Goal: Task Accomplishment & Management: Complete application form

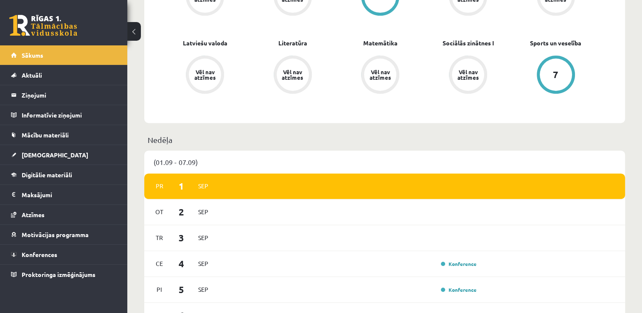
scroll to position [424, 0]
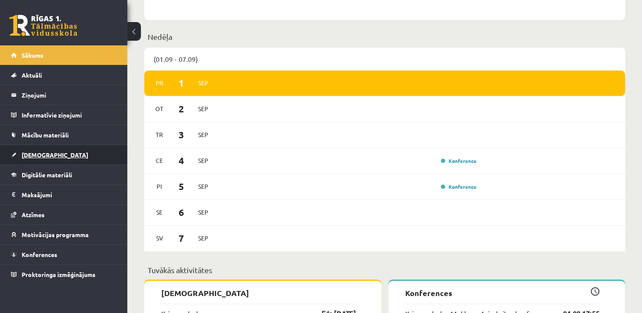
click at [39, 153] on span "[DEMOGRAPHIC_DATA]" at bounding box center [55, 155] width 67 height 8
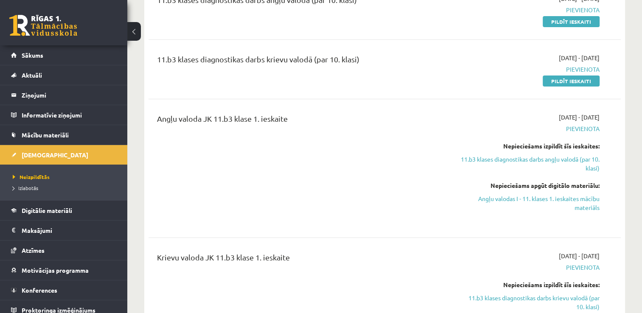
scroll to position [85, 0]
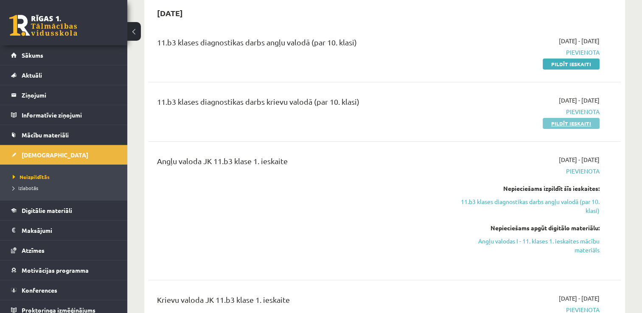
click at [563, 123] on link "Pildīt ieskaiti" at bounding box center [571, 123] width 57 height 11
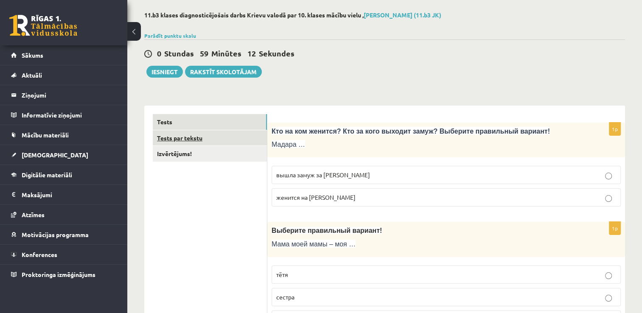
scroll to position [170, 0]
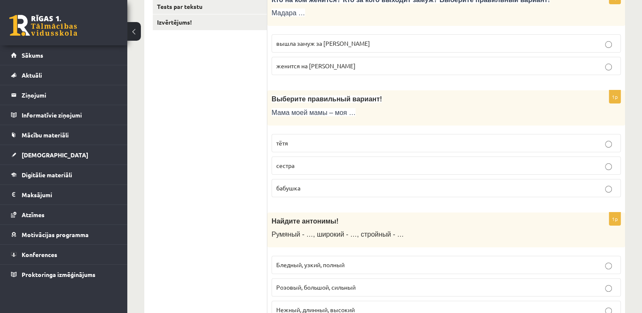
click at [302, 187] on p "бабушка" at bounding box center [446, 188] width 340 height 9
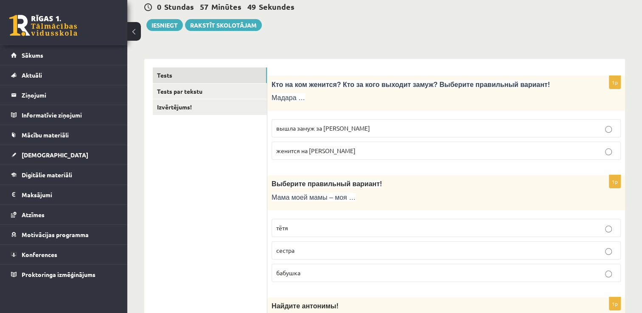
click at [328, 128] on span "вышла замуж за Марка" at bounding box center [323, 128] width 94 height 8
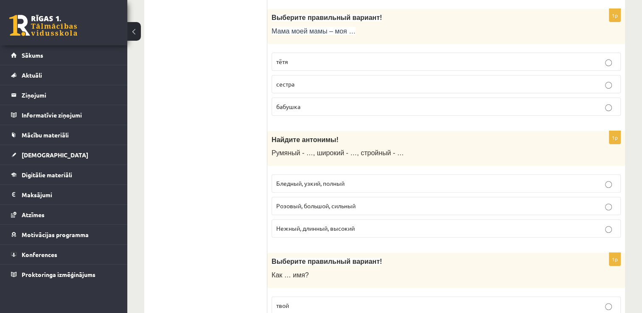
scroll to position [255, 0]
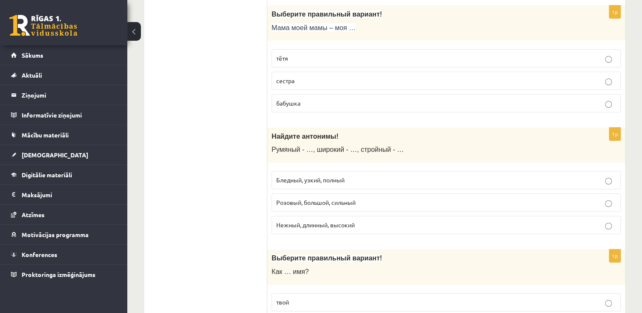
click at [325, 180] on span "Бледный, узкий, полный" at bounding box center [310, 180] width 68 height 8
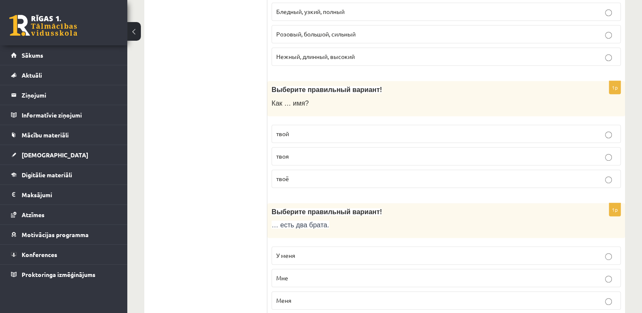
scroll to position [424, 0]
click at [295, 174] on p "твоё" at bounding box center [446, 177] width 340 height 9
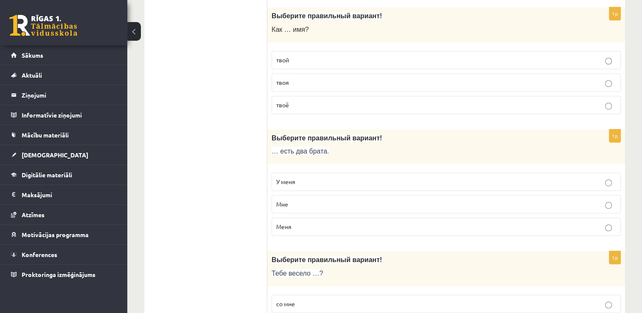
scroll to position [509, 0]
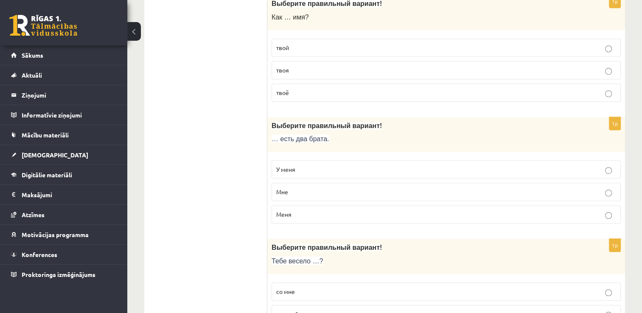
click at [286, 165] on span "У меня" at bounding box center [285, 169] width 19 height 8
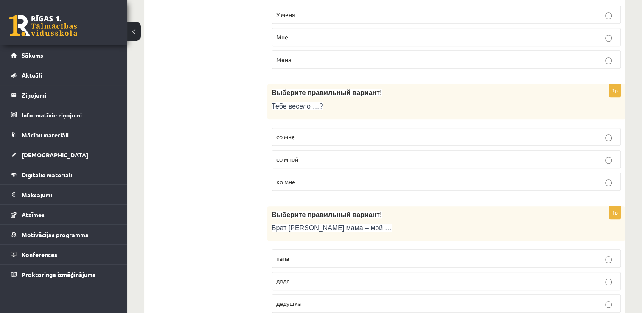
scroll to position [679, 0]
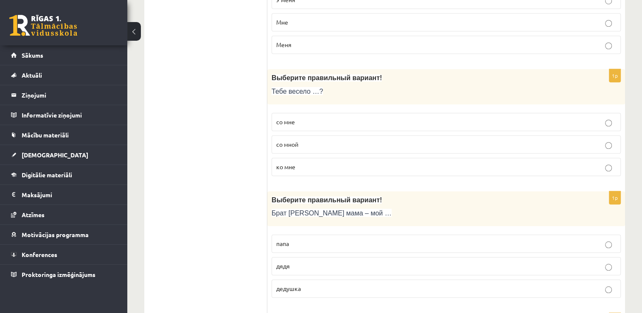
click at [291, 140] on span "со мной" at bounding box center [287, 144] width 22 height 8
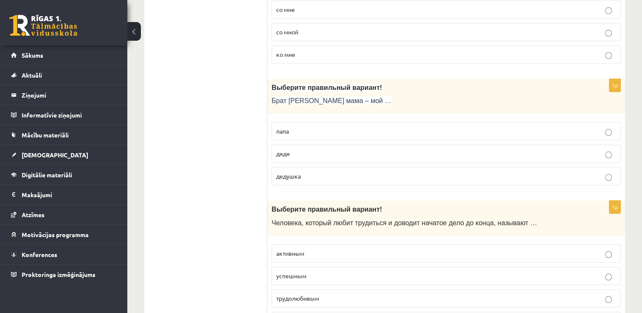
scroll to position [806, 0]
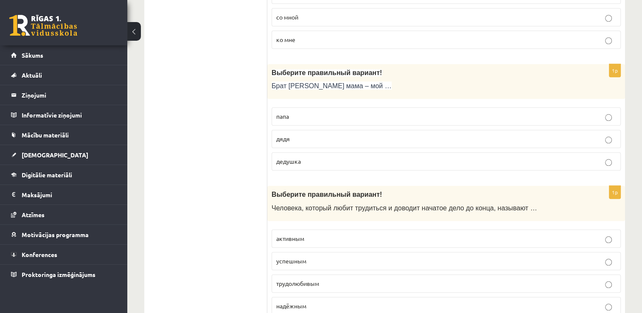
click at [298, 141] on label "дядя" at bounding box center [446, 139] width 349 height 18
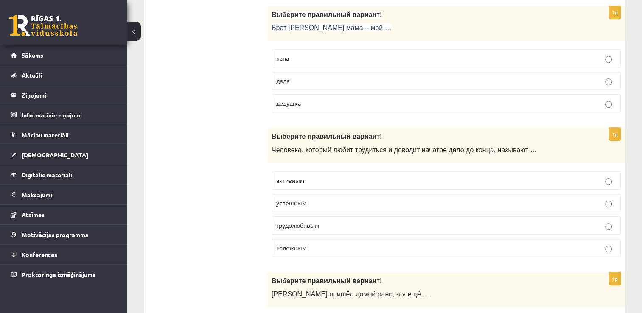
scroll to position [891, 0]
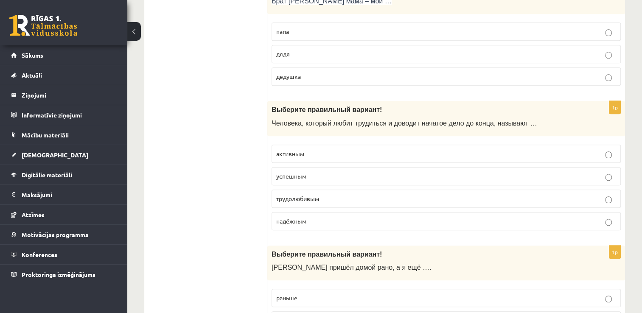
click at [310, 195] on span "трудолюбивым" at bounding box center [297, 199] width 43 height 8
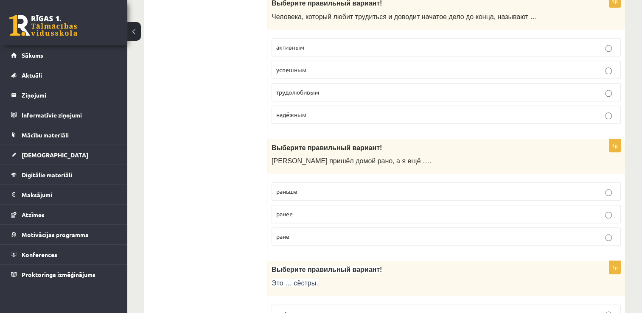
scroll to position [1018, 0]
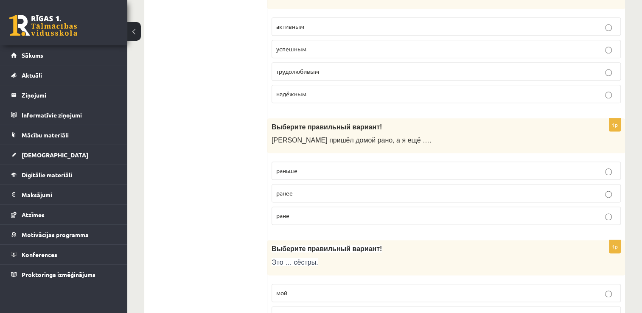
click at [297, 167] on p "раньше" at bounding box center [446, 170] width 340 height 9
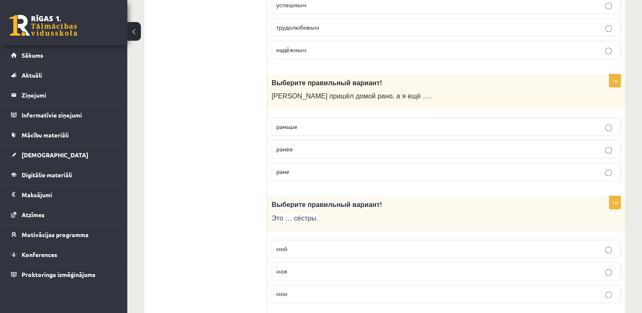
scroll to position [1103, 0]
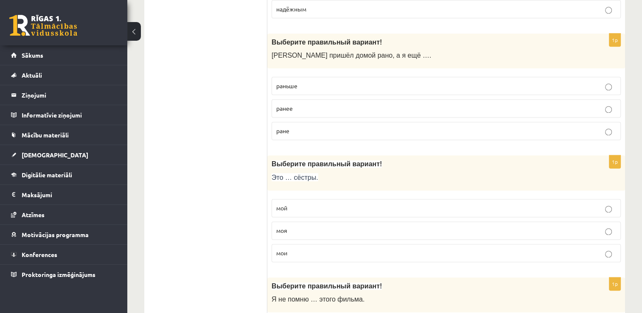
click at [319, 249] on p "мои" at bounding box center [446, 253] width 340 height 9
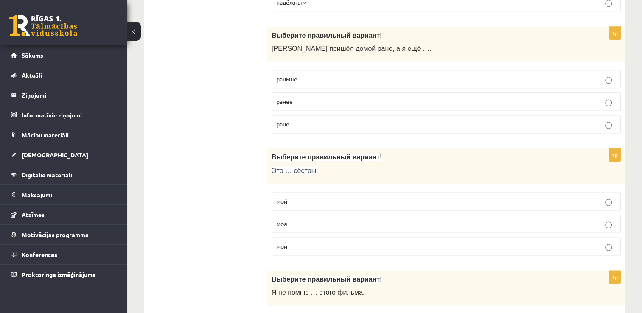
scroll to position [1273, 0]
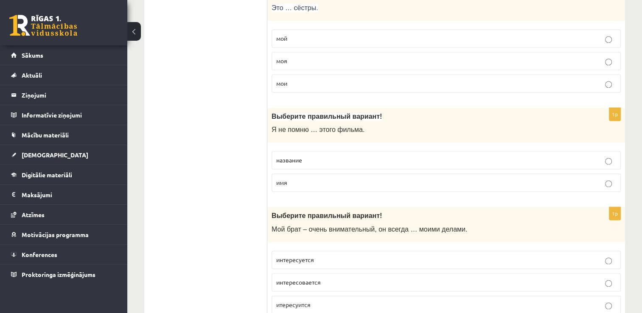
click at [319, 156] on p "название" at bounding box center [446, 160] width 340 height 9
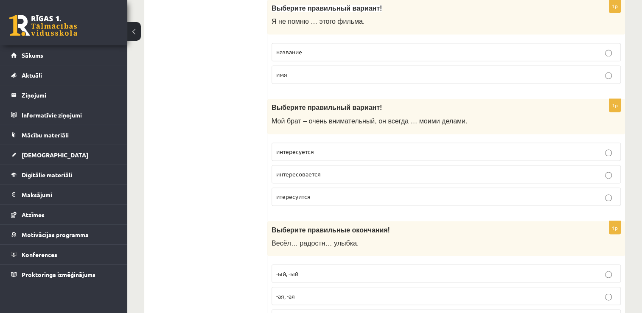
scroll to position [1400, 0]
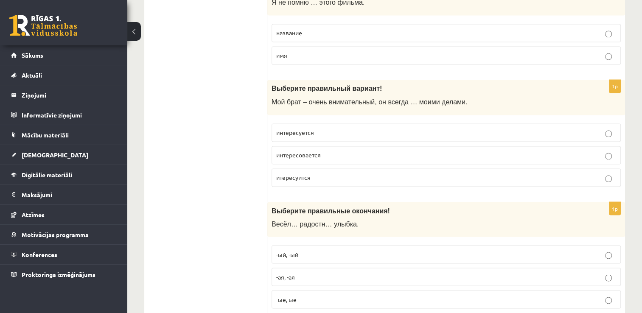
click at [325, 128] on p "интересуется" at bounding box center [446, 132] width 340 height 9
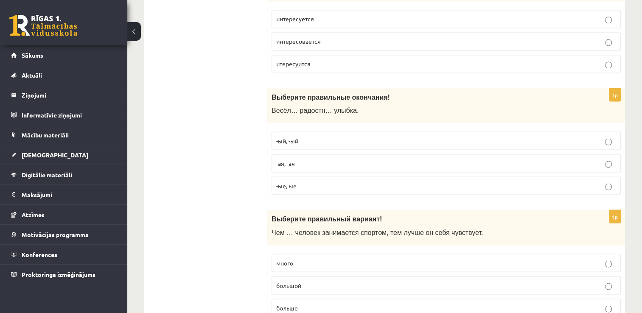
scroll to position [1527, 0]
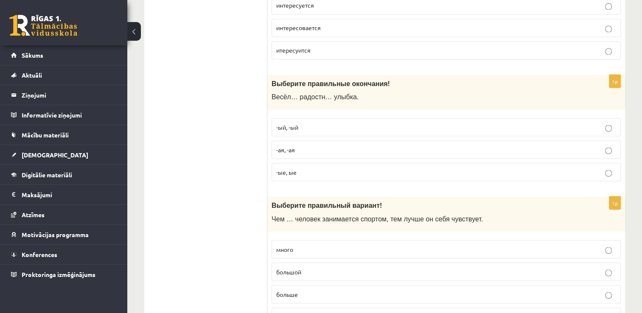
click at [305, 145] on p "-ая, -ая" at bounding box center [446, 149] width 340 height 9
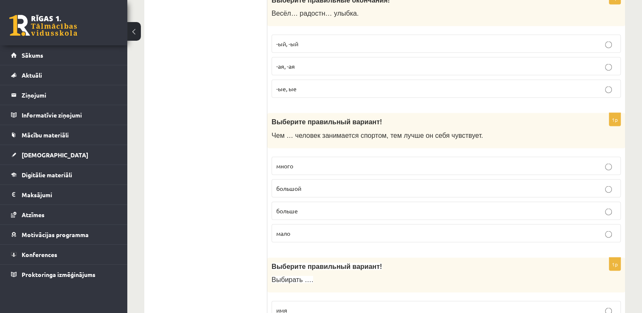
scroll to position [1612, 0]
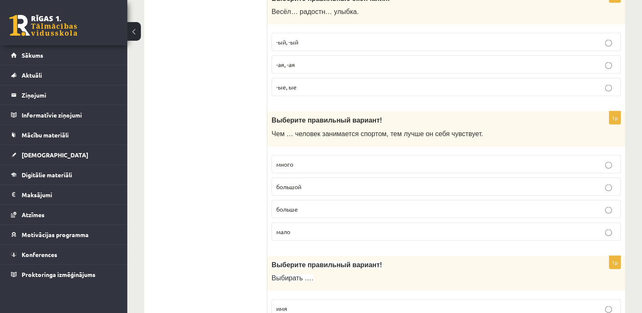
click at [325, 205] on p "больше" at bounding box center [446, 209] width 340 height 9
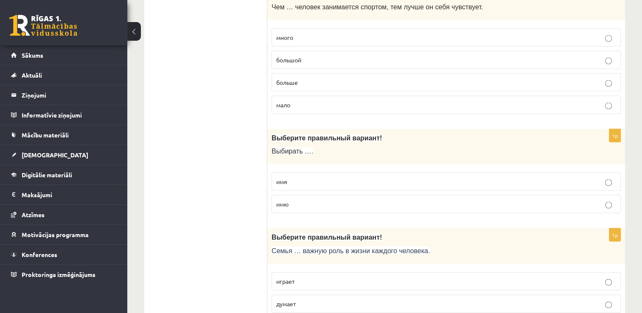
scroll to position [1740, 0]
click at [301, 179] on label "имя" at bounding box center [446, 181] width 349 height 18
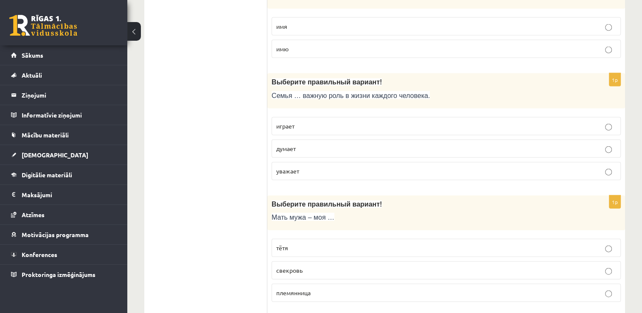
scroll to position [1909, 0]
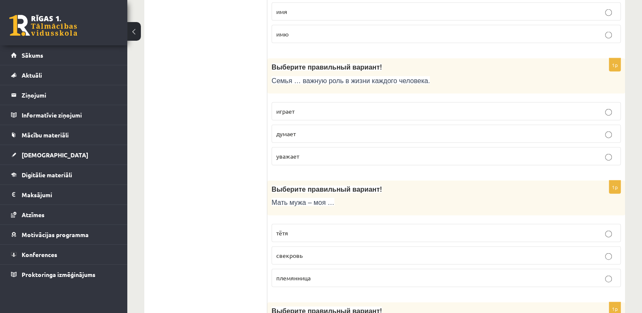
click at [291, 102] on label "играет" at bounding box center [446, 111] width 349 height 18
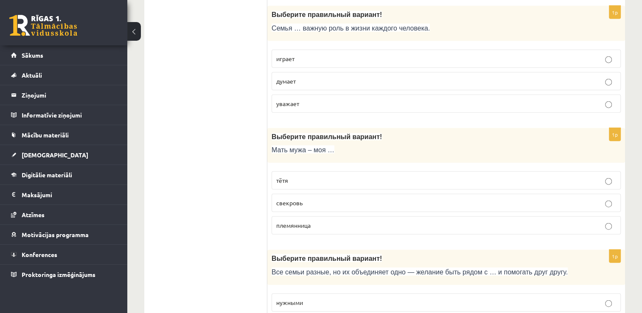
scroll to position [1994, 0]
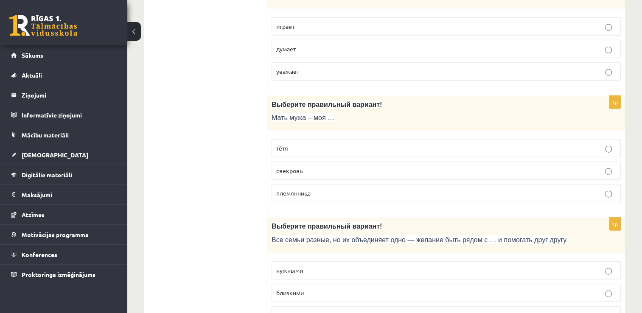
click at [325, 144] on p "тётя" at bounding box center [446, 148] width 340 height 9
click at [318, 189] on p "племянница" at bounding box center [446, 193] width 340 height 9
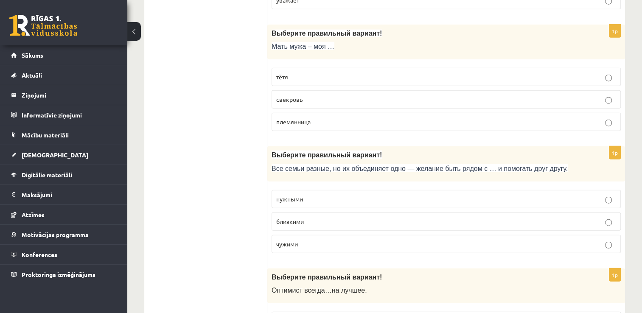
scroll to position [2079, 0]
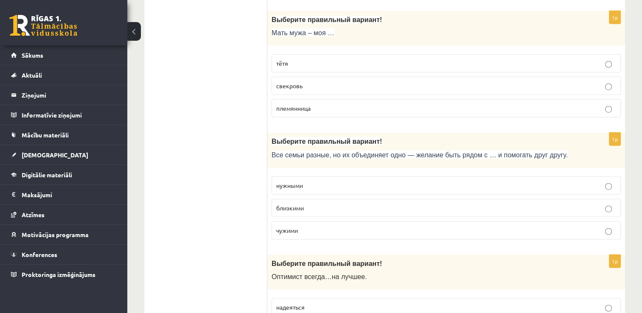
click at [325, 204] on p "близкими" at bounding box center [446, 208] width 340 height 9
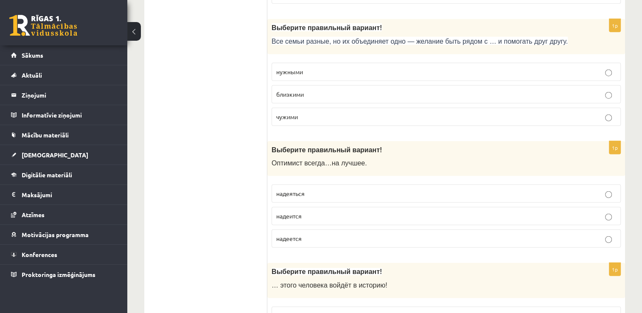
scroll to position [2206, 0]
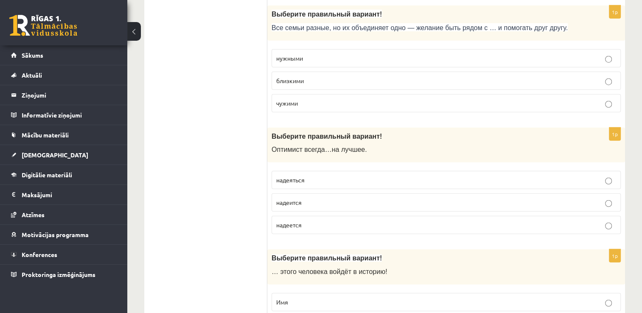
click at [306, 221] on p "надеется" at bounding box center [446, 225] width 340 height 9
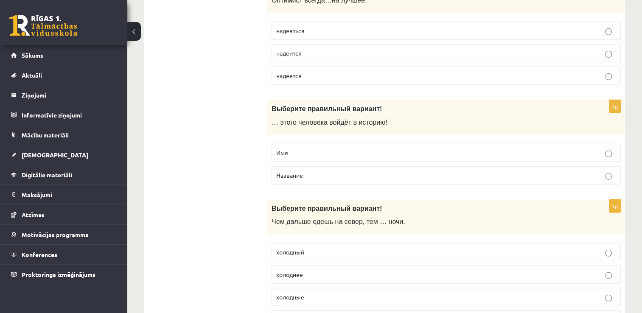
scroll to position [2376, 0]
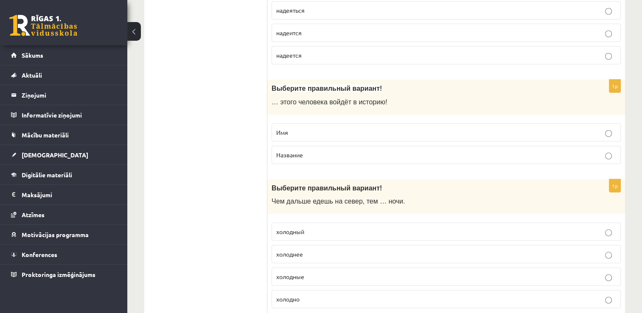
click at [288, 129] on span "Имя" at bounding box center [282, 133] width 12 height 8
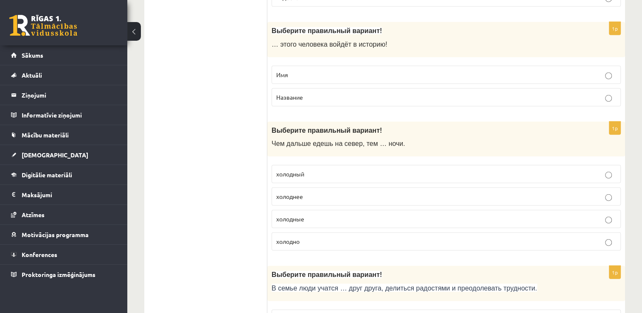
scroll to position [2461, 0]
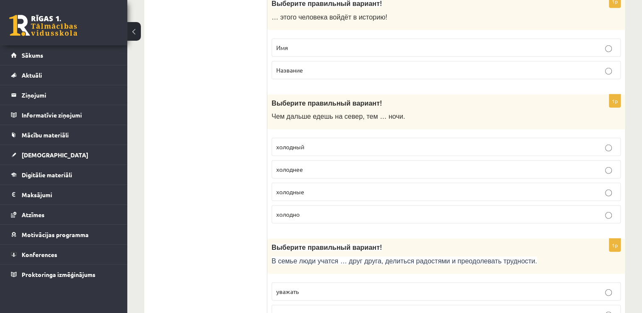
click at [307, 165] on p "холоднее" at bounding box center [446, 169] width 340 height 9
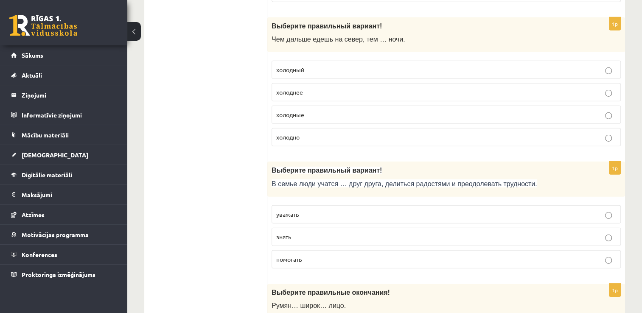
scroll to position [2546, 0]
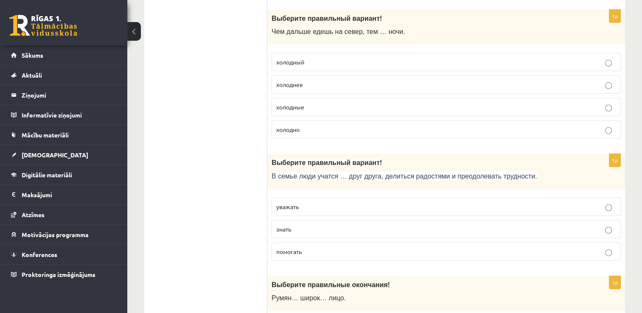
drag, startPoint x: 303, startPoint y: 194, endPoint x: 316, endPoint y: 200, distance: 13.5
click at [306, 202] on p "уважать" at bounding box center [446, 206] width 340 height 9
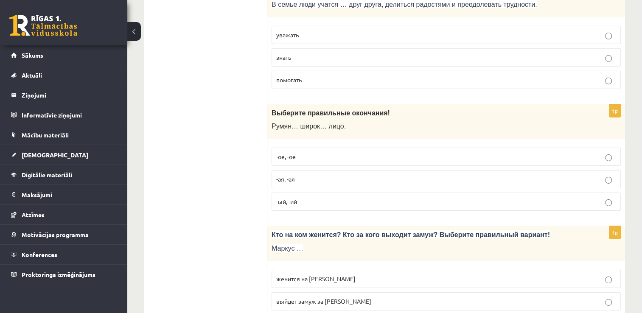
scroll to position [2734, 0]
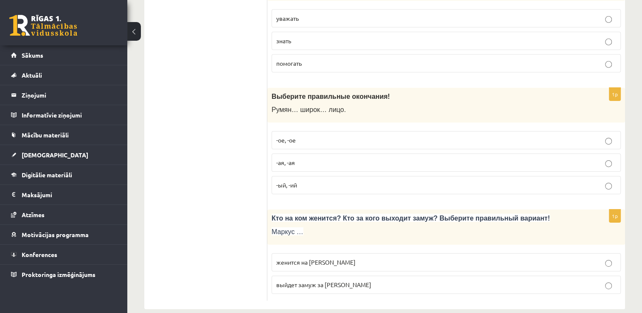
click at [299, 136] on p "-ое, -ое" at bounding box center [446, 140] width 340 height 9
click at [336, 281] on span "выйдет замуж за Агнию" at bounding box center [323, 285] width 95 height 8
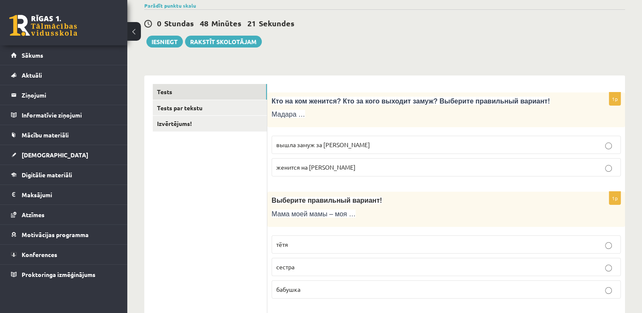
scroll to position [0, 0]
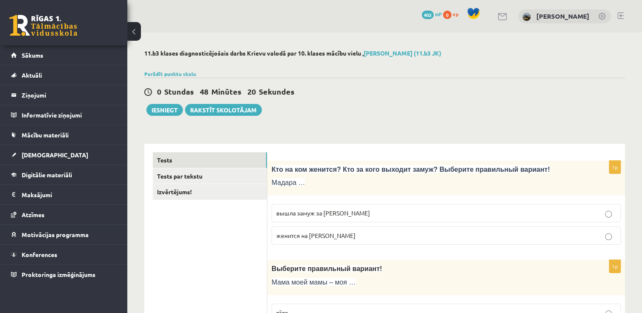
click at [333, 230] on label "женится на Марке" at bounding box center [446, 236] width 349 height 18
click at [171, 105] on button "Iesniegt" at bounding box center [164, 110] width 36 height 12
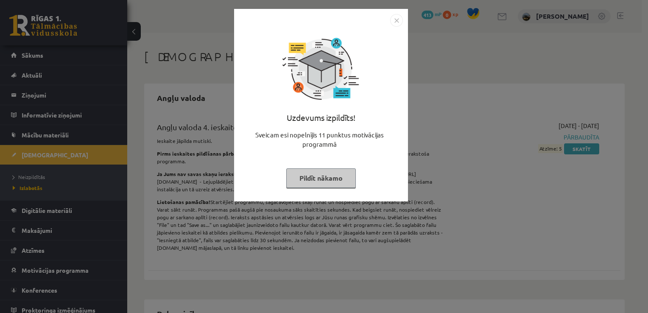
click at [325, 173] on button "Pildīt nākamo" at bounding box center [321, 178] width 70 height 20
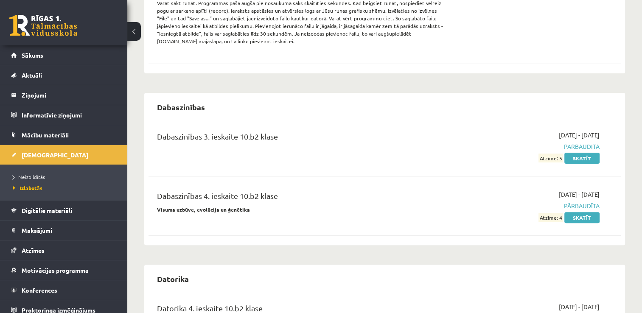
scroll to position [212, 0]
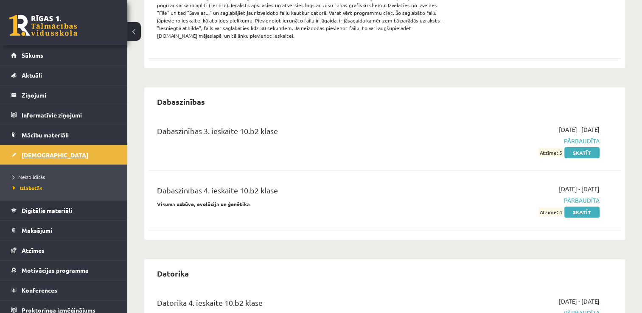
click at [34, 153] on span "[DEMOGRAPHIC_DATA]" at bounding box center [55, 155] width 67 height 8
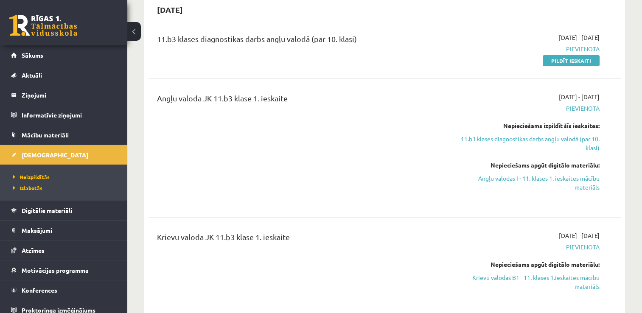
scroll to position [85, 0]
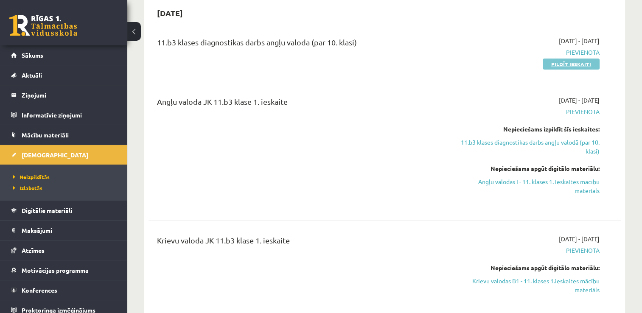
click at [558, 63] on link "Pildīt ieskaiti" at bounding box center [571, 64] width 57 height 11
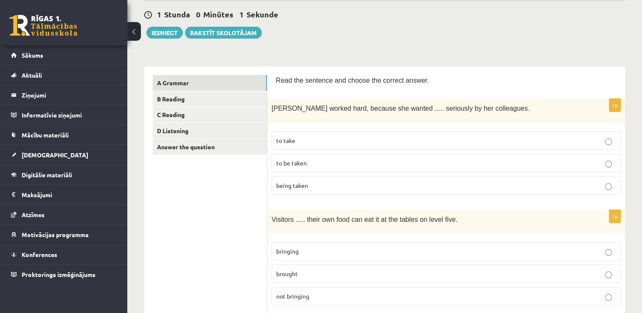
scroll to position [85, 0]
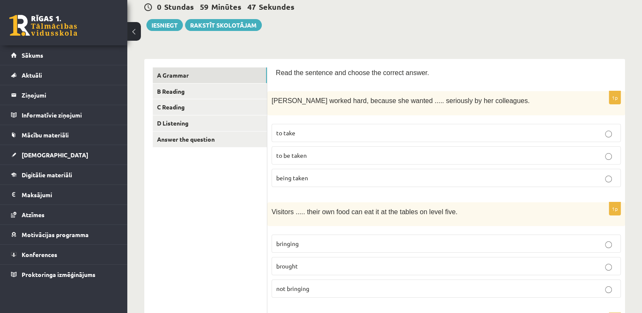
click at [350, 132] on p "to take" at bounding box center [446, 133] width 340 height 9
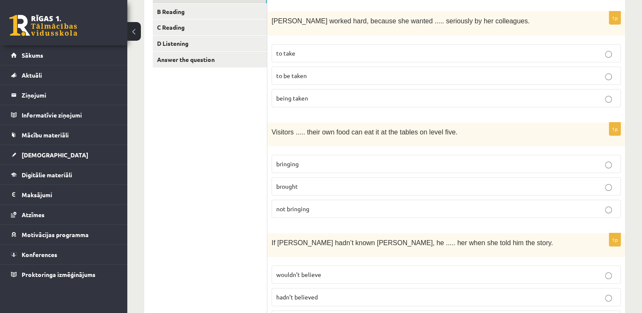
scroll to position [170, 0]
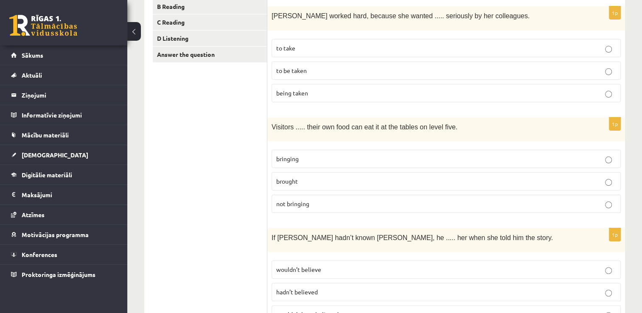
click at [295, 177] on span "brought" at bounding box center [287, 181] width 22 height 8
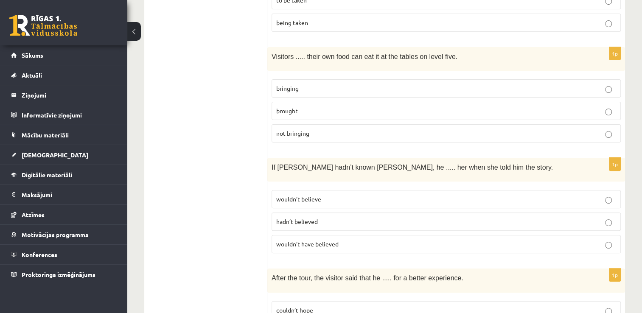
scroll to position [297, 0]
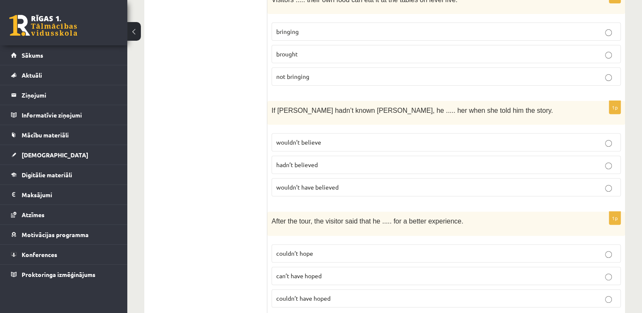
click at [306, 138] on span "wouldn’t believe" at bounding box center [298, 142] width 45 height 8
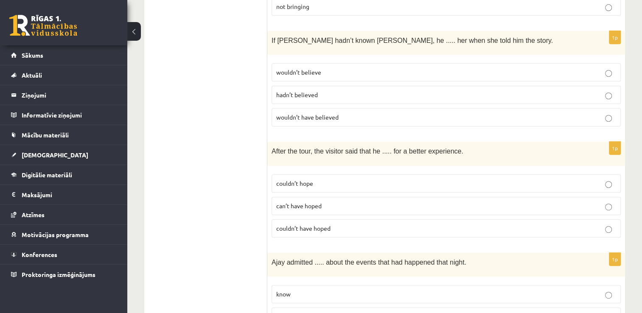
scroll to position [382, 0]
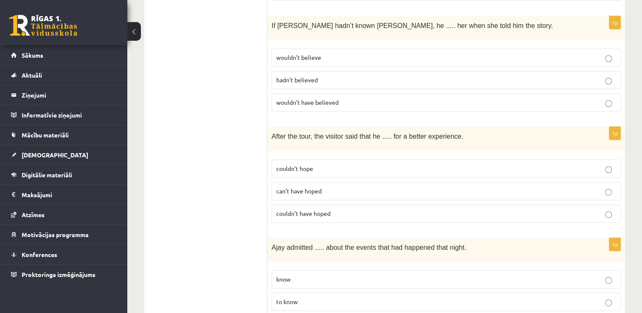
drag, startPoint x: 310, startPoint y: 165, endPoint x: 327, endPoint y: 171, distance: 18.0
click at [310, 165] on span "couldn’t hope" at bounding box center [294, 169] width 37 height 8
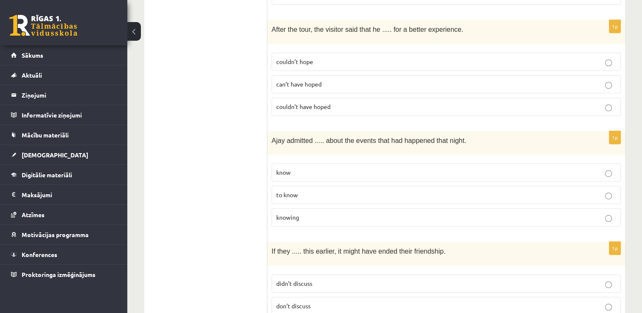
scroll to position [509, 0]
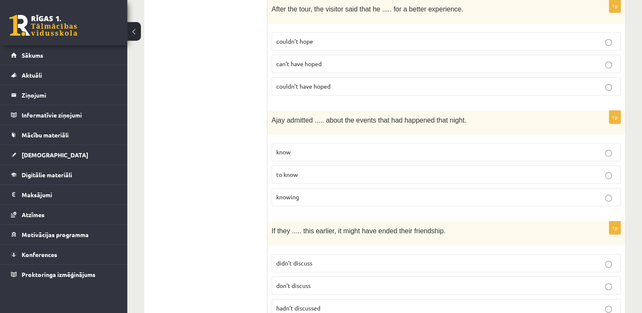
click at [317, 85] on label "couldn’t have hoped" at bounding box center [446, 86] width 349 height 18
click at [292, 171] on span "to know" at bounding box center [287, 175] width 22 height 8
click at [322, 193] on p "knowing" at bounding box center [446, 197] width 340 height 9
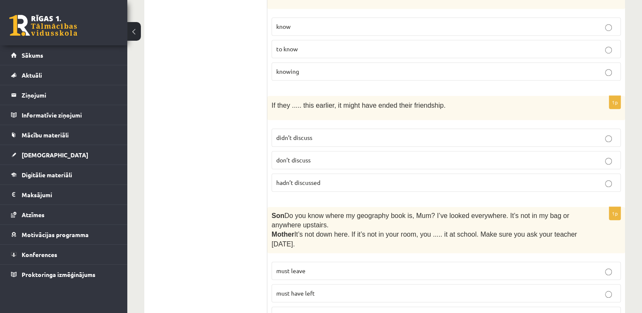
scroll to position [636, 0]
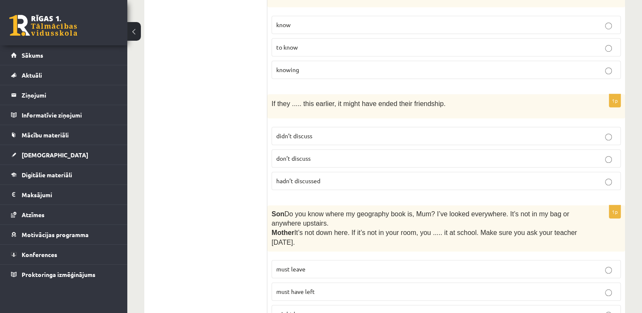
click at [299, 132] on span "didn’t discuss" at bounding box center [294, 136] width 36 height 8
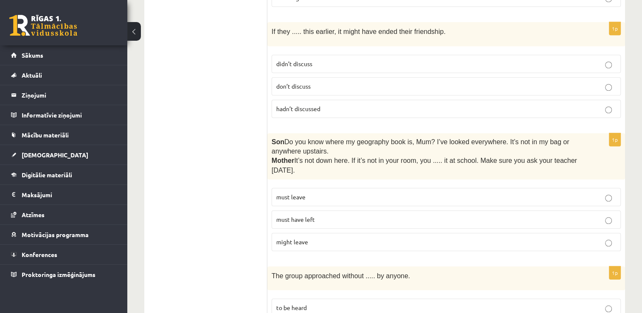
scroll to position [721, 0]
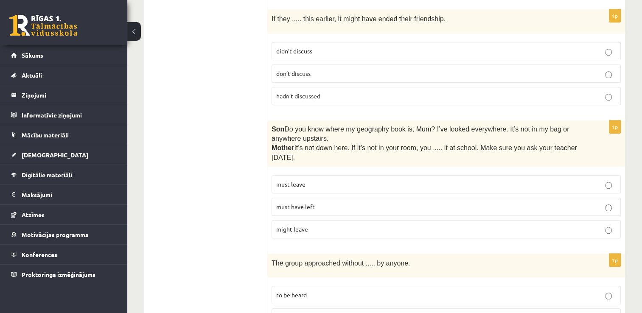
click at [300, 225] on p "might leave" at bounding box center [446, 229] width 340 height 9
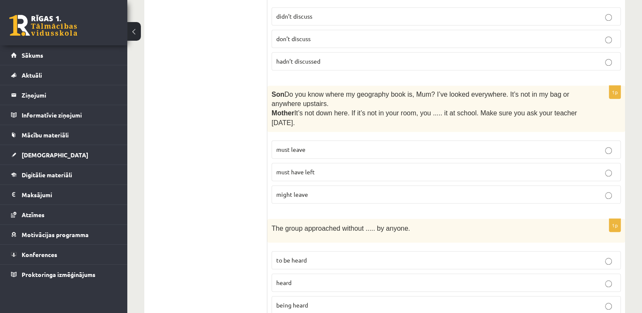
scroll to position [806, 0]
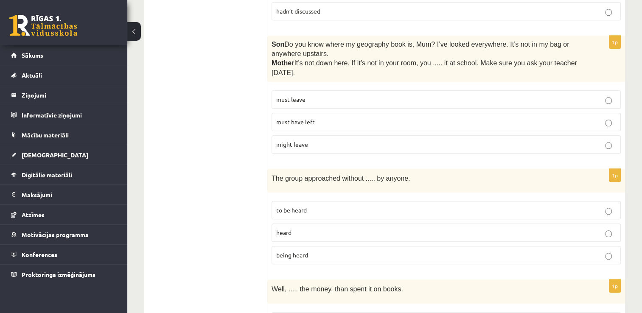
click at [300, 206] on p "to be heard" at bounding box center [446, 210] width 340 height 9
drag, startPoint x: 300, startPoint y: 197, endPoint x: 333, endPoint y: 208, distance: 34.6
click at [333, 208] on label "to be heard" at bounding box center [446, 210] width 349 height 18
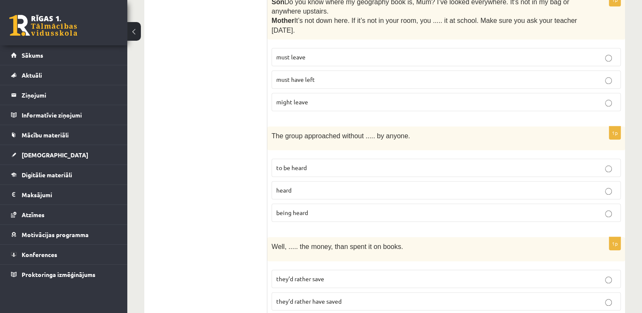
scroll to position [891, 0]
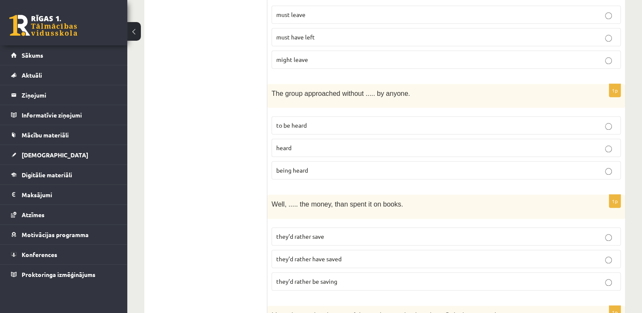
click at [337, 255] on span "they’d rather have saved" at bounding box center [308, 259] width 65 height 8
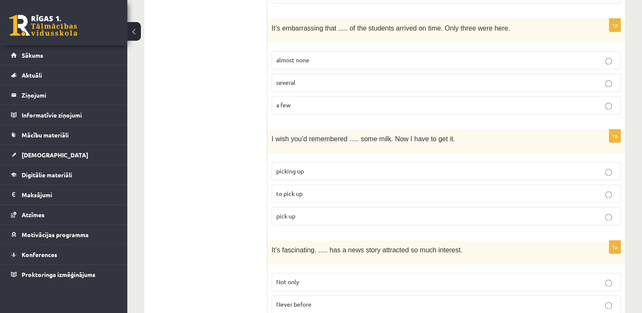
scroll to position [1188, 0]
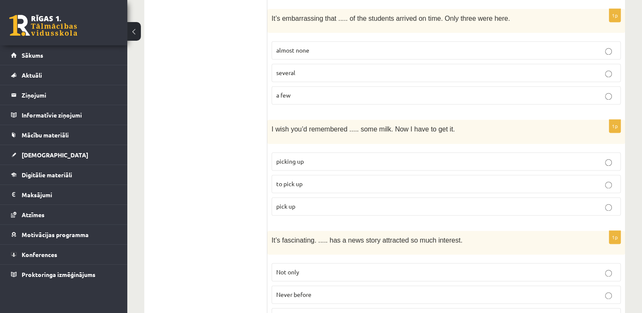
click at [340, 179] on p "to pick up" at bounding box center [446, 183] width 340 height 9
click at [331, 157] on p "picking up" at bounding box center [446, 161] width 340 height 9
click at [377, 175] on label "to pick up" at bounding box center [446, 184] width 349 height 18
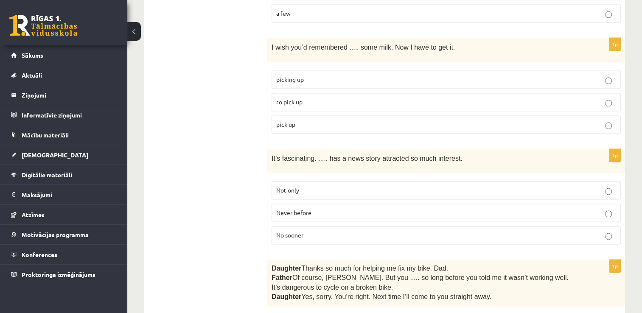
scroll to position [1273, 0]
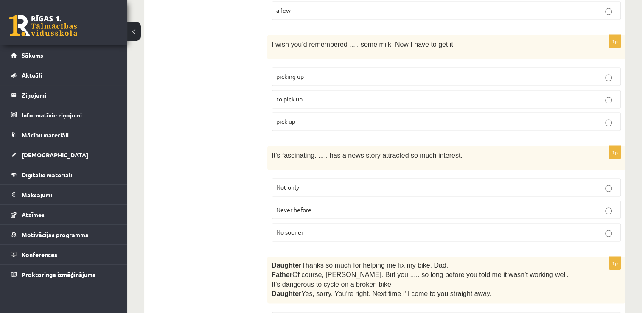
click at [321, 205] on p "Never before" at bounding box center [446, 209] width 340 height 9
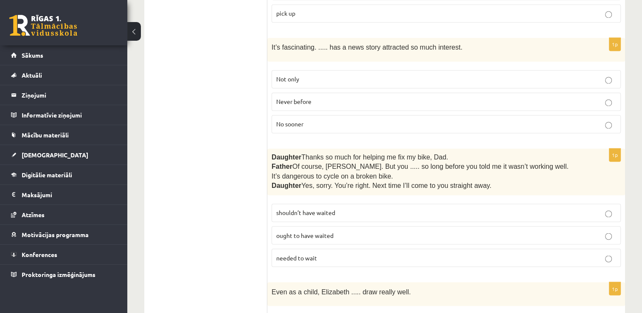
scroll to position [1400, 0]
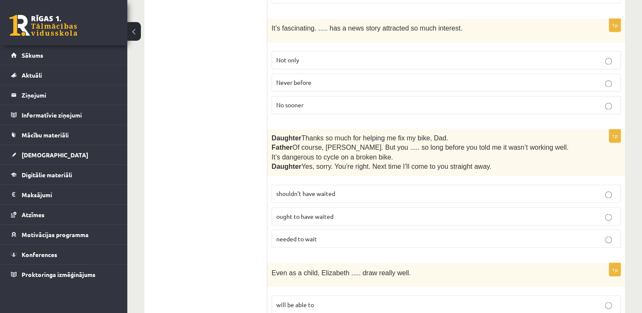
click at [328, 190] on span "shouldn’t have waited" at bounding box center [305, 194] width 59 height 8
click at [329, 234] on p "needed to wait" at bounding box center [446, 238] width 340 height 9
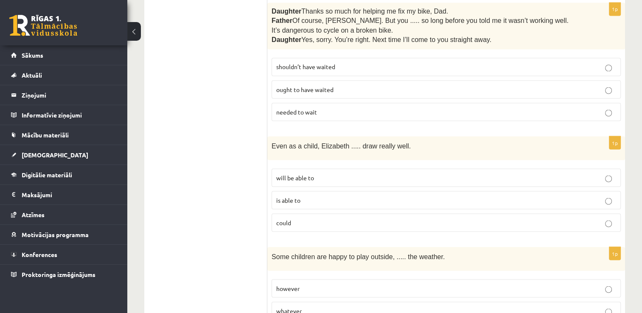
scroll to position [1527, 0]
click at [319, 173] on p "will be able to" at bounding box center [446, 177] width 340 height 9
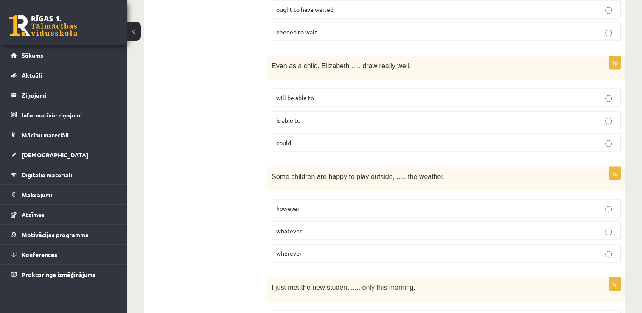
scroll to position [1612, 0]
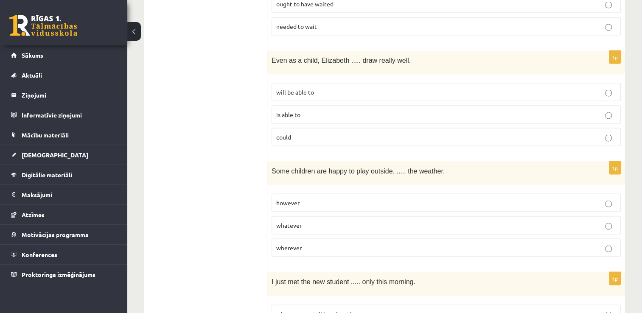
click at [309, 221] on p "whatever" at bounding box center [446, 225] width 340 height 9
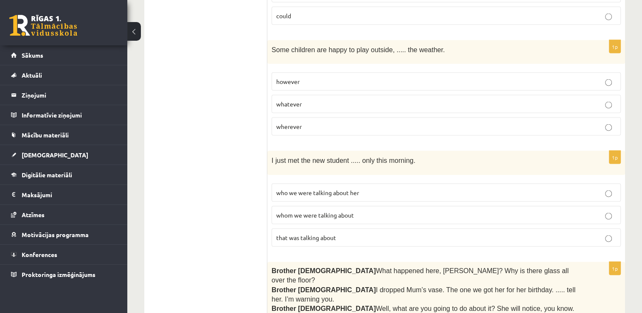
scroll to position [1740, 0]
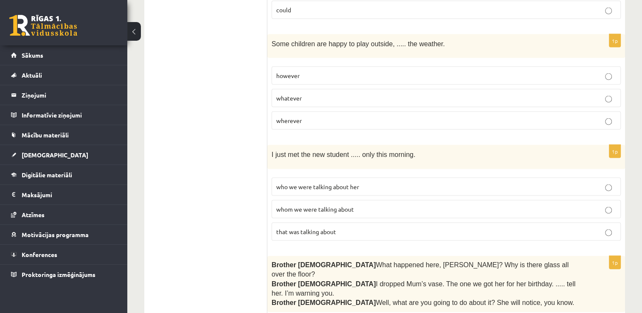
click at [341, 71] on p "however" at bounding box center [446, 75] width 340 height 9
click at [328, 183] on span "who we were talking about her" at bounding box center [317, 187] width 83 height 8
click at [305, 223] on label "that was talking about" at bounding box center [446, 232] width 349 height 18
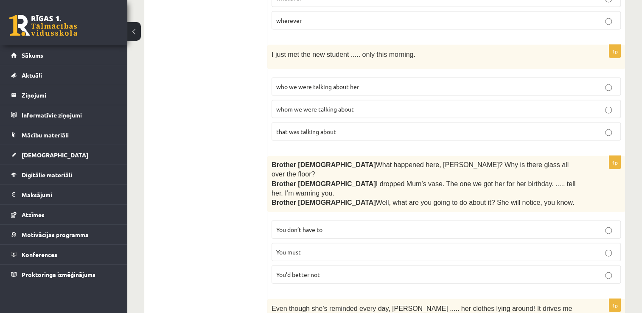
scroll to position [1867, 0]
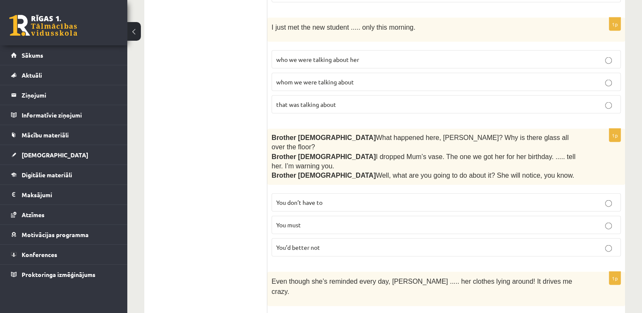
click at [312, 244] on span "You’d better not" at bounding box center [298, 248] width 44 height 8
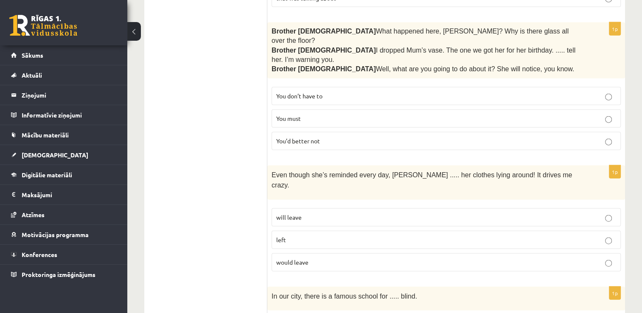
scroll to position [1994, 0]
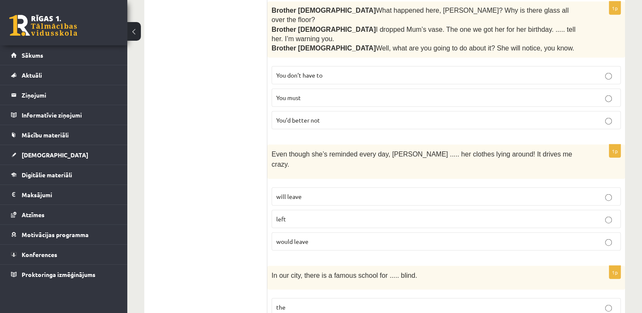
click at [298, 193] on span "will leave" at bounding box center [288, 197] width 25 height 8
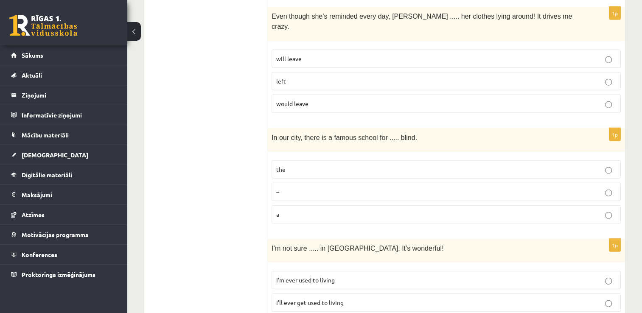
scroll to position [2133, 0]
drag, startPoint x: 334, startPoint y: 121, endPoint x: 341, endPoint y: 122, distance: 6.9
click at [336, 164] on p "the" at bounding box center [446, 168] width 340 height 9
click at [318, 297] on span "I’ll ever get used to living" at bounding box center [309, 301] width 67 height 8
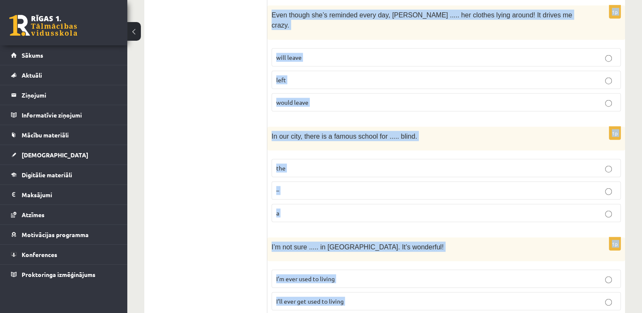
drag, startPoint x: 273, startPoint y: 154, endPoint x: 516, endPoint y: 303, distance: 284.7
copy form "Read the sentence and choose the correct answer. 1p Emma worked hard, because s…"
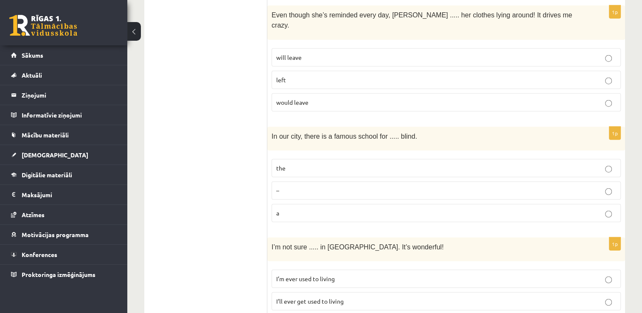
drag, startPoint x: 234, startPoint y: 99, endPoint x: 168, endPoint y: 3, distance: 117.1
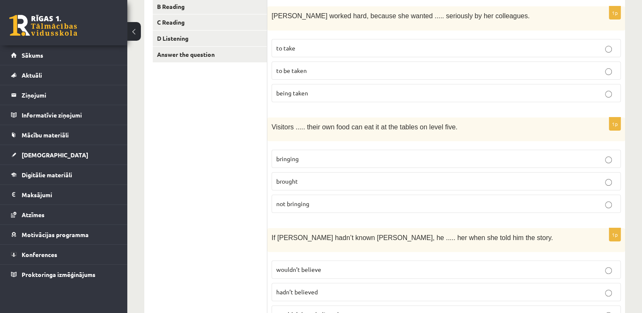
scroll to position [127, 0]
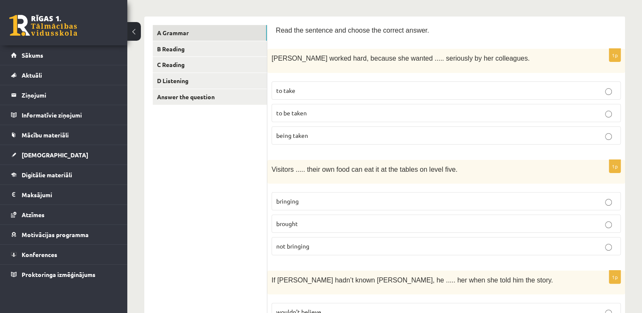
click at [335, 113] on p "to be taken" at bounding box center [446, 113] width 340 height 9
click at [295, 199] on span "bringing" at bounding box center [287, 201] width 22 height 8
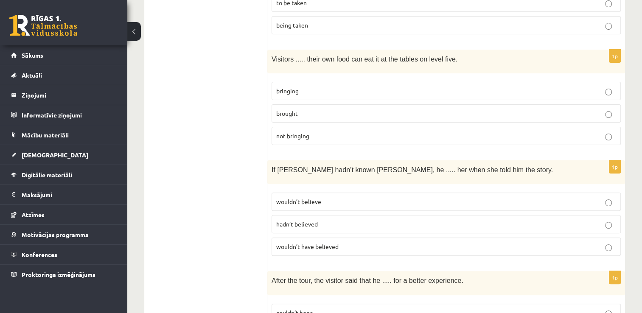
scroll to position [255, 0]
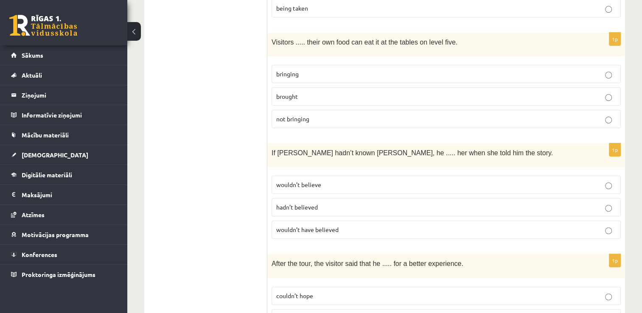
click at [313, 203] on span "hadn’t believed" at bounding box center [297, 207] width 42 height 8
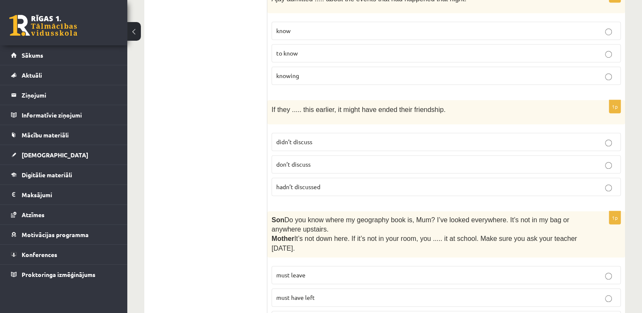
scroll to position [636, 0]
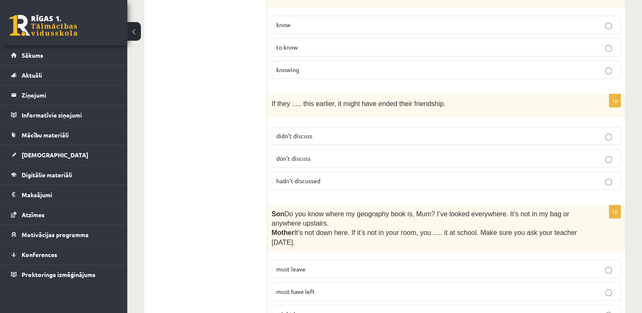
click at [326, 176] on p "hadn’t discussed" at bounding box center [446, 180] width 340 height 9
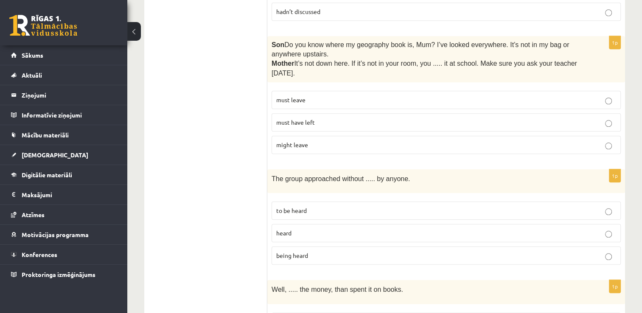
scroll to position [806, 0]
click at [297, 118] on p "must have left" at bounding box center [446, 122] width 340 height 9
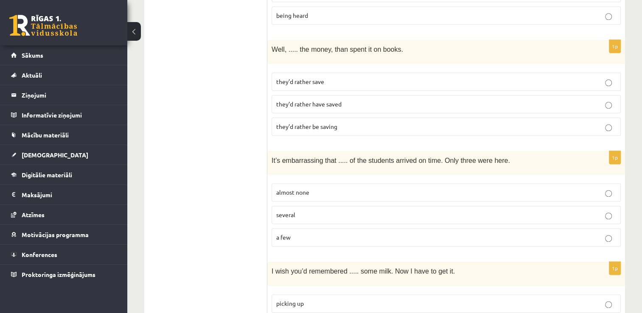
scroll to position [1061, 0]
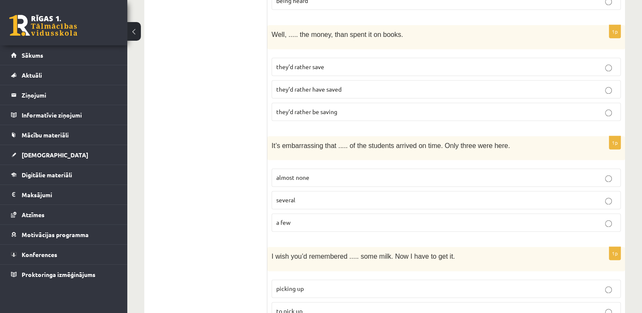
click at [305, 174] on span "almost none" at bounding box center [292, 178] width 33 height 8
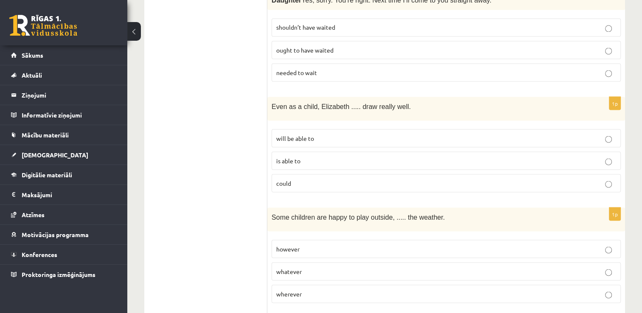
scroll to position [1612, 0]
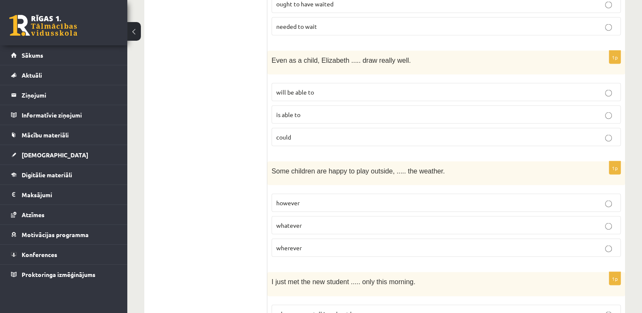
drag, startPoint x: 297, startPoint y: 210, endPoint x: 302, endPoint y: 215, distance: 6.6
click at [298, 221] on span "whatever" at bounding box center [288, 225] width 25 height 8
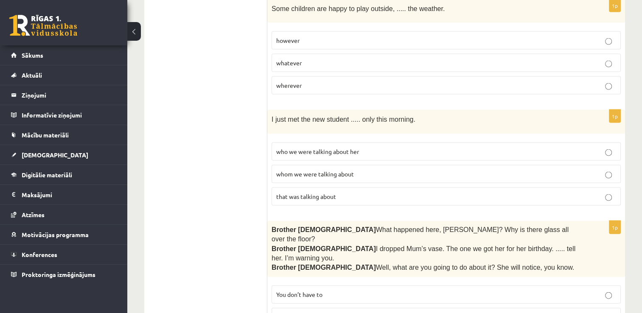
scroll to position [1782, 0]
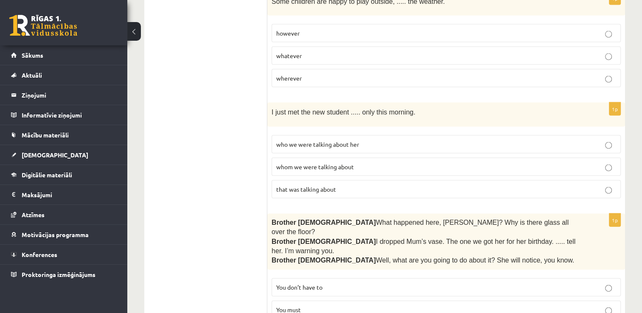
click at [304, 163] on span "whom we were talking about" at bounding box center [315, 167] width 78 height 8
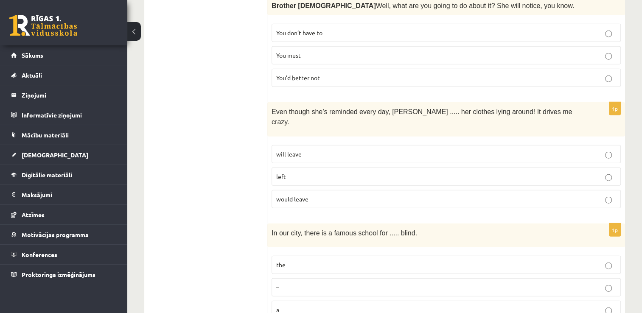
scroll to position [2079, 0]
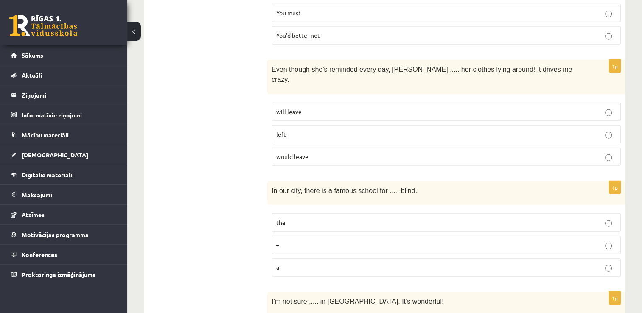
click at [306, 152] on p "would leave" at bounding box center [446, 156] width 340 height 9
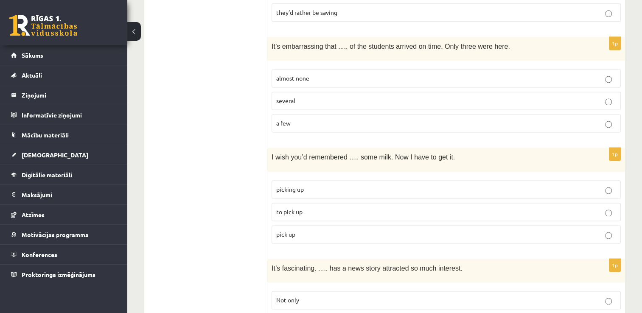
scroll to position [1146, 0]
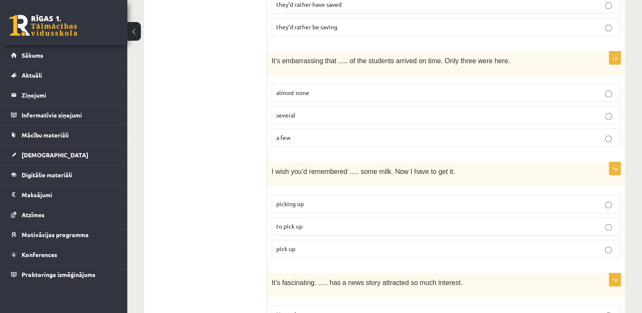
drag, startPoint x: 305, startPoint y: 126, endPoint x: 302, endPoint y: 123, distance: 4.8
click at [303, 133] on p "a few" at bounding box center [446, 137] width 340 height 9
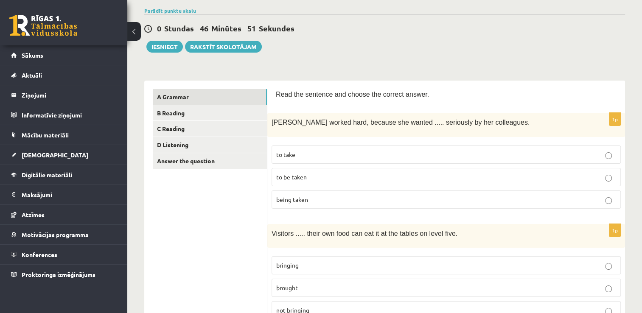
scroll to position [0, 0]
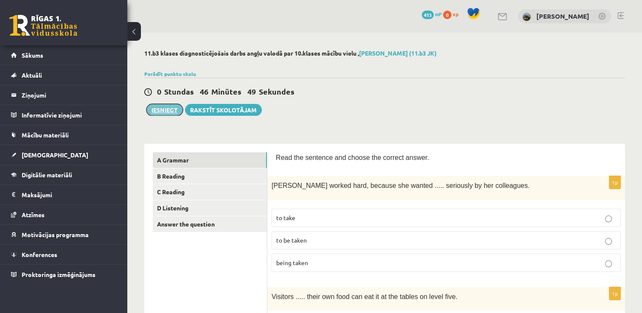
click at [169, 112] on button "Iesniegt" at bounding box center [164, 110] width 36 height 12
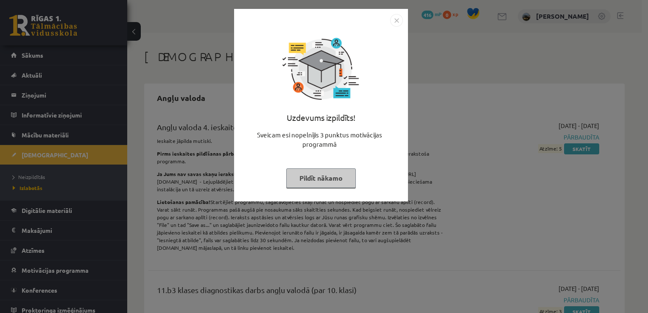
click at [333, 176] on button "Pildīt nākamo" at bounding box center [321, 178] width 70 height 20
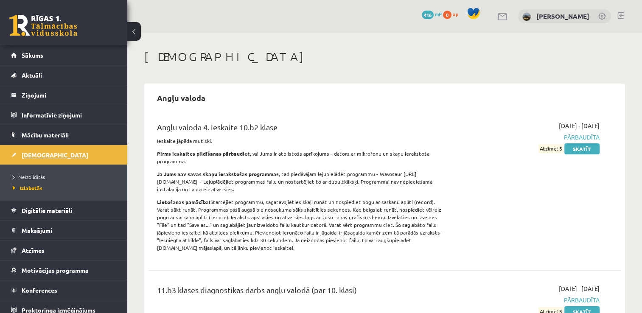
click at [33, 154] on span "[DEMOGRAPHIC_DATA]" at bounding box center [55, 155] width 67 height 8
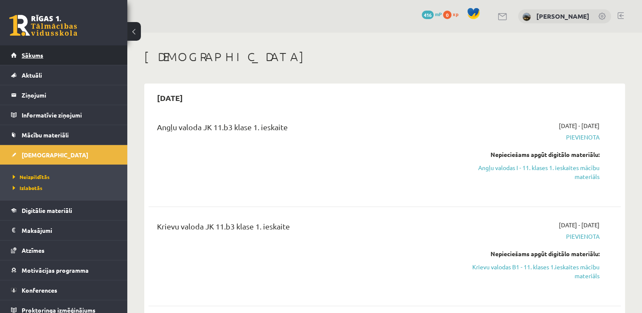
click at [31, 54] on span "Sākums" at bounding box center [33, 55] width 22 height 8
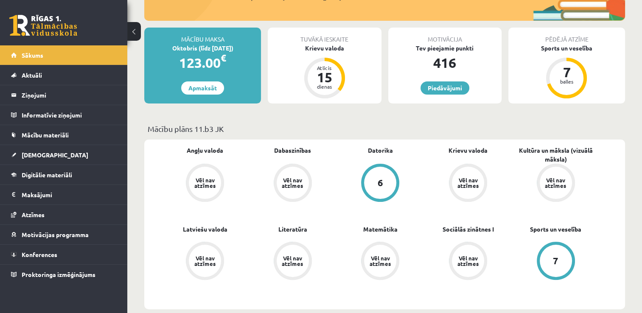
scroll to position [127, 0]
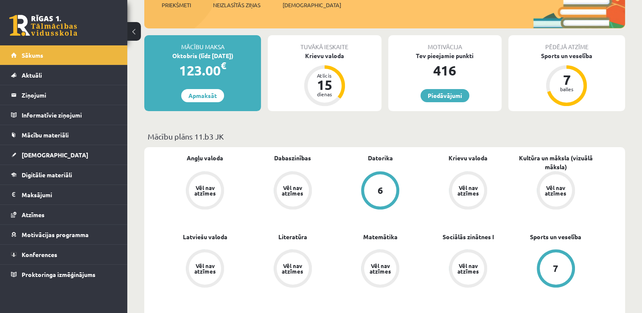
click at [207, 162] on span "Angļu valoda" at bounding box center [205, 162] width 36 height 17
click at [207, 157] on link "Angļu valoda" at bounding box center [205, 158] width 36 height 9
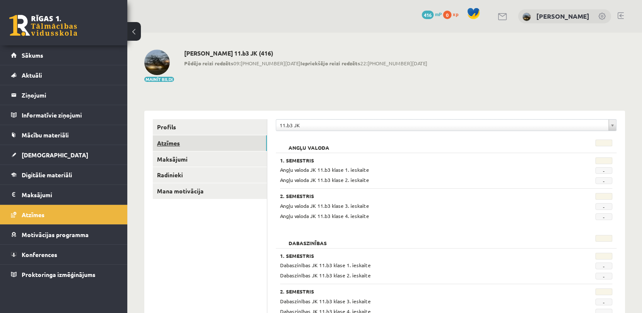
click at [175, 137] on link "Atzīmes" at bounding box center [210, 143] width 114 height 16
click at [23, 52] on span "Sākums" at bounding box center [33, 55] width 22 height 8
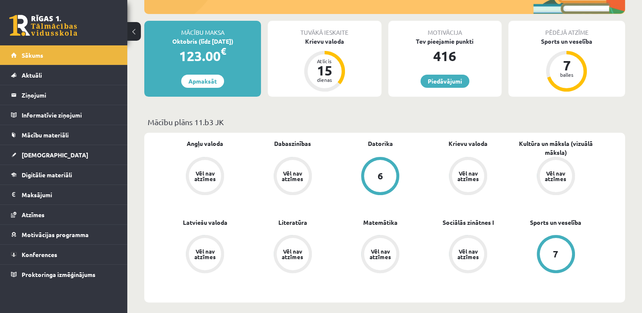
scroll to position [127, 0]
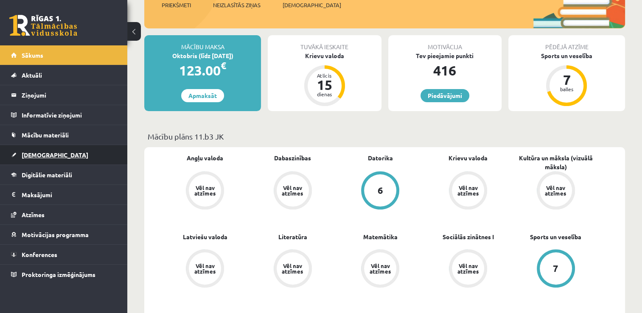
click at [28, 154] on span "[DEMOGRAPHIC_DATA]" at bounding box center [55, 155] width 67 height 8
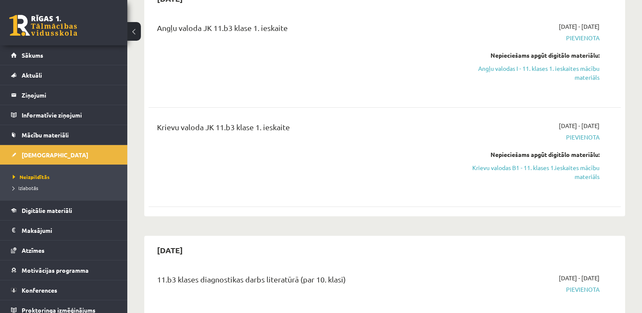
scroll to position [85, 0]
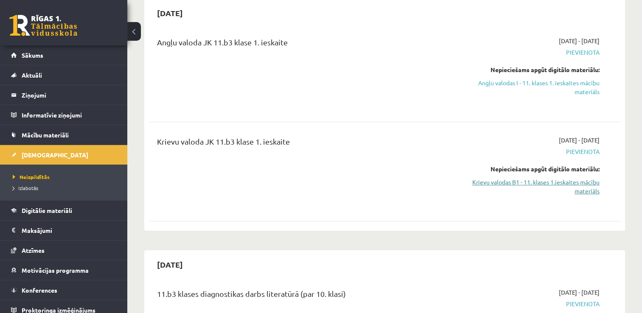
click at [524, 182] on link "Krievu valodas B1 - 11. klases 1.ieskaites mācību materiāls" at bounding box center [529, 187] width 139 height 18
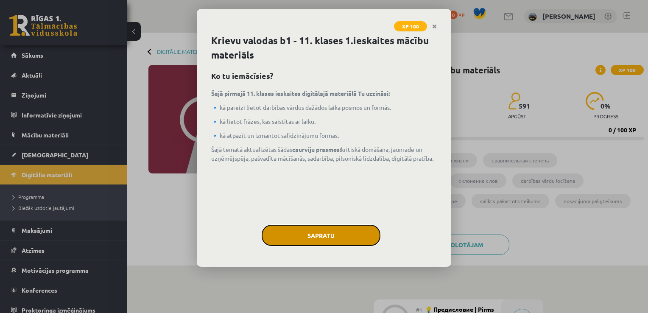
click at [321, 227] on button "Sapratu" at bounding box center [321, 235] width 119 height 21
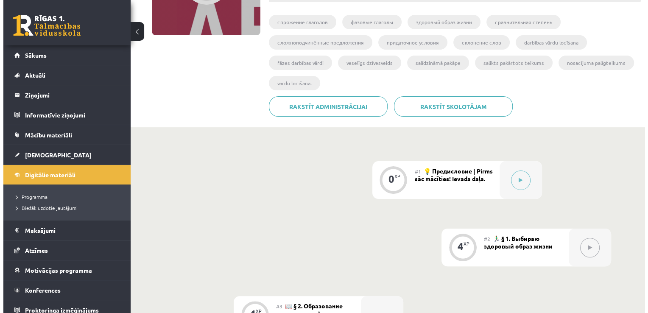
scroll to position [255, 0]
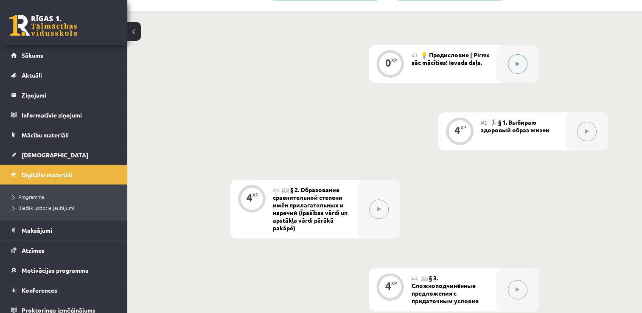
click at [512, 57] on button at bounding box center [518, 64] width 20 height 20
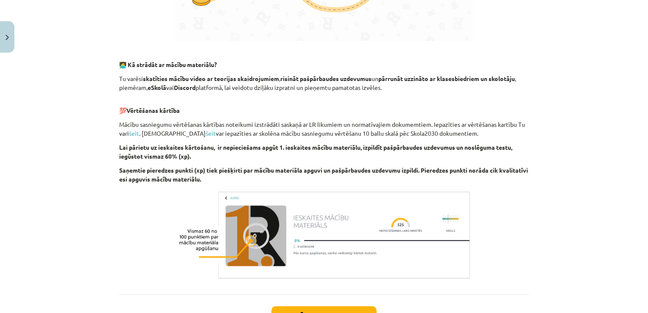
scroll to position [552, 0]
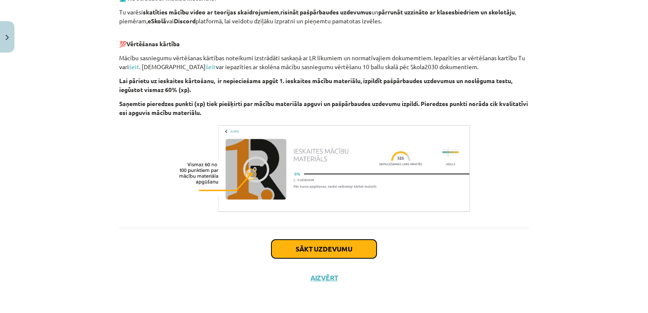
click at [327, 245] on button "Sākt uzdevumu" at bounding box center [324, 249] width 105 height 19
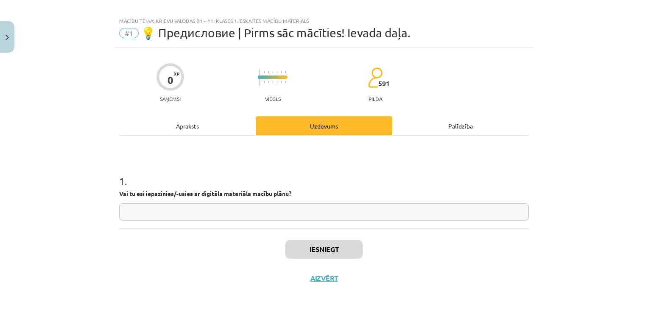
click at [258, 221] on div "1 . Vai tu esi iepazinies/-usies ar digitāla materiāla macību plānu?" at bounding box center [324, 182] width 410 height 92
click at [258, 216] on input "text" at bounding box center [324, 211] width 410 height 17
type input "*********"
click at [328, 249] on button "Iesniegt" at bounding box center [324, 249] width 77 height 19
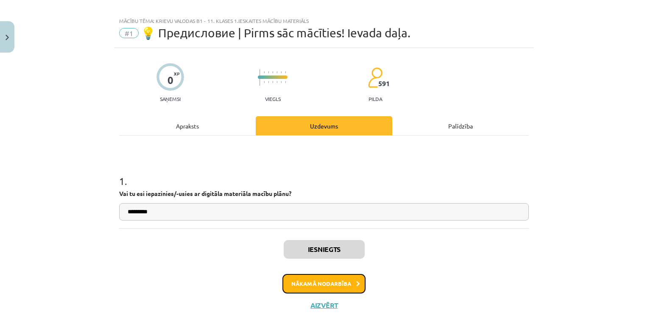
click at [333, 287] on button "Nākamā nodarbība" at bounding box center [324, 284] width 83 height 20
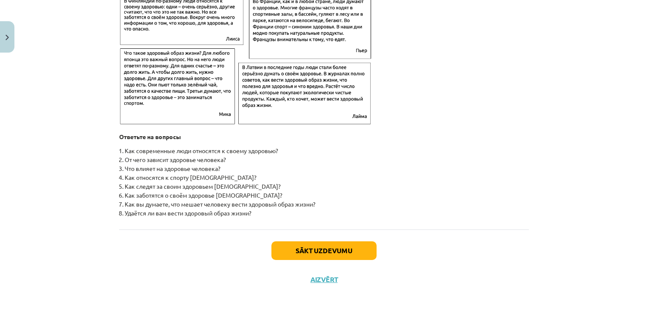
scroll to position [1359, 0]
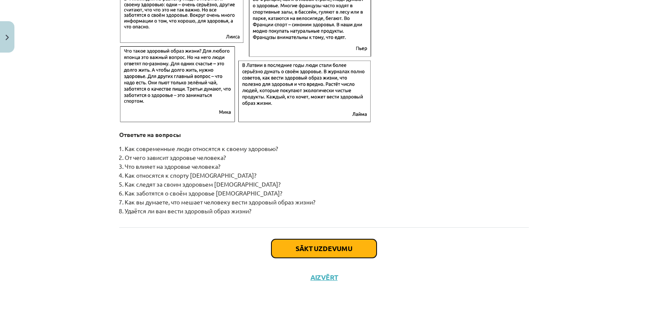
click at [314, 243] on button "Sākt uzdevumu" at bounding box center [324, 248] width 105 height 19
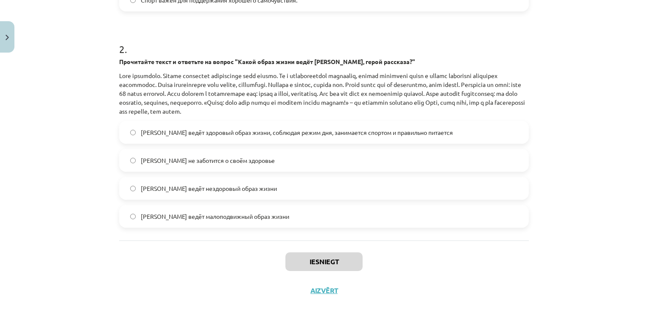
scroll to position [320, 0]
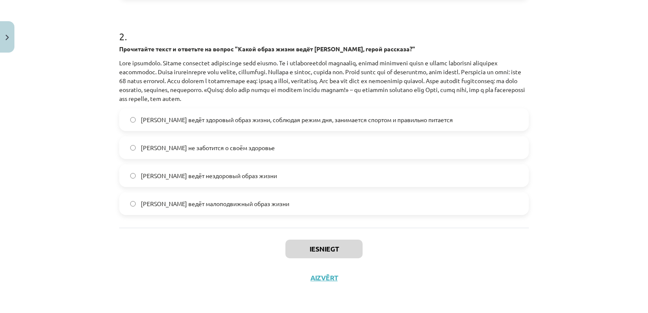
click at [438, 121] on label "Олег ведёт здоровый образ жизни, соблюдая режим дня, занимается спортом и прави…" at bounding box center [324, 119] width 408 height 21
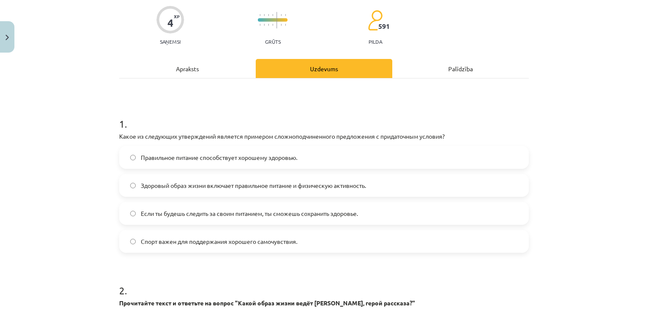
scroll to position [65, 0]
click at [168, 184] on span "Здоровый образ жизни включает правильное питание и физическую активность." at bounding box center [253, 186] width 225 height 9
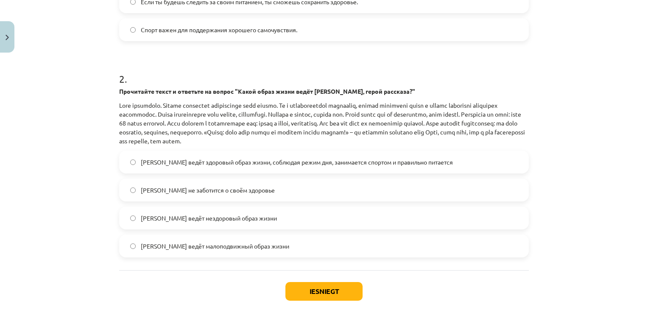
scroll to position [320, 0]
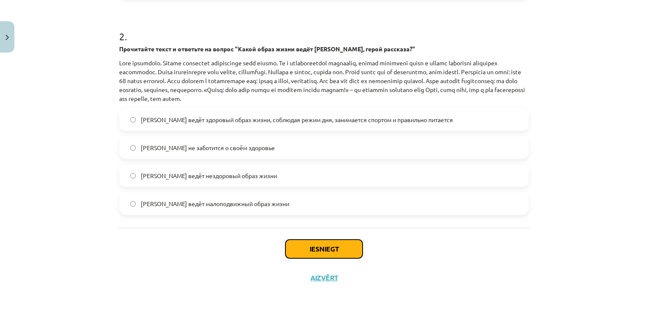
drag, startPoint x: 341, startPoint y: 251, endPoint x: 336, endPoint y: 249, distance: 5.2
click at [339, 251] on button "Iesniegt" at bounding box center [324, 249] width 77 height 19
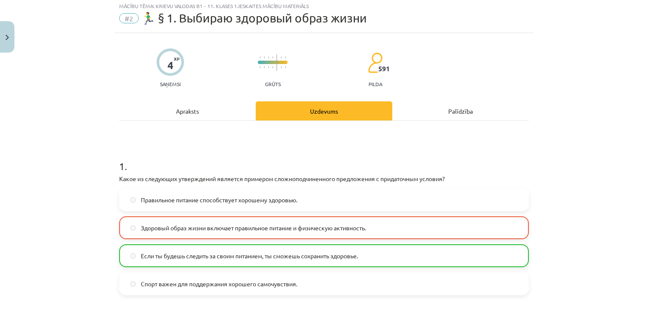
scroll to position [23, 0]
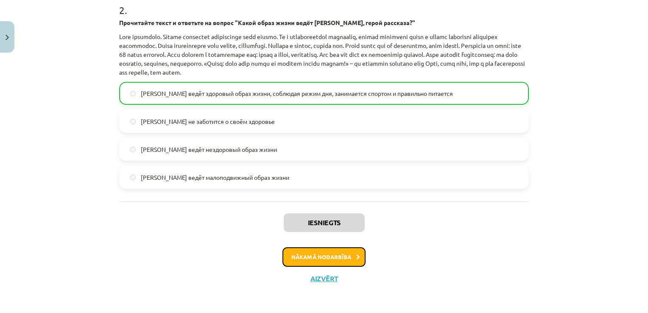
click at [320, 253] on button "Nākamā nodarbība" at bounding box center [324, 257] width 83 height 20
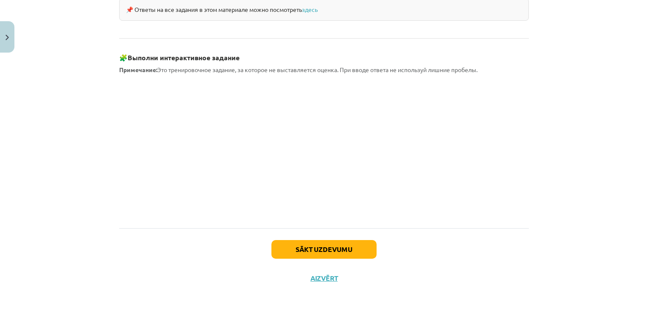
scroll to position [761, 0]
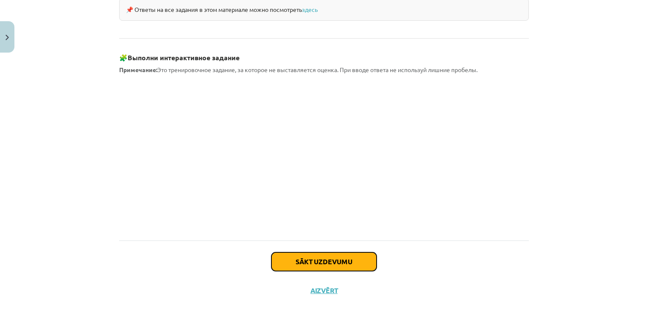
click at [314, 252] on button "Sākt uzdevumu" at bounding box center [324, 261] width 105 height 19
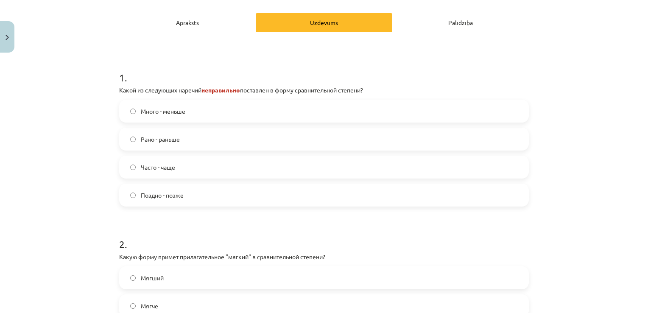
scroll to position [148, 0]
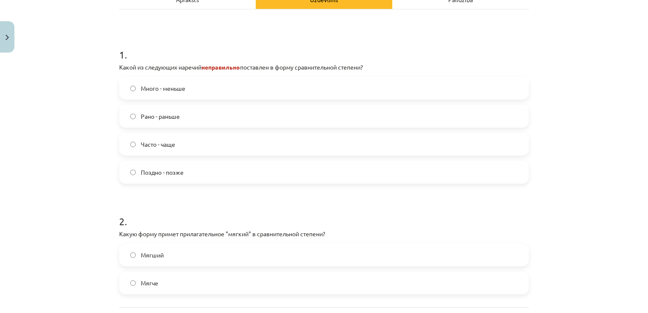
click at [160, 90] on span "Много - меньше" at bounding box center [163, 88] width 45 height 9
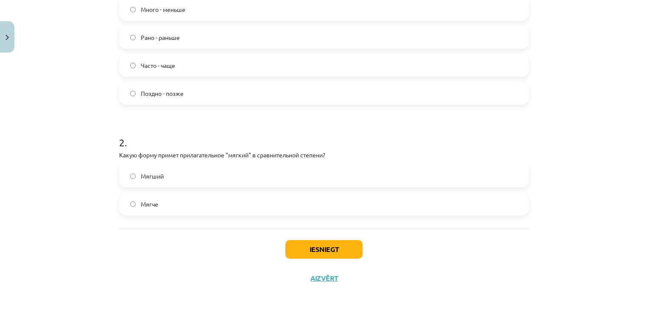
scroll to position [227, 0]
click at [165, 201] on label "Мягче" at bounding box center [324, 203] width 408 height 21
click at [340, 242] on button "Iesniegt" at bounding box center [324, 249] width 77 height 19
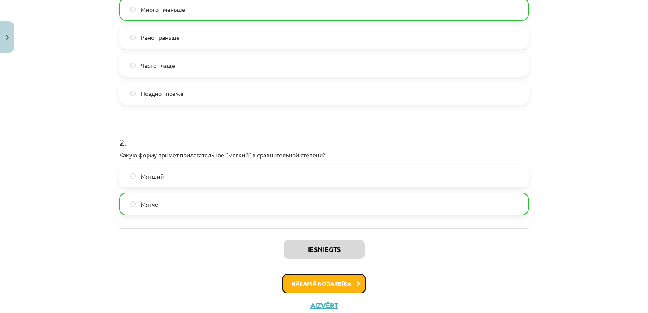
click at [329, 286] on button "Nākamā nodarbība" at bounding box center [324, 284] width 83 height 20
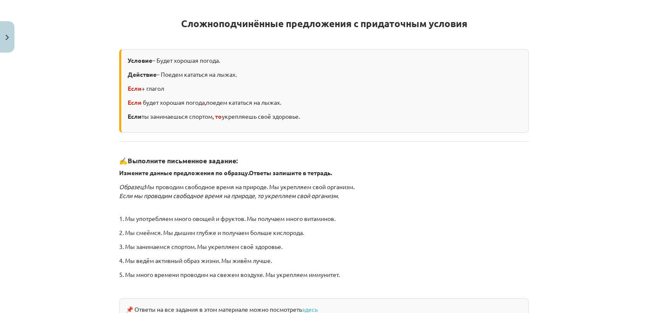
scroll to position [148, 0]
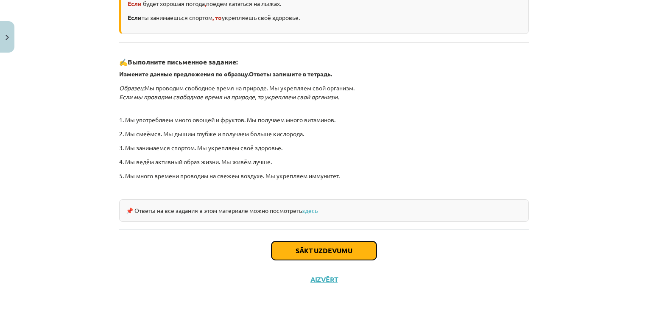
click at [305, 241] on button "Sākt uzdevumu" at bounding box center [324, 250] width 105 height 19
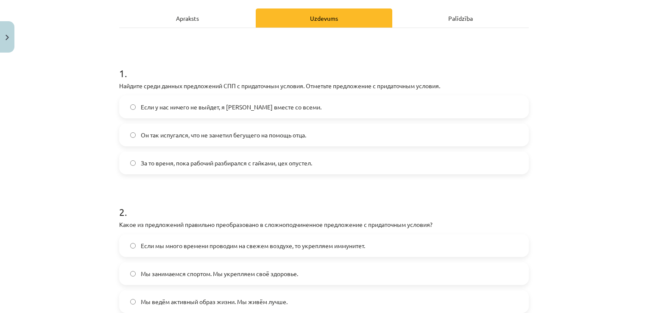
scroll to position [21, 0]
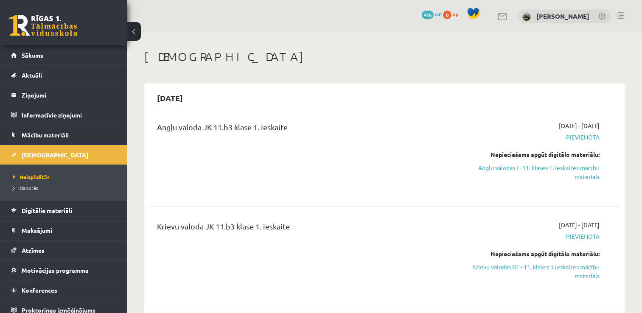
scroll to position [85, 0]
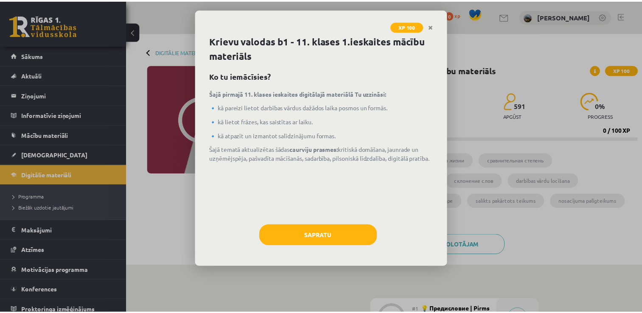
scroll to position [255, 0]
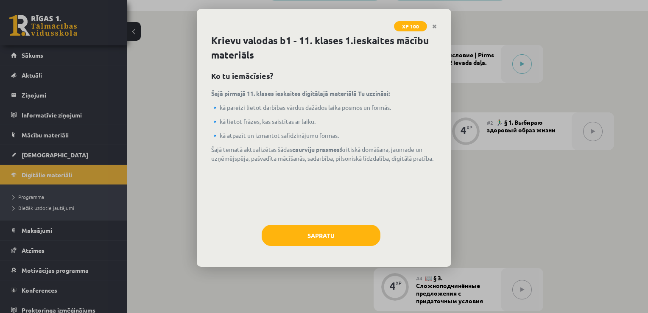
drag, startPoint x: 438, startPoint y: 24, endPoint x: 438, endPoint y: 30, distance: 5.9
click at [438, 24] on link "Close" at bounding box center [434, 26] width 15 height 17
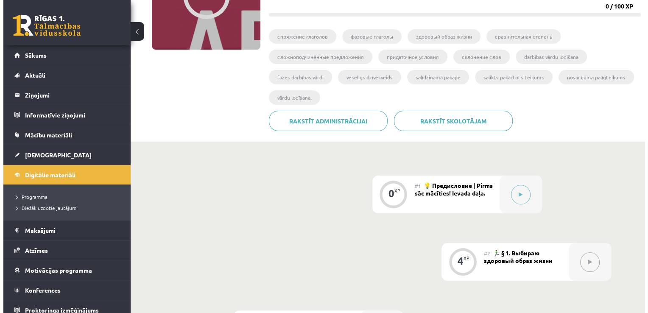
scroll to position [170, 0]
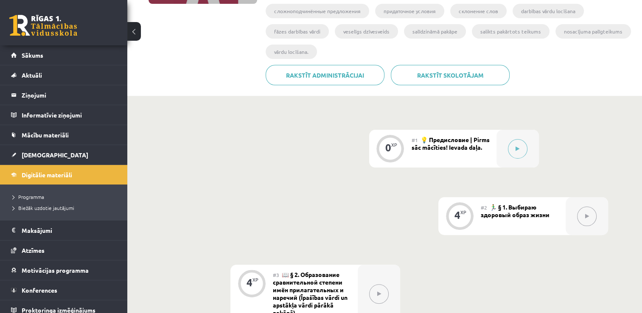
click at [569, 222] on div at bounding box center [587, 216] width 42 height 38
click at [580, 221] on button at bounding box center [587, 217] width 20 height 20
click at [517, 152] on button at bounding box center [518, 149] width 20 height 20
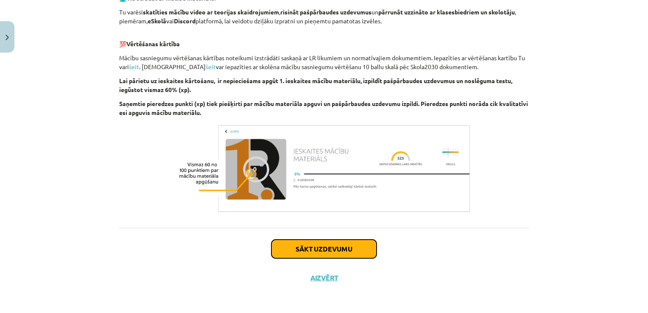
click at [347, 244] on button "Sākt uzdevumu" at bounding box center [324, 249] width 105 height 19
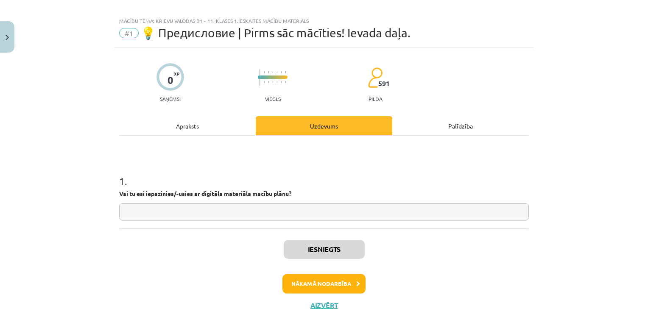
scroll to position [36, 0]
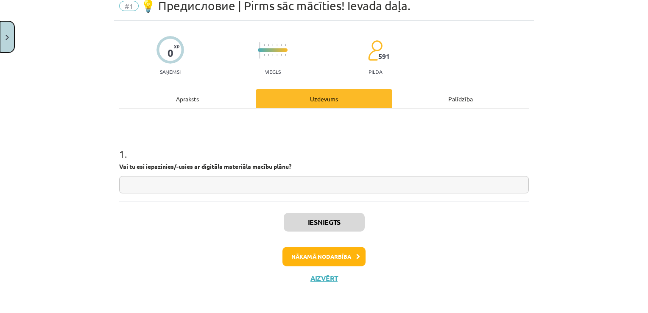
click at [2, 43] on button "Close" at bounding box center [7, 36] width 14 height 31
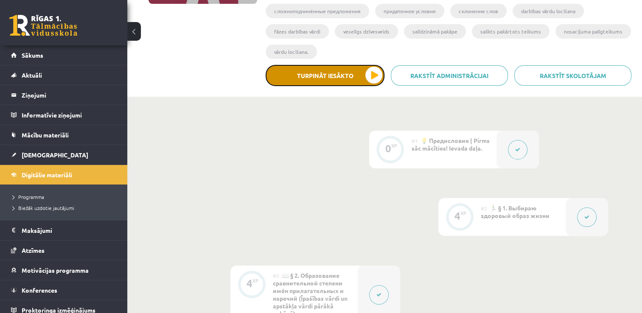
click at [370, 75] on button "Turpināt iesākto" at bounding box center [325, 75] width 119 height 21
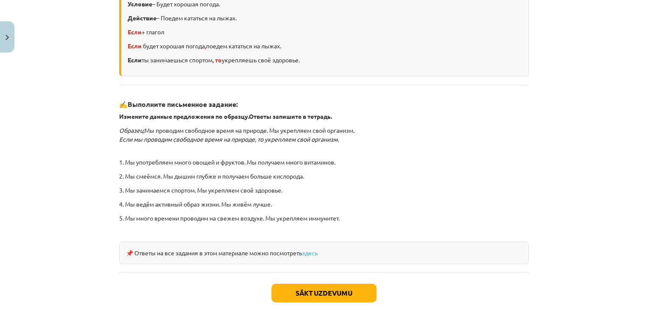
scroll to position [248, 0]
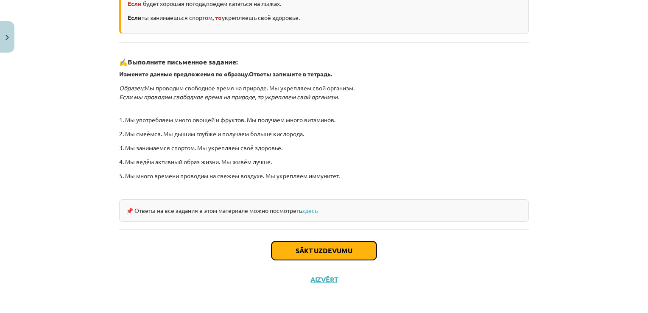
click at [321, 247] on button "Sākt uzdevumu" at bounding box center [324, 250] width 105 height 19
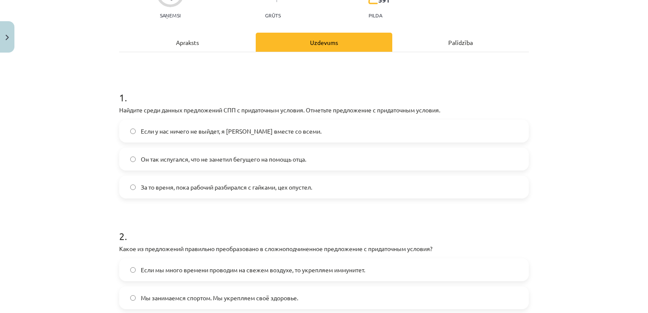
scroll to position [148, 0]
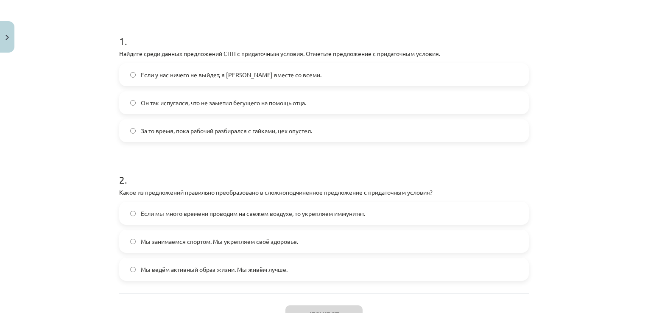
click at [179, 76] on span "Если у нас ничего не выйдет, я [PERSON_NAME] вместе со всеми." at bounding box center [231, 74] width 181 height 9
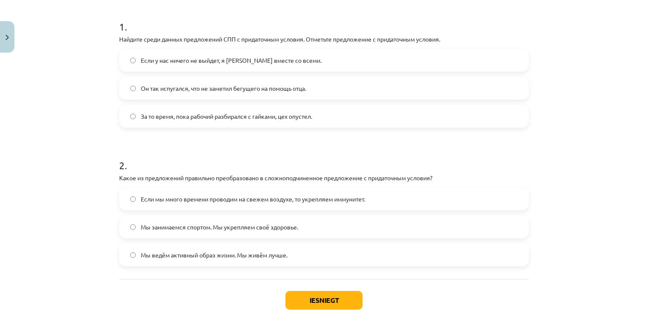
scroll to position [214, 0]
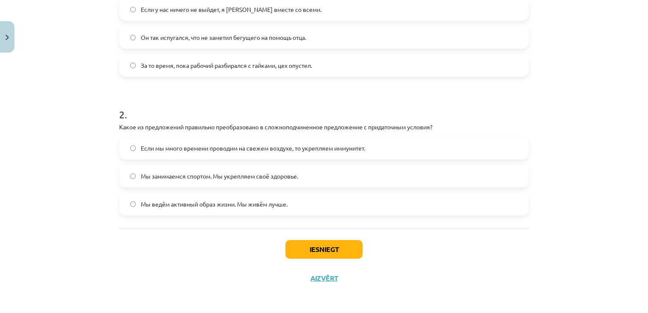
click at [200, 148] on span "Если мы много времени проводим на свежем воздухе, то укрепляем иммунитет." at bounding box center [253, 148] width 224 height 9
click at [316, 250] on button "Iesniegt" at bounding box center [324, 249] width 77 height 19
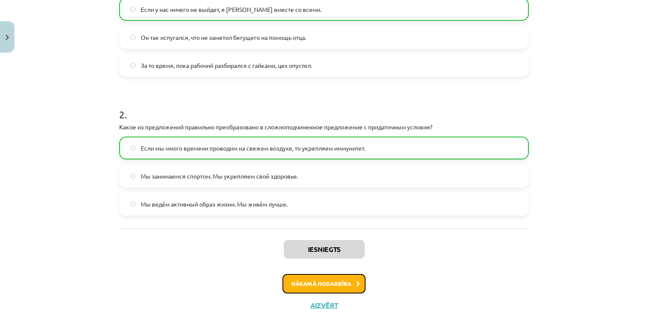
click at [310, 278] on button "Nākamā nodarbība" at bounding box center [324, 284] width 83 height 20
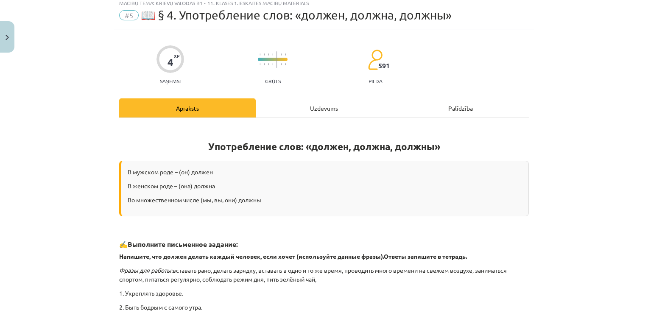
scroll to position [21, 0]
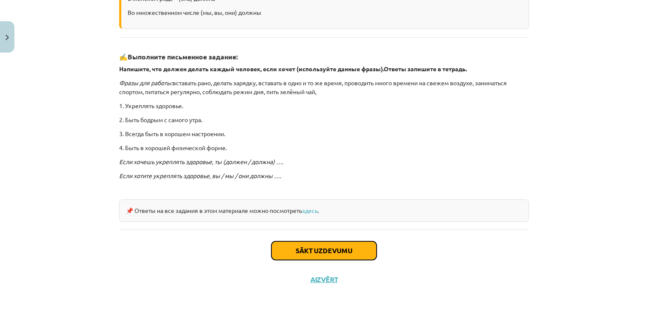
click at [313, 249] on button "Sākt uzdevumu" at bounding box center [324, 250] width 105 height 19
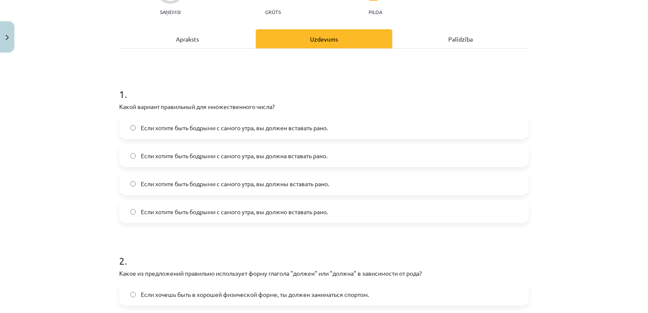
scroll to position [106, 0]
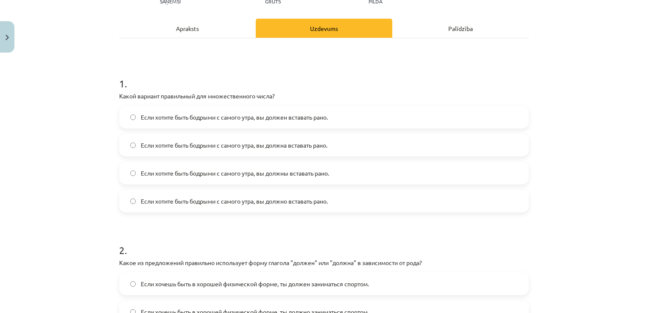
click at [290, 173] on span "Если хотите быть бодрыми с самого утра, вы должны вставать рано." at bounding box center [235, 173] width 188 height 9
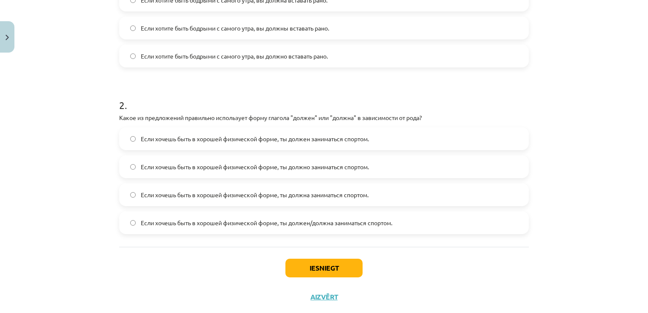
scroll to position [270, 0]
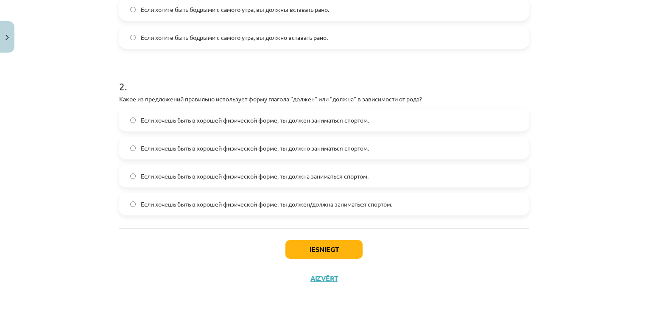
click at [315, 205] on span "Если хочешь быть в хорошей физической форме, ты должен/должна заниматься спорто…" at bounding box center [267, 204] width 252 height 9
click at [329, 245] on button "Iesniegt" at bounding box center [324, 249] width 77 height 19
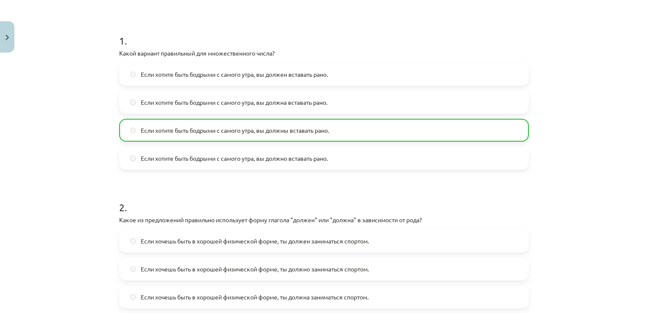
scroll to position [297, 0]
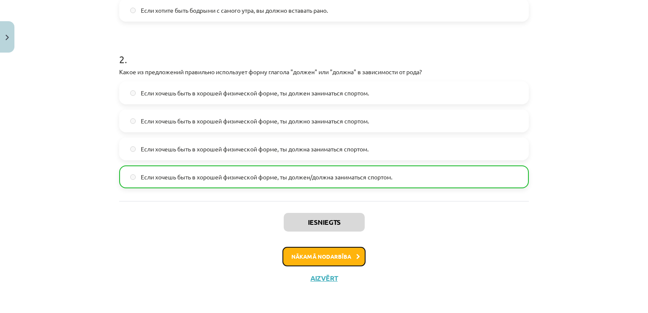
click at [304, 255] on button "Nākamā nodarbība" at bounding box center [324, 257] width 83 height 20
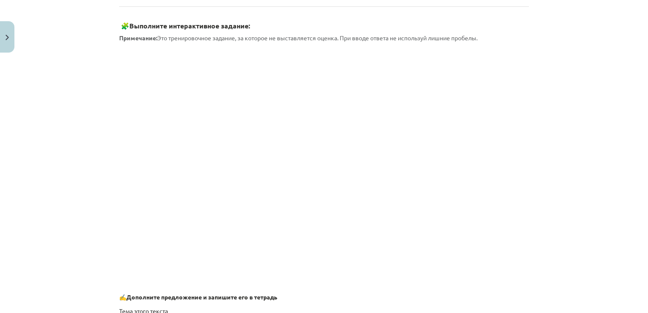
scroll to position [665, 0]
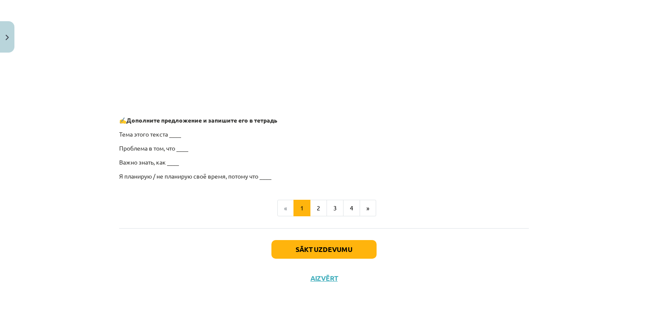
click at [175, 134] on p "Тема этого текста ____" at bounding box center [324, 134] width 410 height 9
click at [175, 132] on p "Тема этого текста ____" at bounding box center [324, 134] width 410 height 9
click at [364, 209] on button "»" at bounding box center [368, 208] width 17 height 17
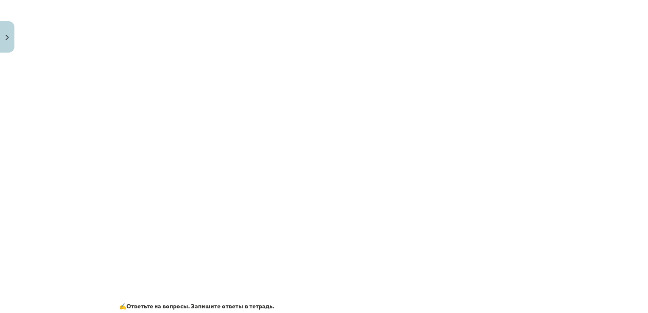
scroll to position [236, 0]
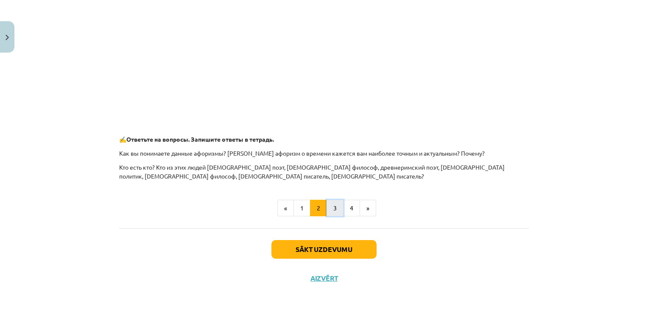
click at [334, 214] on button "3" at bounding box center [335, 208] width 17 height 17
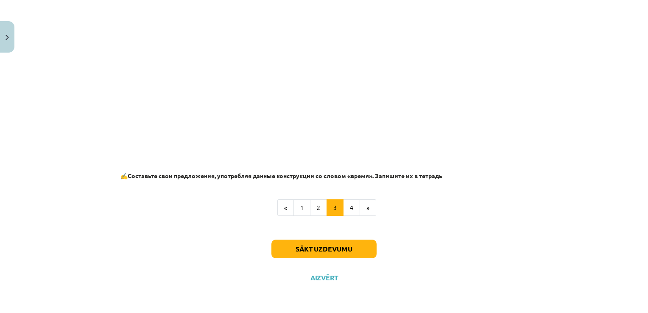
scroll to position [523, 0]
click at [343, 243] on button "Sākt uzdevumu" at bounding box center [324, 249] width 105 height 19
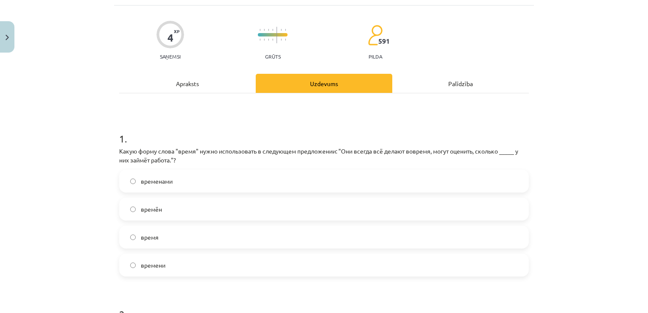
scroll to position [64, 0]
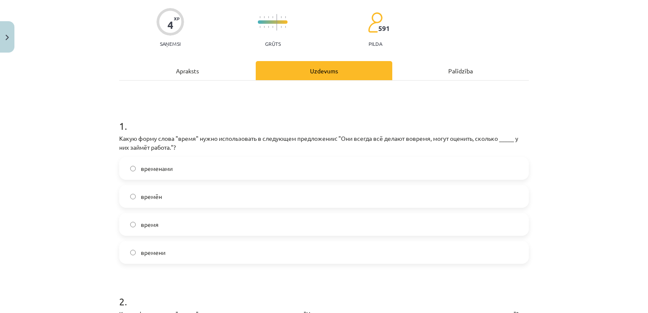
click at [156, 253] on span "времени" at bounding box center [153, 252] width 25 height 9
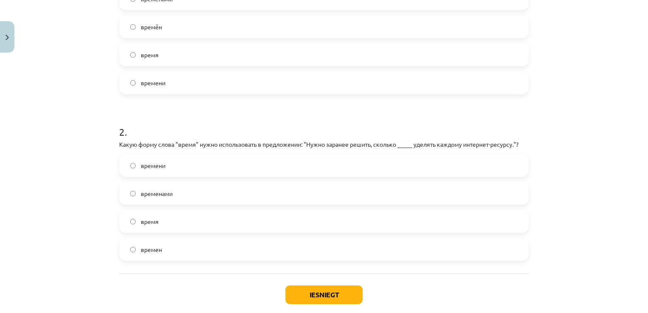
scroll to position [279, 0]
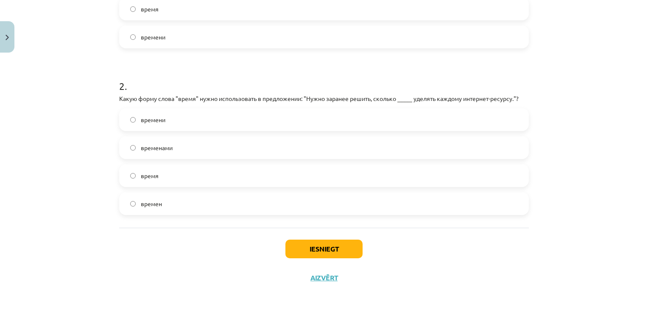
click at [160, 120] on span "времени" at bounding box center [153, 119] width 25 height 9
click at [307, 244] on button "Iesniegt" at bounding box center [324, 249] width 77 height 19
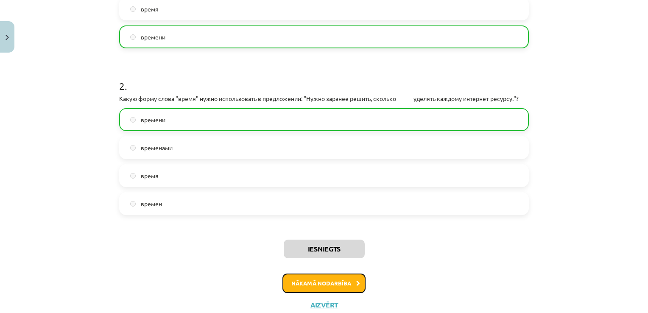
click at [341, 280] on button "Nākamā nodarbība" at bounding box center [324, 284] width 83 height 20
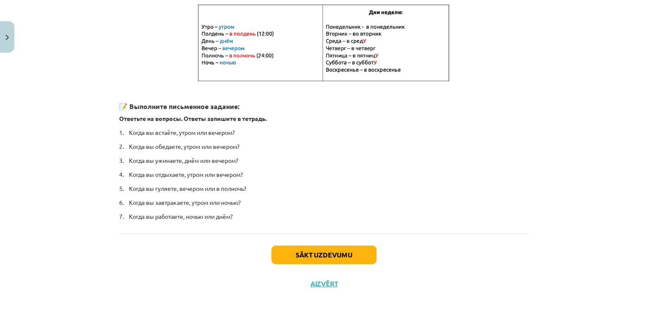
scroll to position [183, 0]
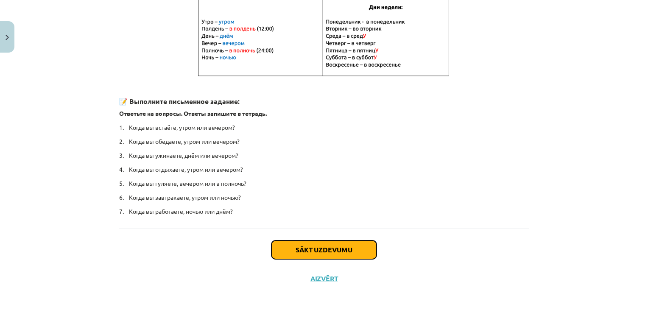
click at [313, 250] on button "Sākt uzdevumu" at bounding box center [324, 250] width 105 height 19
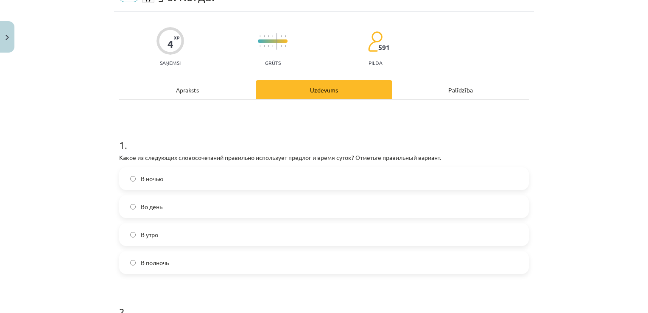
scroll to position [64, 0]
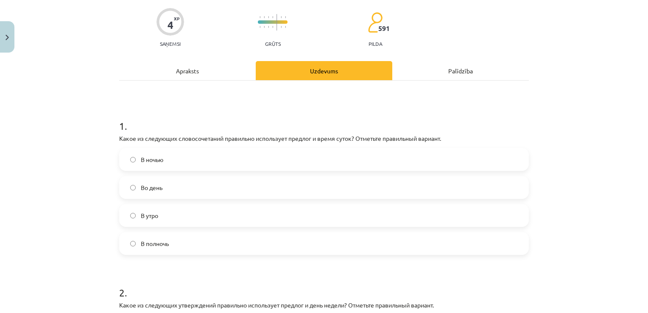
click at [167, 246] on label "В полночь" at bounding box center [324, 243] width 408 height 21
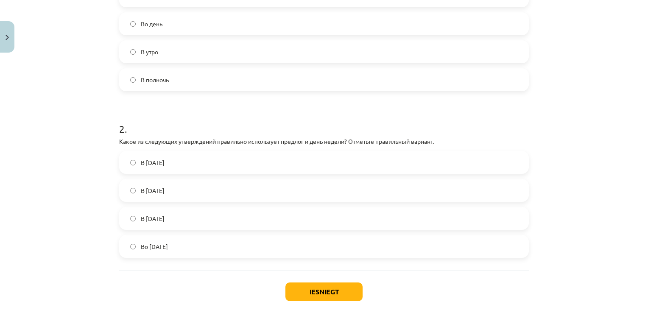
scroll to position [270, 0]
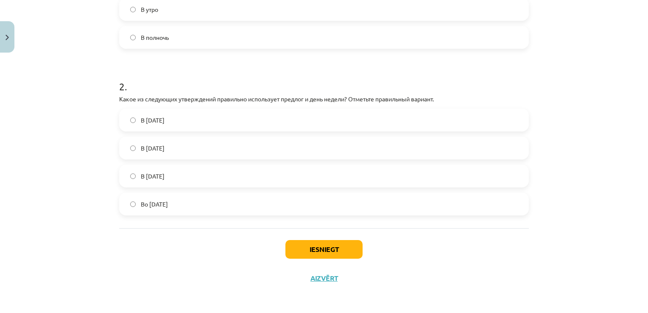
drag, startPoint x: 172, startPoint y: 202, endPoint x: 204, endPoint y: 205, distance: 31.6
click at [173, 202] on label "Во вторник" at bounding box center [324, 203] width 408 height 21
click at [312, 252] on button "Iesniegt" at bounding box center [324, 249] width 77 height 19
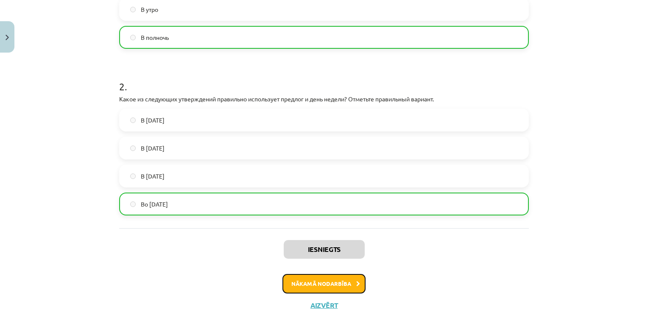
click at [337, 284] on button "Nākamā nodarbība" at bounding box center [324, 284] width 83 height 20
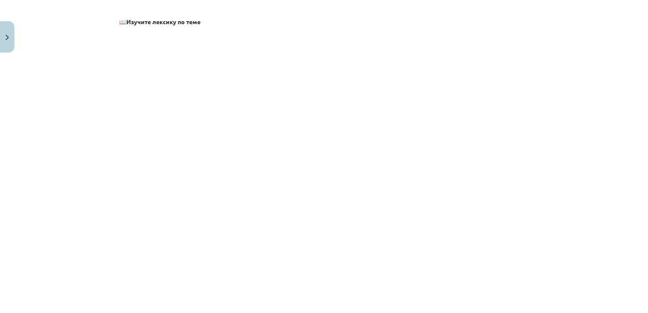
scroll to position [403, 0]
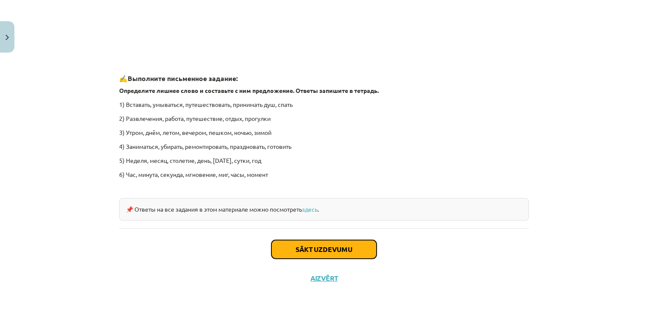
click at [331, 255] on button "Sākt uzdevumu" at bounding box center [324, 249] width 105 height 19
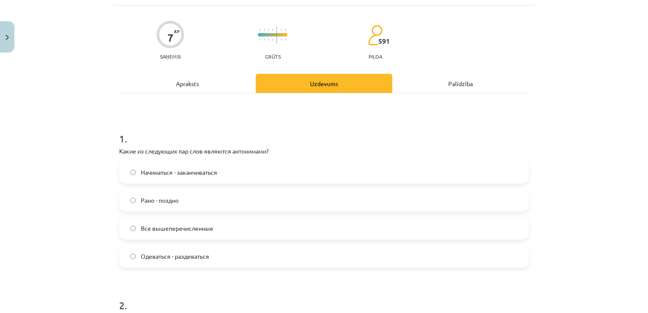
scroll to position [64, 0]
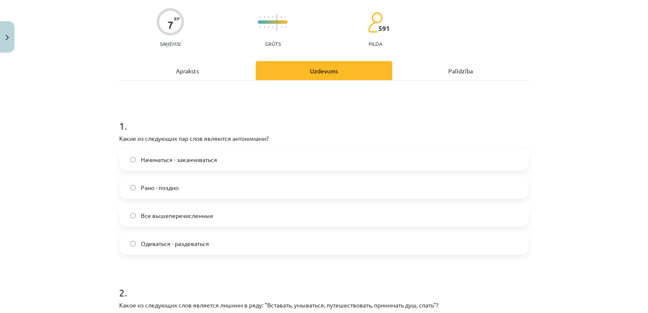
click at [181, 157] on span "Начинаться - заканчиваться" at bounding box center [179, 159] width 76 height 9
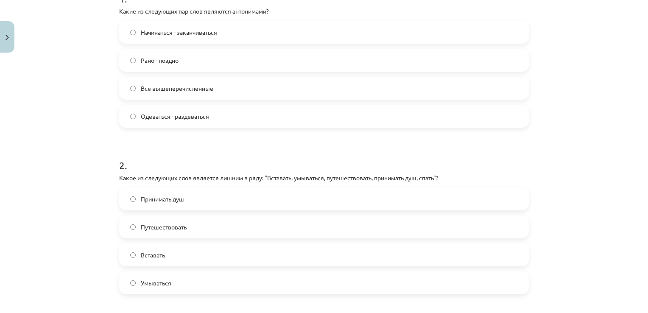
scroll to position [148, 0]
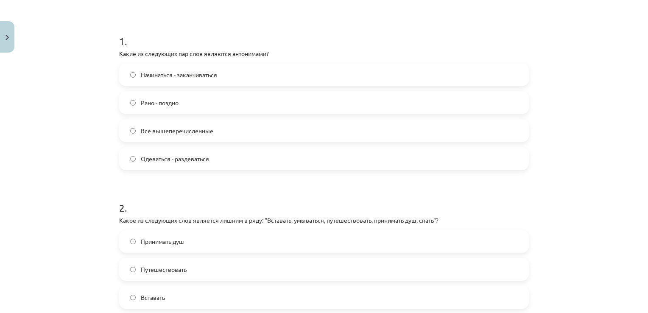
click at [216, 126] on label "Все вышеперечисленные" at bounding box center [324, 130] width 408 height 21
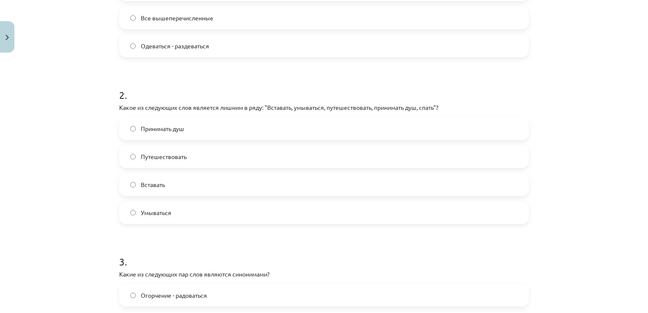
scroll to position [276, 0]
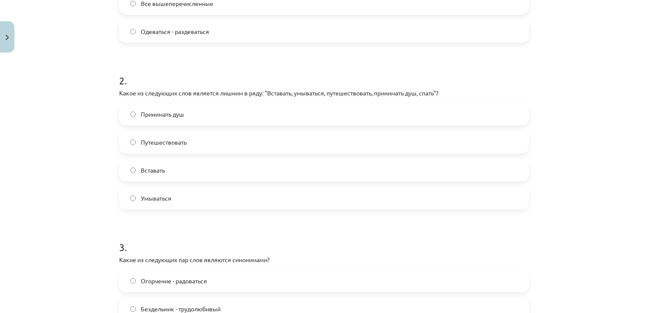
click at [167, 140] on span "Путешествовать" at bounding box center [164, 142] width 46 height 9
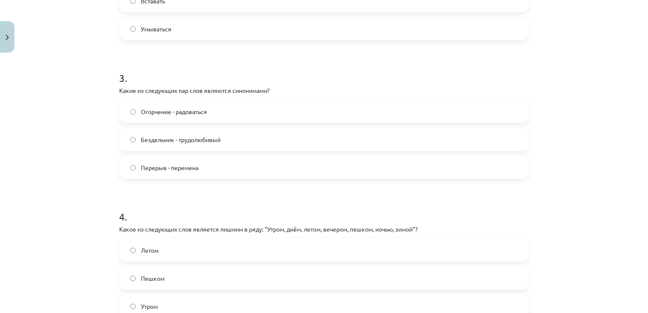
scroll to position [445, 0]
click at [160, 173] on label "Перерыв - перемена" at bounding box center [324, 167] width 408 height 21
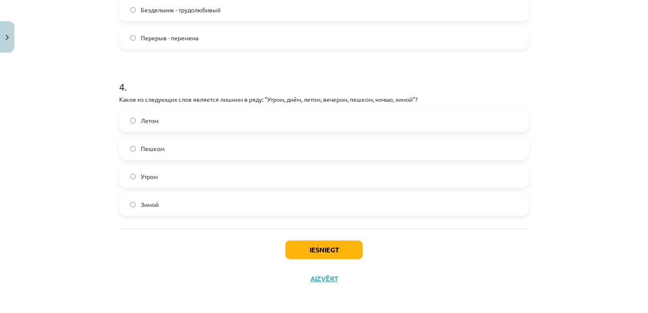
scroll to position [575, 0]
drag, startPoint x: 168, startPoint y: 154, endPoint x: 225, endPoint y: 182, distance: 63.8
click at [168, 154] on label "Пешком" at bounding box center [324, 147] width 408 height 21
click at [308, 243] on button "Iesniegt" at bounding box center [324, 249] width 77 height 19
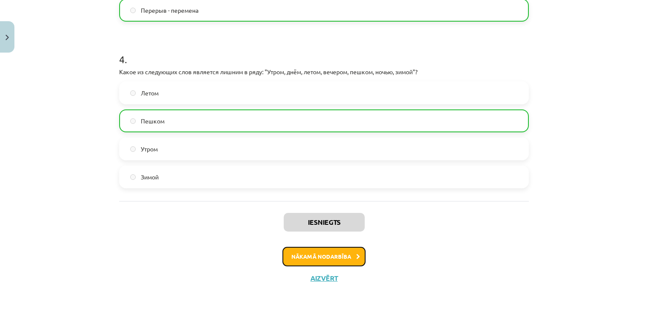
click at [339, 251] on button "Nākamā nodarbība" at bounding box center [324, 257] width 83 height 20
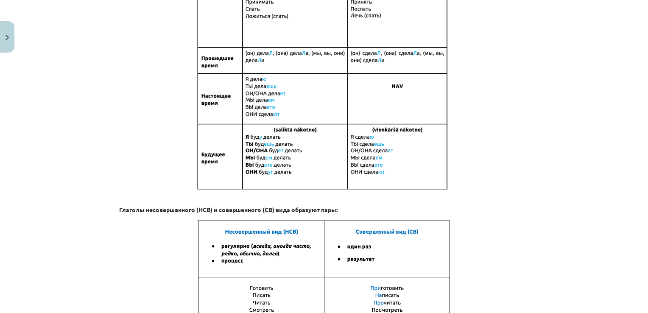
scroll to position [530, 0]
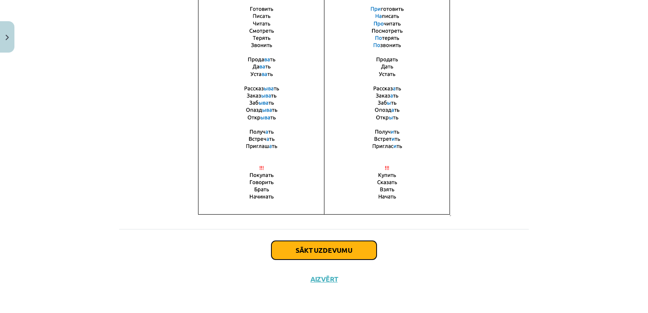
click at [350, 249] on button "Sākt uzdevumu" at bounding box center [324, 250] width 105 height 19
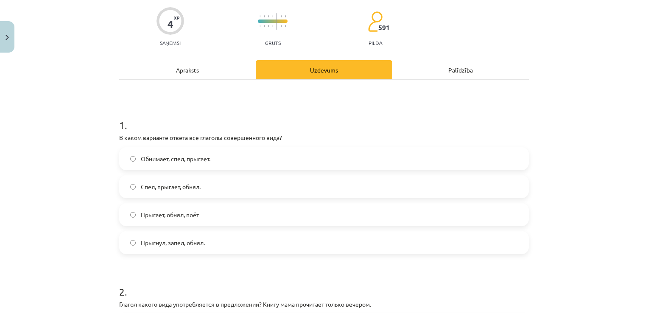
scroll to position [148, 0]
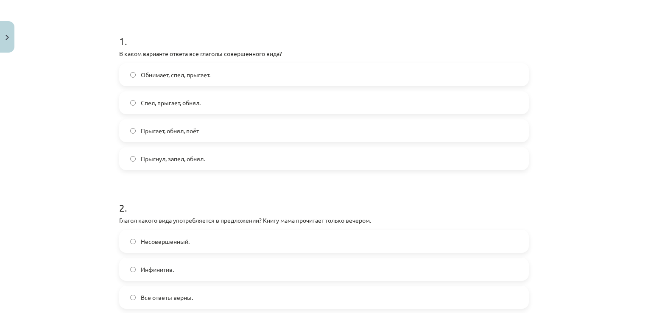
click at [232, 159] on label "Прыгнул, запел, обнял." at bounding box center [324, 158] width 408 height 21
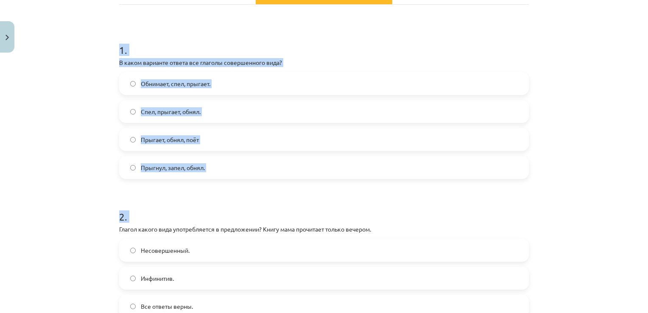
scroll to position [354, 0]
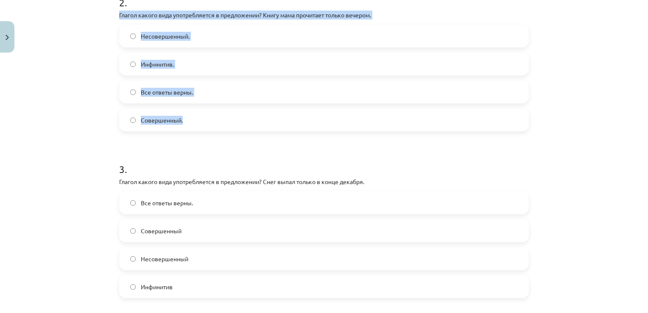
drag, startPoint x: 161, startPoint y: 130, endPoint x: 327, endPoint y: 129, distance: 165.9
click at [327, 129] on div "2 . Глагол какого вида употребляется в предложении? Книгу мама прочитает только…" at bounding box center [324, 57] width 410 height 150
copy div "Глагол какого вида употребляется в предложении? Книгу мама прочитает только веч…"
click at [83, 126] on div "Mācību tēma: Krievu valodas b1 - 11. klases 1.ieskaites mācību materiāls #9 📖 §…" at bounding box center [324, 156] width 648 height 313
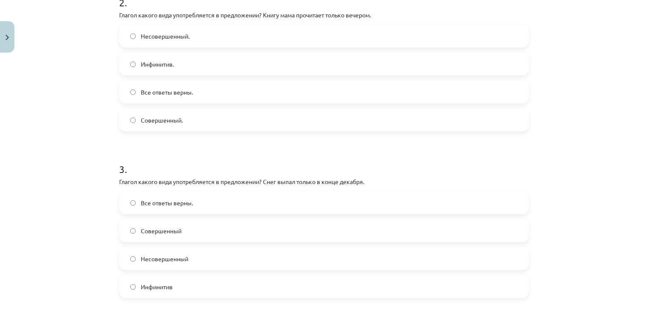
drag, startPoint x: 182, startPoint y: 123, endPoint x: 230, endPoint y: 142, distance: 51.8
click at [183, 123] on label "Совершенный." at bounding box center [324, 119] width 408 height 21
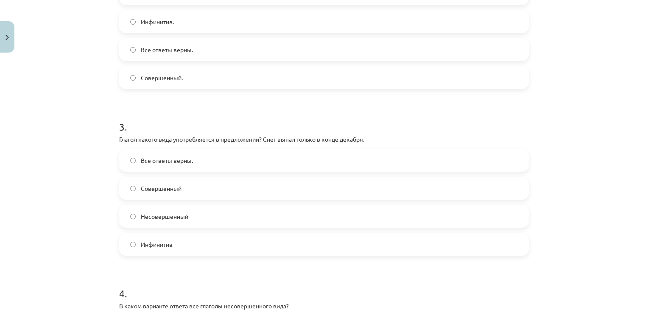
scroll to position [439, 0]
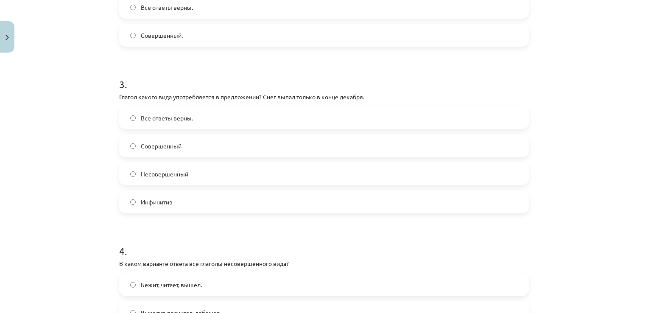
click at [192, 145] on label "Совершенный" at bounding box center [324, 145] width 408 height 21
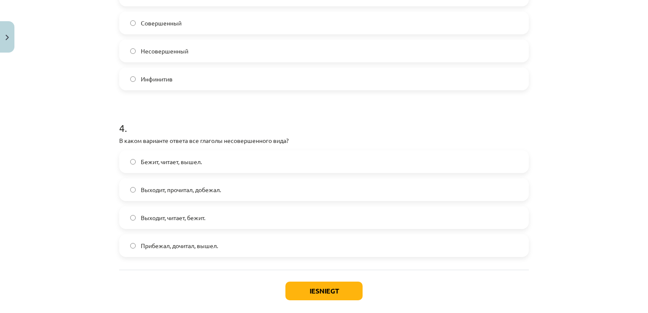
scroll to position [566, 0]
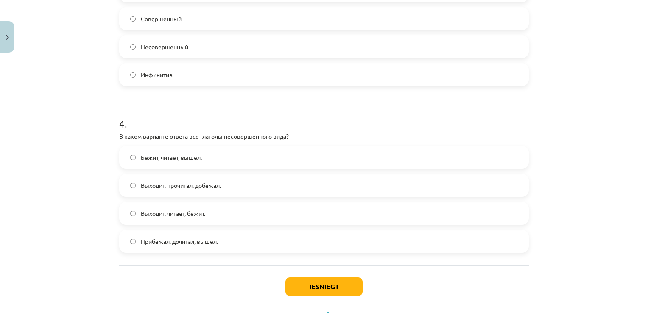
click at [216, 242] on span "Прибежал, дочитал, вышел." at bounding box center [179, 241] width 77 height 9
click at [334, 287] on button "Iesniegt" at bounding box center [324, 286] width 77 height 19
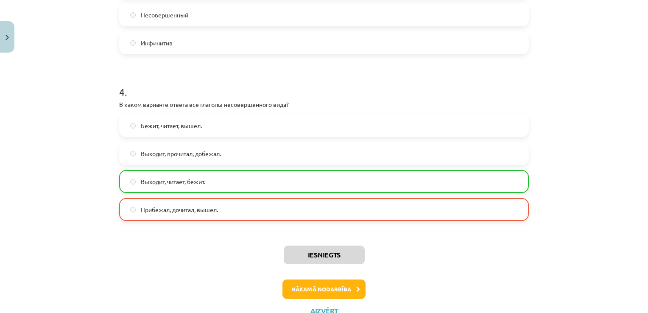
scroll to position [630, 0]
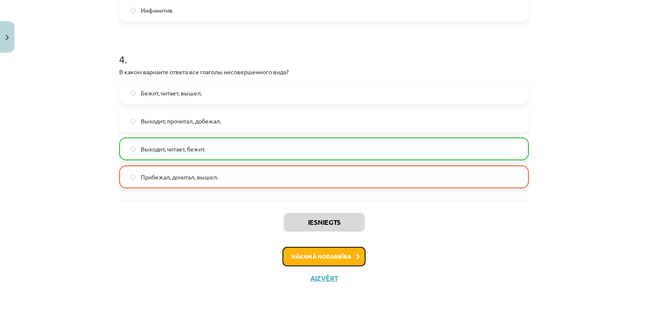
click at [321, 260] on button "Nākamā nodarbība" at bounding box center [324, 257] width 83 height 20
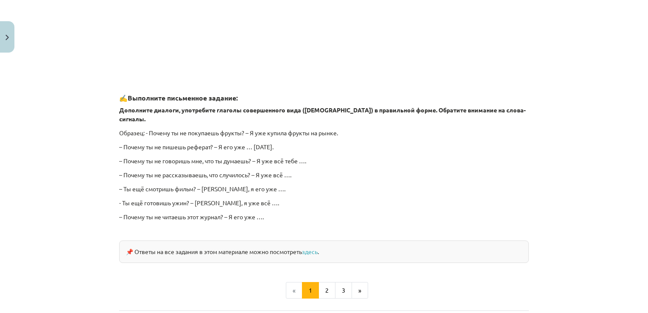
scroll to position [721, 0]
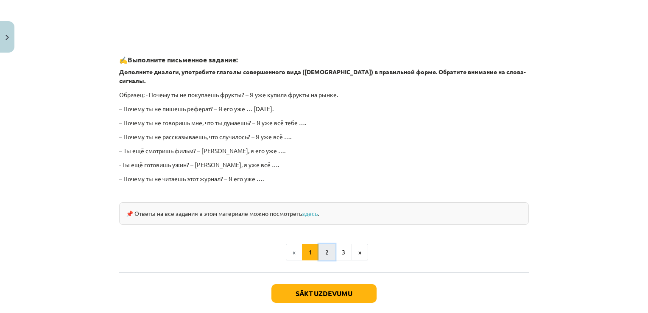
click at [322, 244] on button "2" at bounding box center [327, 252] width 17 height 17
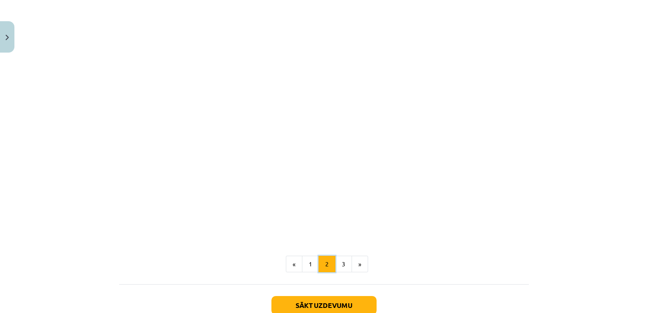
scroll to position [353, 0]
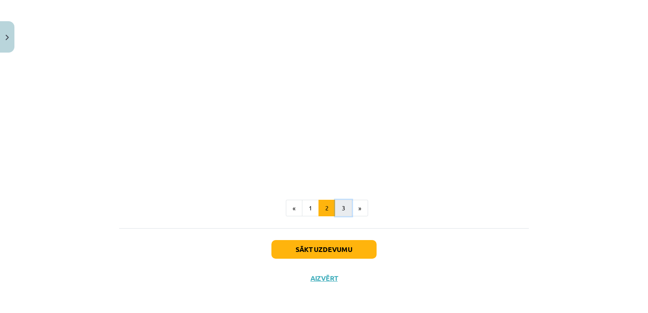
click at [337, 205] on button "3" at bounding box center [343, 208] width 17 height 17
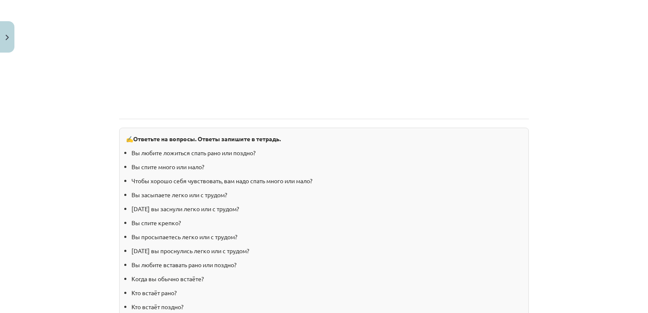
scroll to position [565, 0]
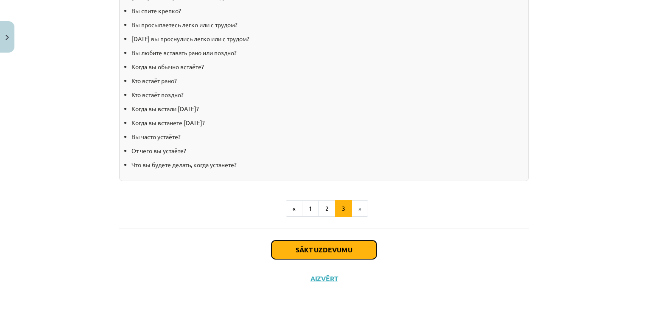
click at [345, 248] on button "Sākt uzdevumu" at bounding box center [324, 250] width 105 height 19
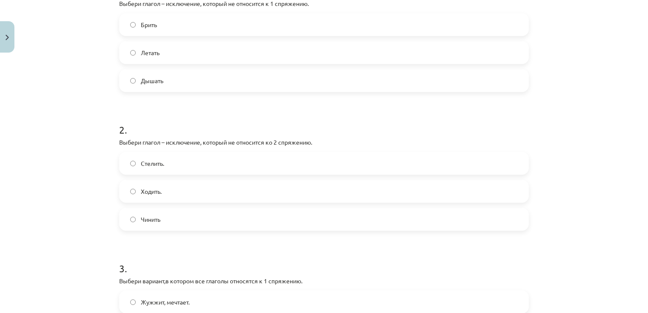
scroll to position [148, 0]
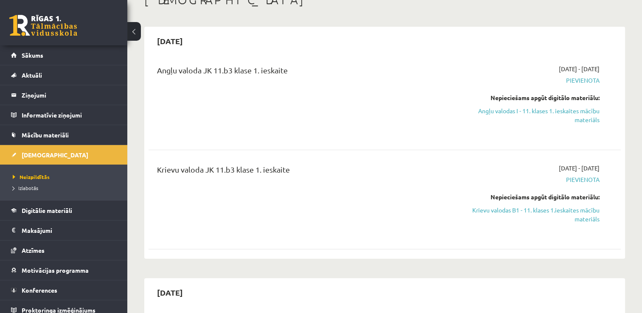
scroll to position [42, 0]
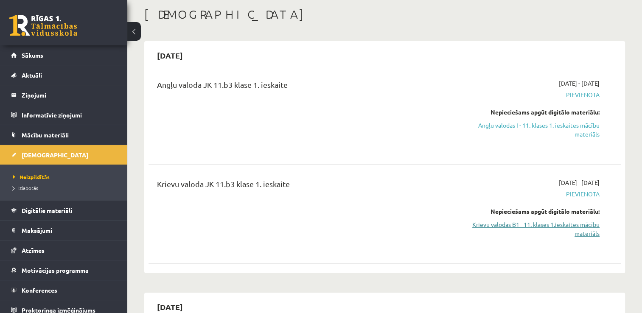
click at [576, 222] on link "Krievu valodas B1 - 11. klases 1.ieskaites mācību materiāls" at bounding box center [529, 229] width 139 height 18
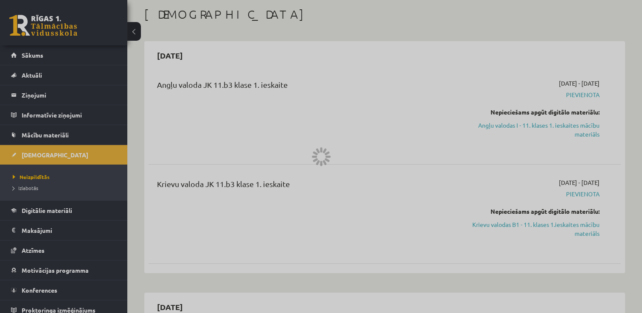
scroll to position [127, 0]
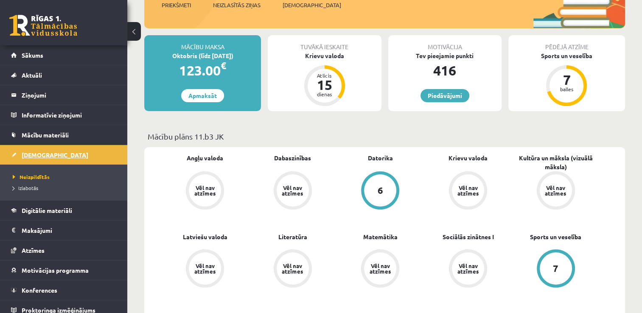
click at [27, 154] on span "[DEMOGRAPHIC_DATA]" at bounding box center [55, 155] width 67 height 8
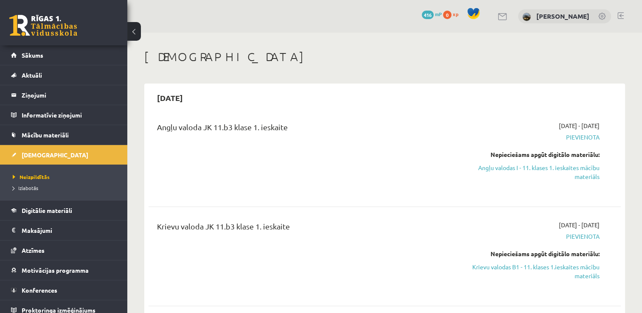
click at [258, 222] on div "Krievu valoda JK 11.b3 klase 1. ieskaite" at bounding box center [302, 229] width 291 height 16
click at [523, 266] on link "Krievu valodas B1 - 11. klases 1.ieskaites mācību materiāls" at bounding box center [529, 272] width 139 height 18
click at [266, 230] on div "Krievu valoda JK 11.b3 klase 1. ieskaite" at bounding box center [302, 229] width 291 height 16
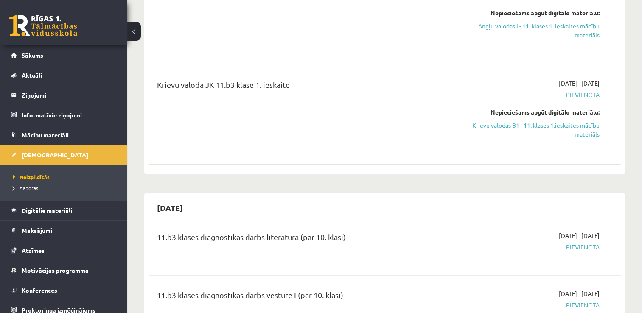
scroll to position [127, 0]
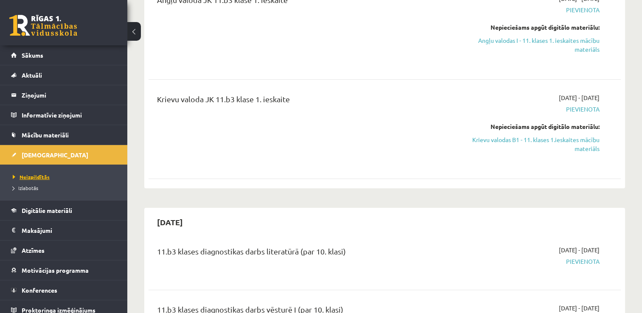
click at [19, 174] on span "Neizpildītās" at bounding box center [31, 177] width 37 height 7
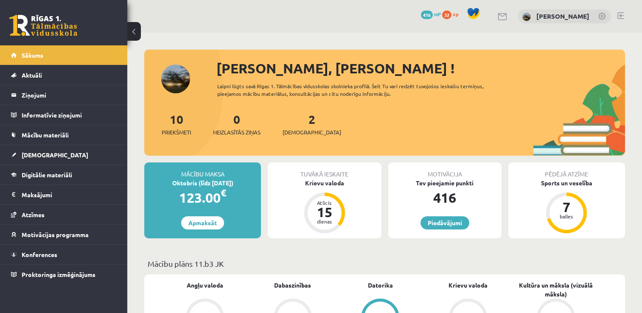
scroll to position [127, 0]
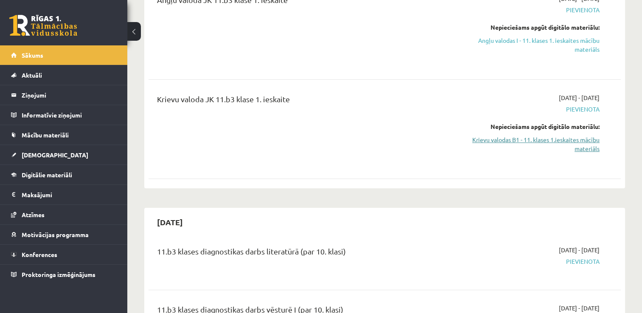
click at [571, 141] on link "Krievu valodas B1 - 11. klases 1.ieskaites mācību materiāls" at bounding box center [529, 144] width 139 height 18
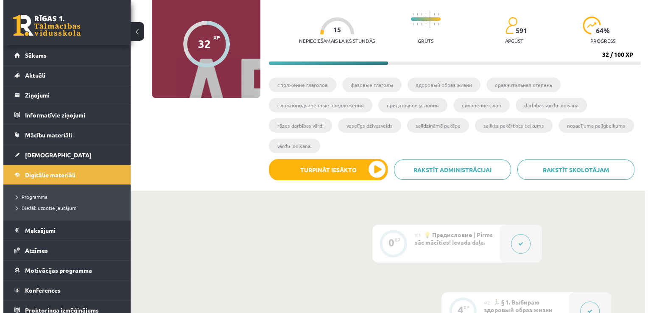
scroll to position [127, 0]
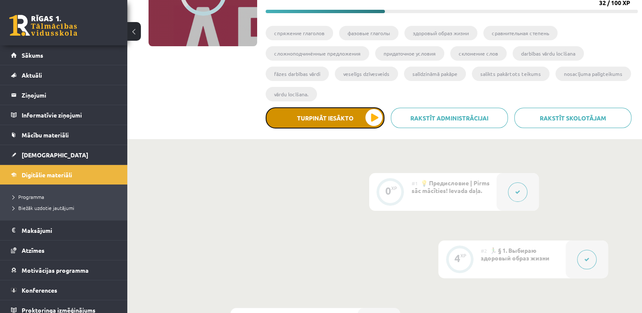
click at [351, 115] on button "Turpināt iesākto" at bounding box center [325, 117] width 119 height 21
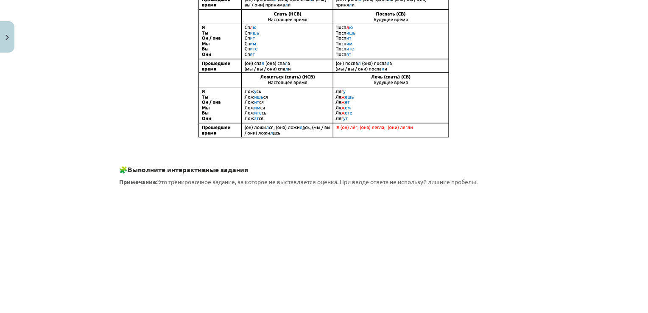
scroll to position [467, 0]
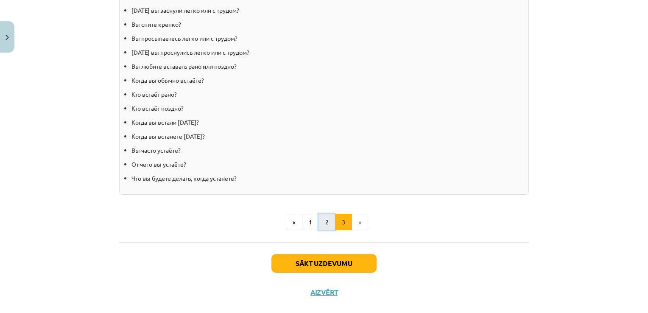
click at [331, 221] on button "2" at bounding box center [327, 222] width 17 height 17
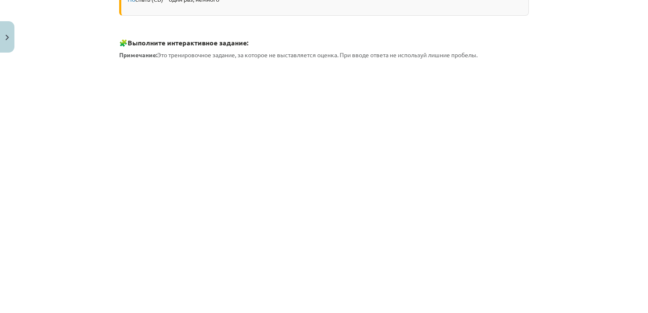
scroll to position [353, 0]
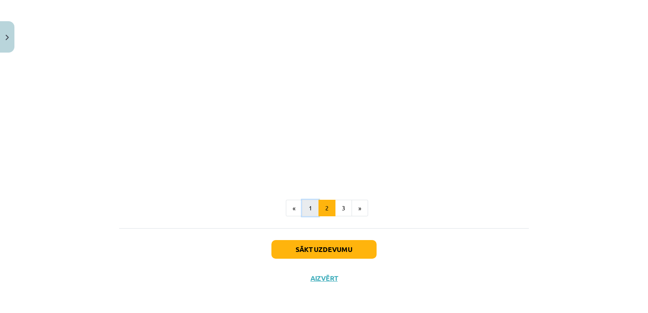
click at [312, 202] on button "1" at bounding box center [310, 208] width 17 height 17
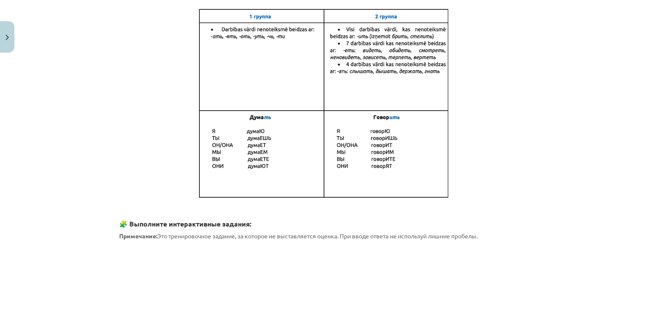
scroll to position [160, 0]
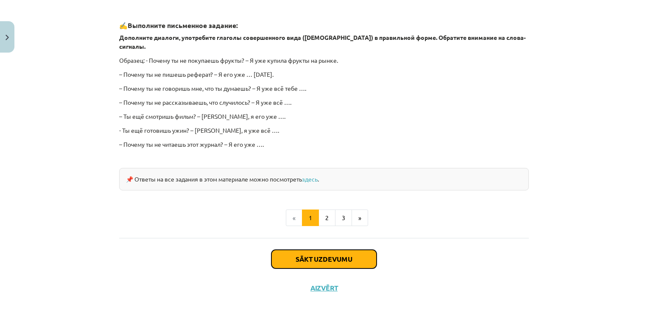
click at [312, 252] on button "Sākt uzdevumu" at bounding box center [324, 259] width 105 height 19
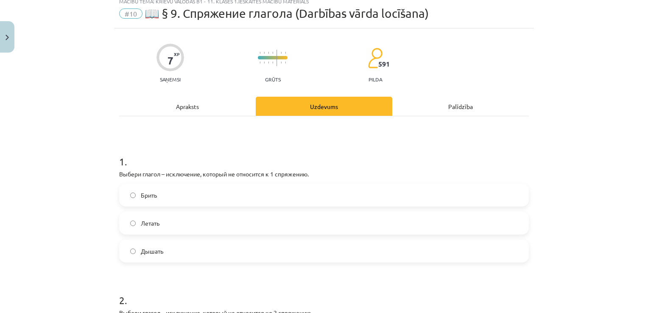
scroll to position [21, 0]
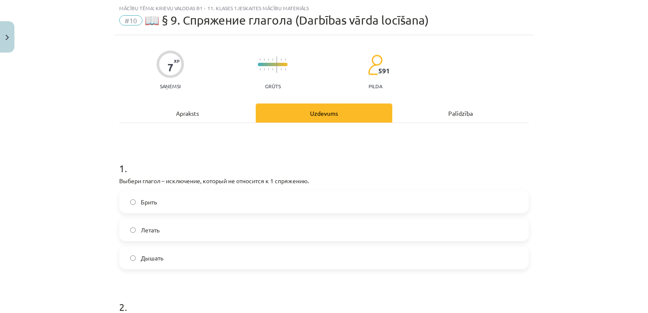
click at [242, 207] on label "Брить" at bounding box center [324, 201] width 408 height 21
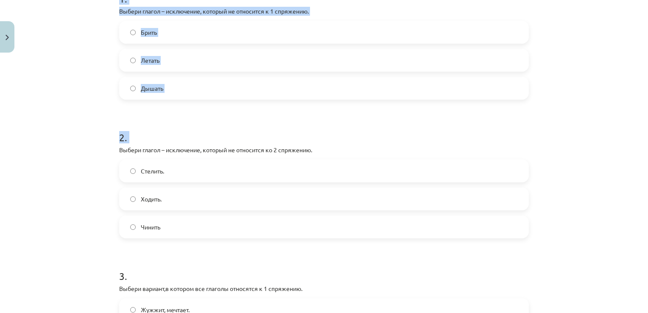
scroll to position [492, 0]
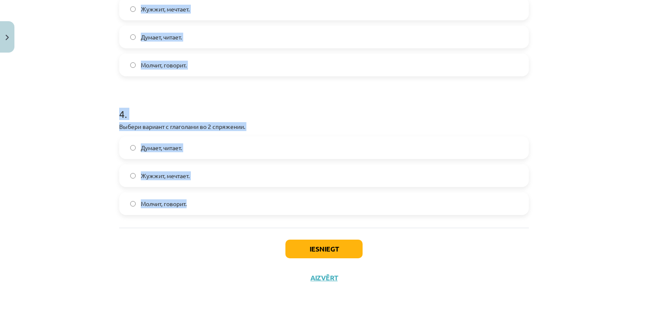
drag, startPoint x: 112, startPoint y: 148, endPoint x: 255, endPoint y: 201, distance: 151.4
copy form "Выбери глагол – исключение, который не относится ко 2 спряжению. Стелить. Ходит…"
click at [148, 97] on h1 "4 ." at bounding box center [324, 106] width 410 height 26
click at [307, 144] on label "Думает, читает." at bounding box center [324, 147] width 408 height 21
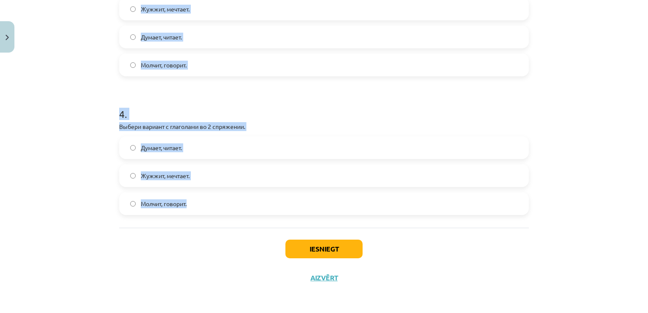
drag, startPoint x: 353, startPoint y: 99, endPoint x: 289, endPoint y: 116, distance: 66.7
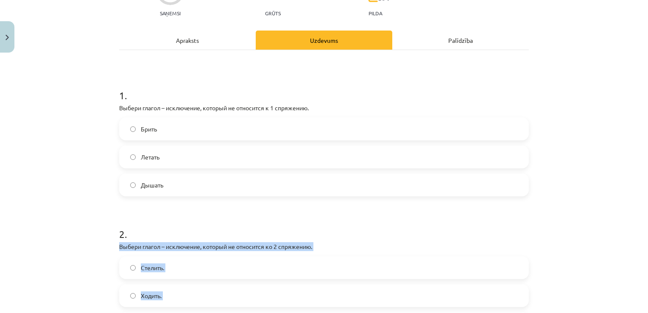
scroll to position [25, 0]
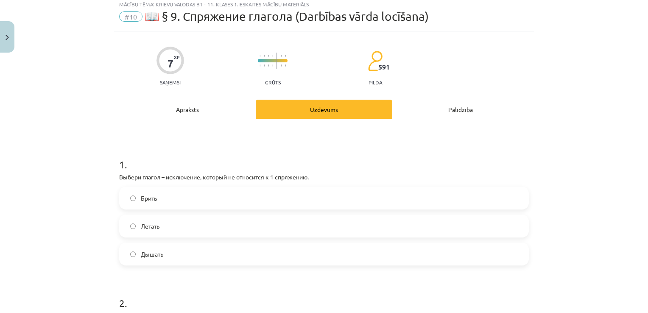
drag, startPoint x: 43, startPoint y: 207, endPoint x: 60, endPoint y: 184, distance: 29.4
click at [53, 191] on div "Mācību tēma: Krievu valodas b1 - 11. klases 1.ieskaites mācību materiāls #10 📖 …" at bounding box center [324, 156] width 648 height 313
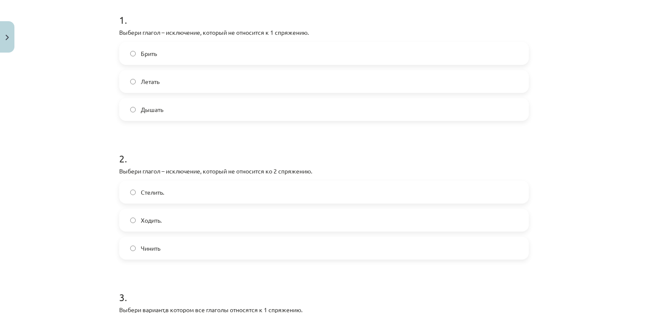
scroll to position [212, 0]
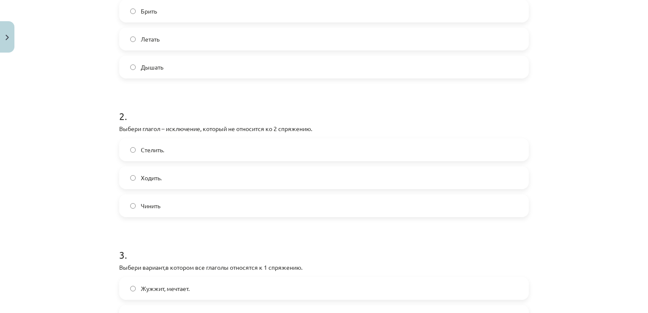
click at [182, 180] on label "Ходить." at bounding box center [324, 177] width 408 height 21
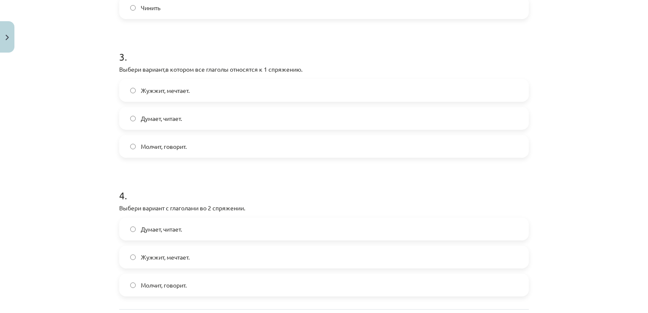
scroll to position [424, 0]
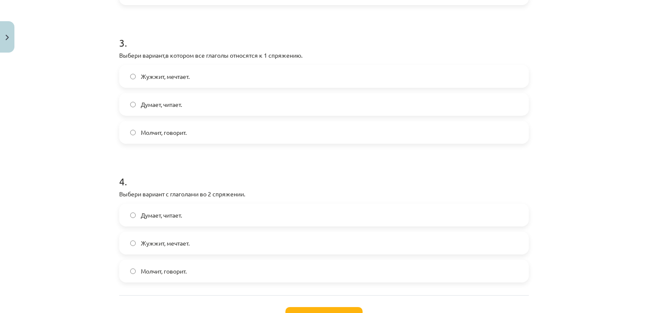
click at [196, 102] on label "Думает, читает." at bounding box center [324, 104] width 408 height 21
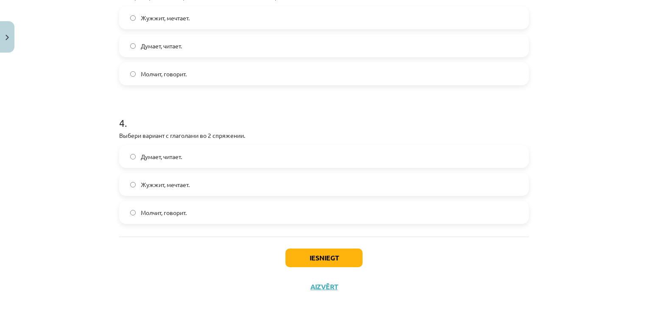
scroll to position [492, 0]
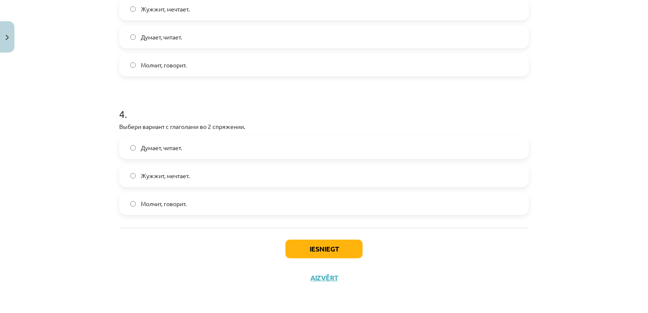
click at [185, 206] on span "Молчит, говорит." at bounding box center [164, 203] width 46 height 9
click at [303, 246] on button "Iesniegt" at bounding box center [324, 249] width 77 height 19
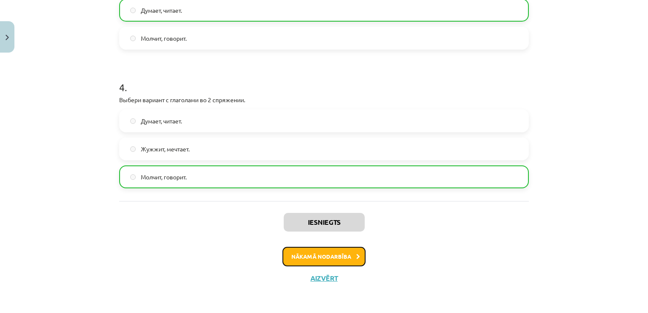
click at [339, 260] on button "Nākamā nodarbība" at bounding box center [324, 257] width 83 height 20
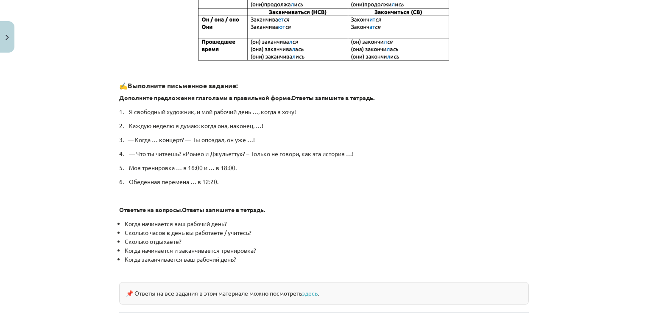
scroll to position [440, 0]
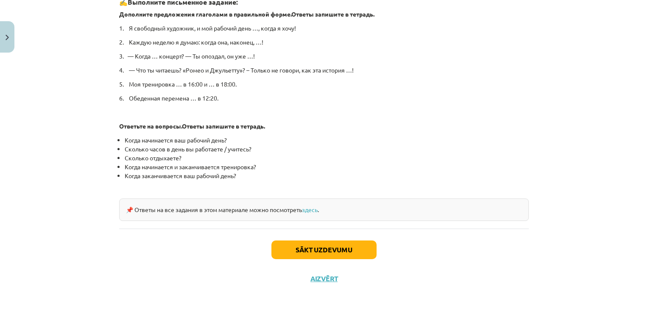
click at [338, 238] on div "Sākt uzdevumu Aizvērt" at bounding box center [324, 258] width 410 height 59
click at [338, 248] on button "Sākt uzdevumu" at bounding box center [324, 250] width 105 height 19
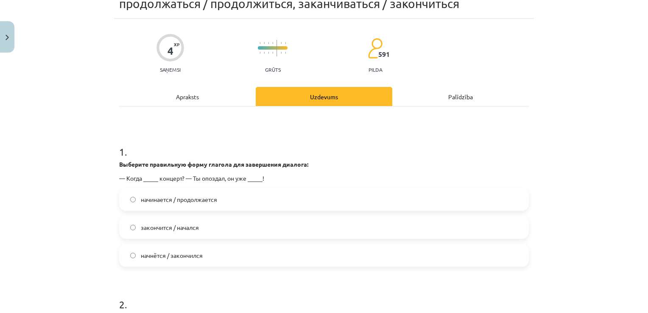
scroll to position [64, 0]
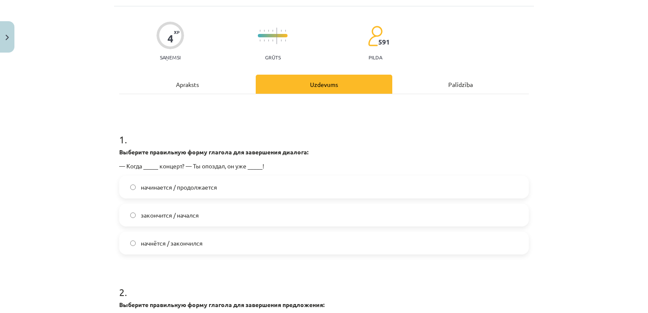
click at [194, 249] on label "начнётся / закончился" at bounding box center [324, 243] width 408 height 21
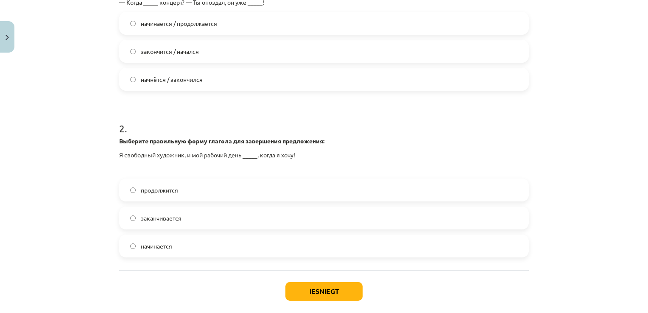
scroll to position [227, 0]
click at [187, 217] on label "заканчивается" at bounding box center [324, 217] width 408 height 21
click at [319, 291] on button "Iesniegt" at bounding box center [324, 291] width 77 height 19
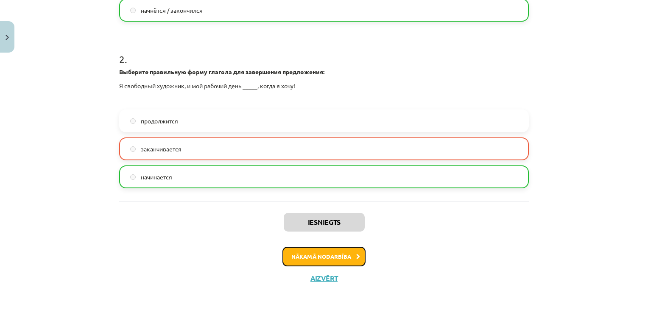
click at [339, 257] on button "Nākamā nodarbība" at bounding box center [324, 257] width 83 height 20
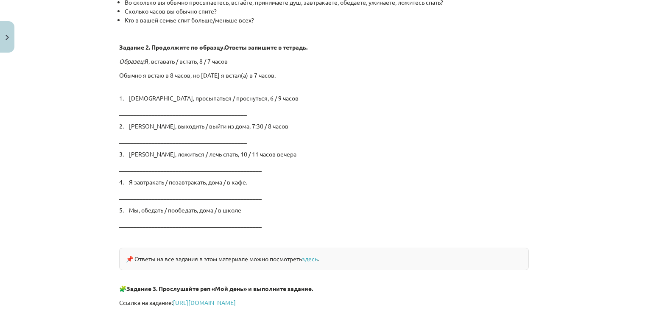
scroll to position [1421, 0]
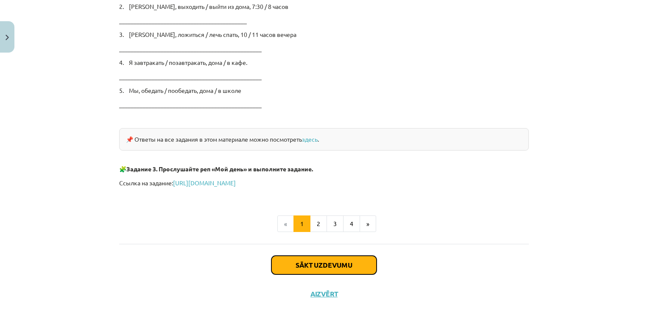
click at [335, 259] on button "Sākt uzdevumu" at bounding box center [324, 265] width 105 height 19
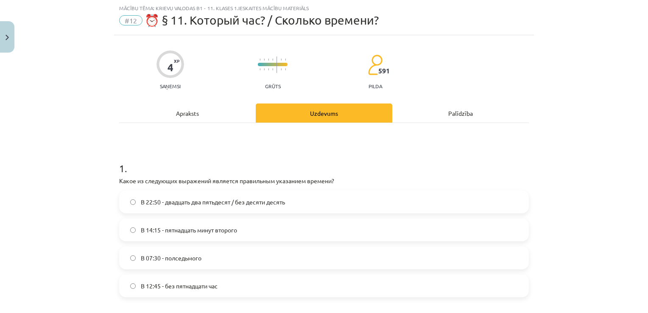
scroll to position [106, 0]
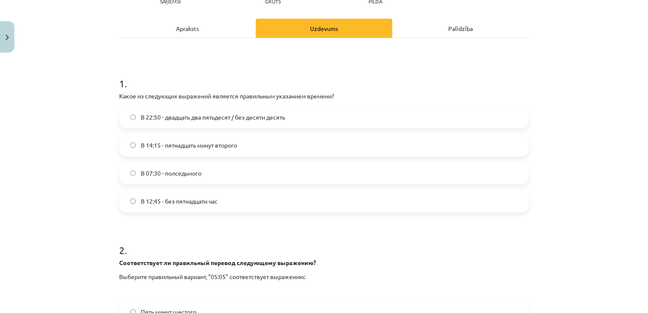
click at [188, 147] on span "В 14:15 - пятнадцать минут второго" at bounding box center [189, 145] width 96 height 9
click at [176, 199] on span "В 12:45 - без пятнадцати час" at bounding box center [179, 201] width 77 height 9
click at [254, 208] on label "В 12:45 - без пятнадцати час" at bounding box center [324, 200] width 408 height 21
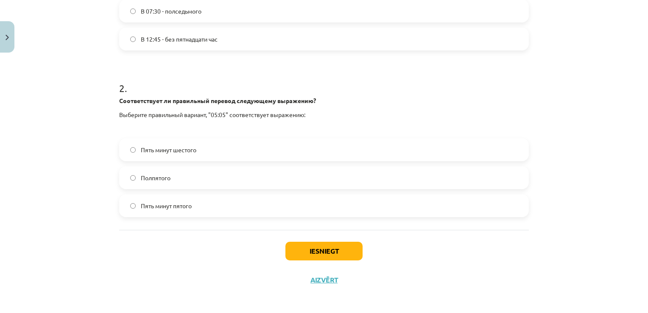
scroll to position [270, 0]
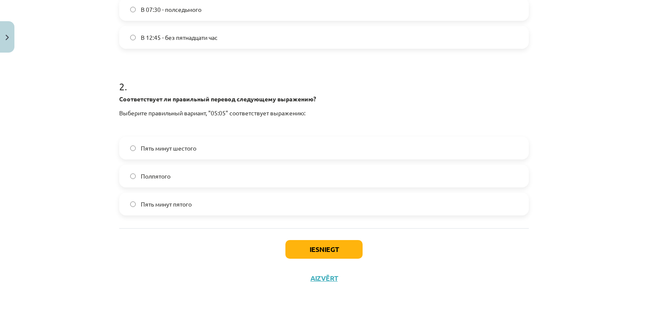
click at [192, 204] on label "Пять минут пятого" at bounding box center [324, 203] width 408 height 21
click at [326, 247] on button "Iesniegt" at bounding box center [324, 249] width 77 height 19
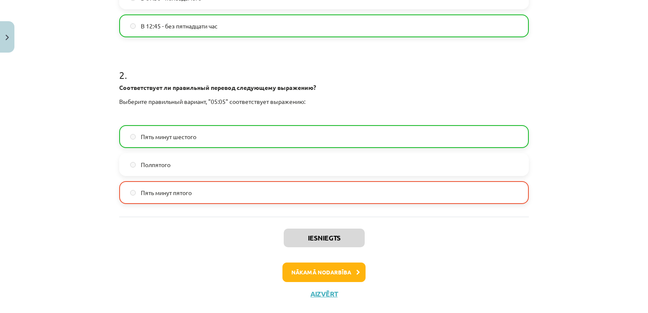
scroll to position [297, 0]
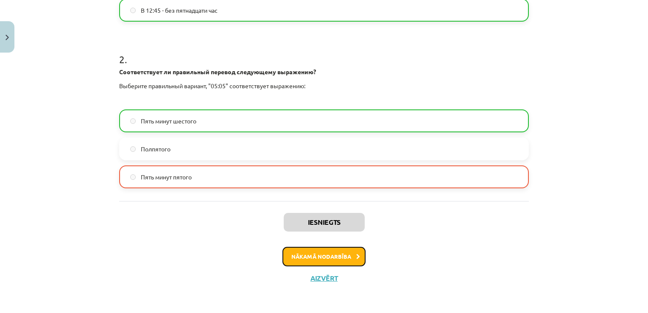
click at [335, 253] on button "Nākamā nodarbība" at bounding box center [324, 257] width 83 height 20
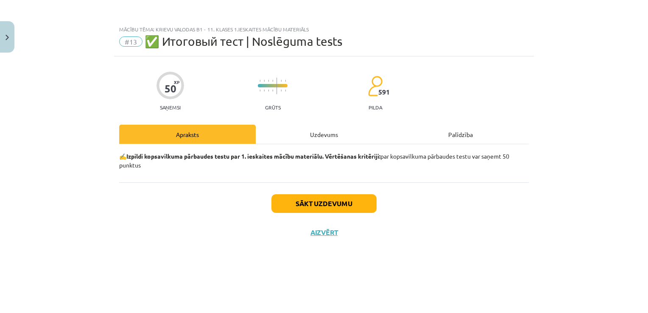
scroll to position [0, 0]
click at [331, 202] on button "Sākt uzdevumu" at bounding box center [324, 203] width 105 height 19
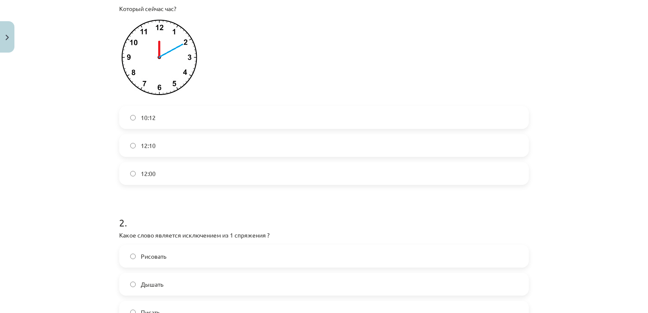
scroll to position [127, 0]
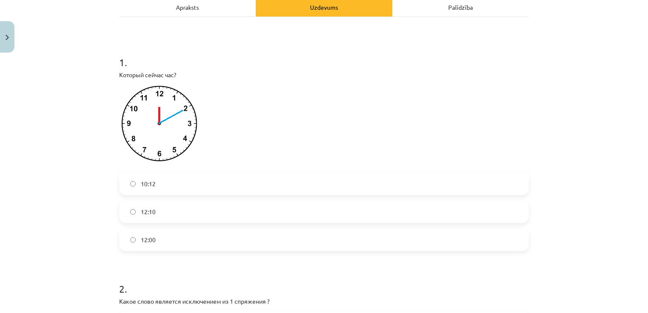
click at [163, 208] on label "12:10" at bounding box center [324, 211] width 408 height 21
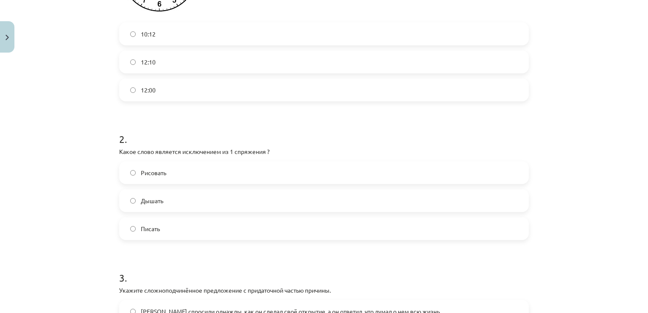
scroll to position [297, 0]
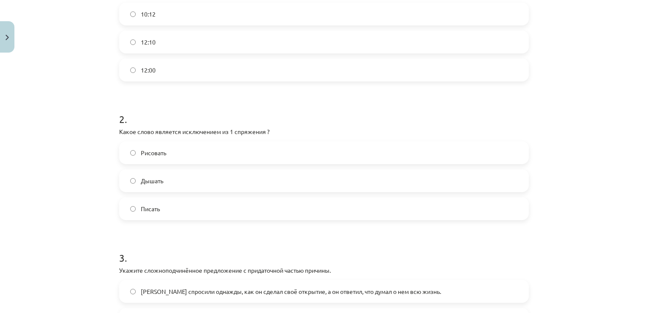
click at [194, 181] on label "Дышать" at bounding box center [324, 180] width 408 height 21
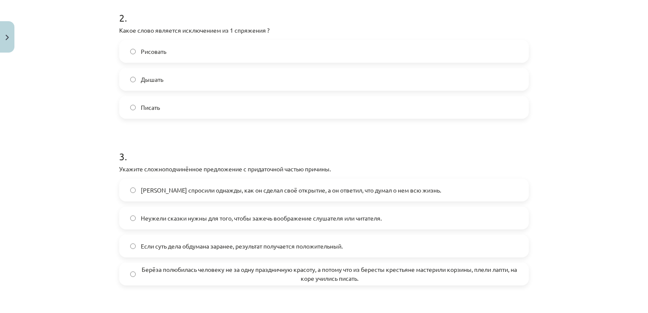
scroll to position [424, 0]
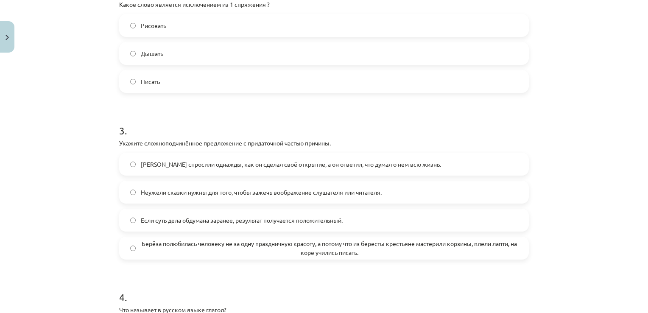
click at [309, 245] on span "Берёза полюбилась человеку не за одну праздничную красоту, а потому что из бере…" at bounding box center [329, 248] width 377 height 18
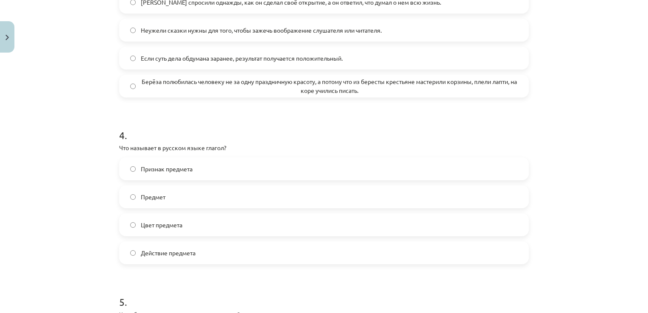
scroll to position [594, 0]
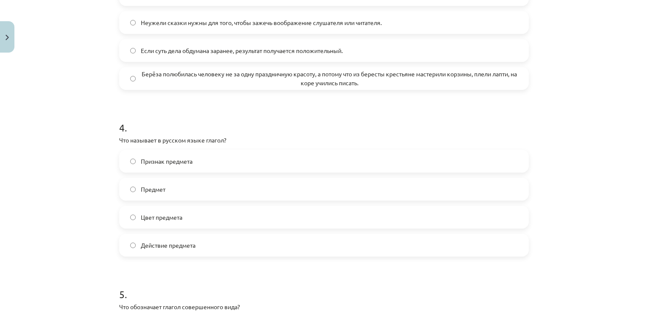
click at [185, 245] on span "Действие предмета" at bounding box center [168, 245] width 55 height 9
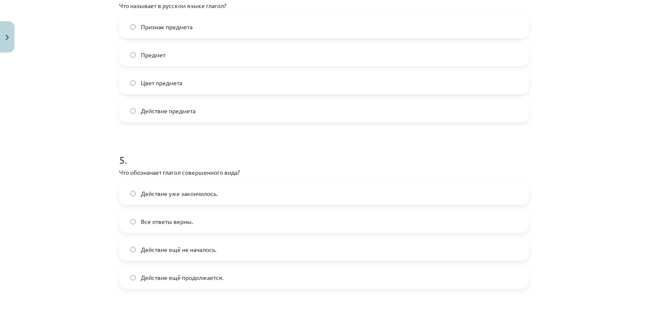
scroll to position [764, 0]
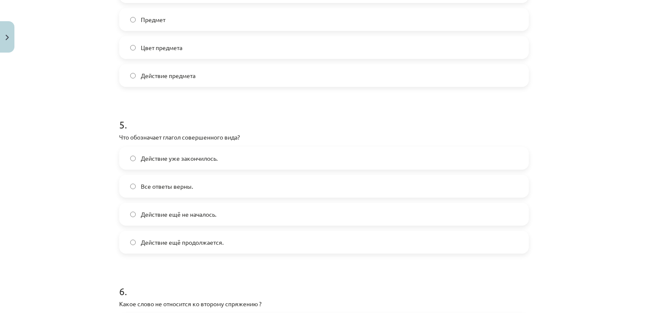
click at [232, 154] on label "Действие уже закончилось." at bounding box center [324, 158] width 408 height 21
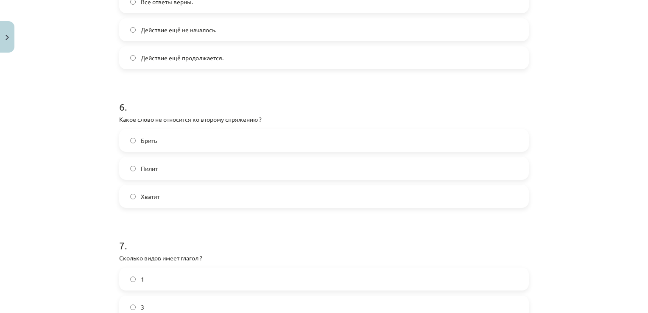
scroll to position [976, 0]
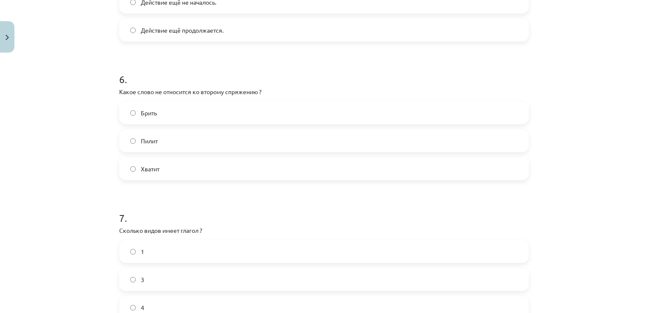
click at [146, 115] on span "Брить" at bounding box center [149, 113] width 16 height 9
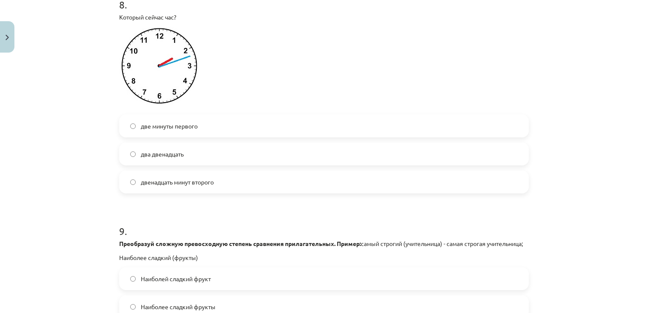
scroll to position [1358, 0]
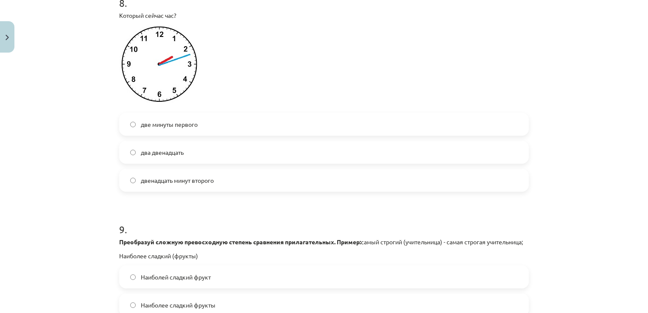
click at [188, 123] on span "две минуты первого" at bounding box center [169, 124] width 57 height 9
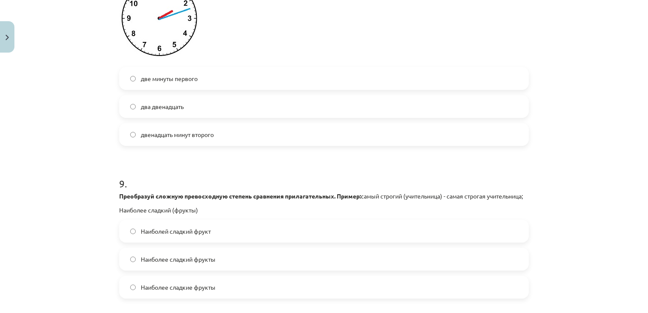
scroll to position [1485, 0]
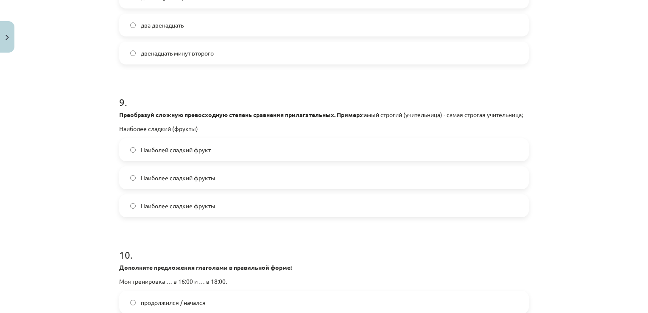
click at [179, 154] on span "Наиболей сладкий фрукт" at bounding box center [176, 150] width 70 height 9
click at [188, 133] on p "Наиболее сладкий (фрукты)" at bounding box center [324, 128] width 410 height 9
drag, startPoint x: 188, startPoint y: 134, endPoint x: 224, endPoint y: 121, distance: 38.2
click at [224, 119] on p "Преобразуй сложную превосходную степень сравнения прилагательных. Пример: самый…" at bounding box center [324, 114] width 410 height 9
click at [184, 210] on span "Наиболее сладкие фрукты" at bounding box center [178, 206] width 75 height 9
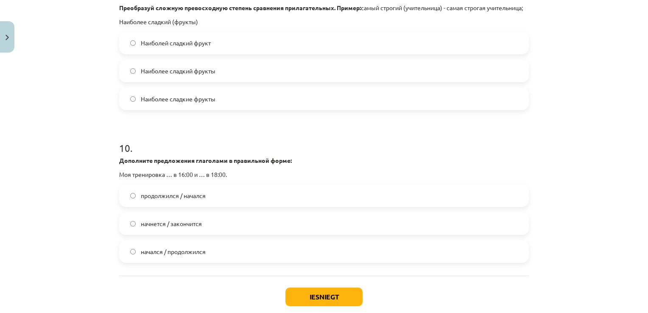
scroll to position [1612, 0]
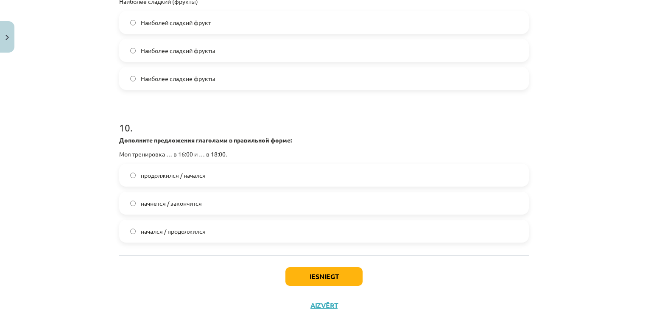
click at [165, 208] on span "начнется / закончится" at bounding box center [171, 203] width 61 height 9
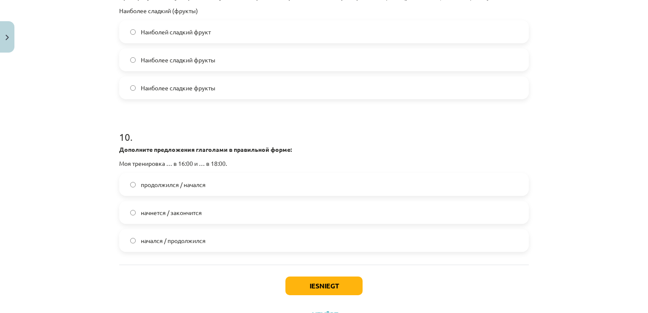
scroll to position [1649, 0]
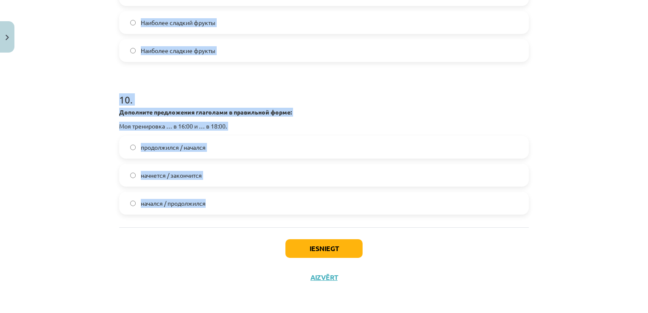
drag, startPoint x: 116, startPoint y: 200, endPoint x: 405, endPoint y: 208, distance: 289.0
copy form "Который сейчас час? 10:12 12:10 12:00 2 . Какое слово является исключением из 1…"
click at [70, 109] on div "Mācību tēma: Krievu valodas b1 - 11. klases 1.ieskaites mācību materiāls #13 ✅ …" at bounding box center [324, 156] width 648 height 313
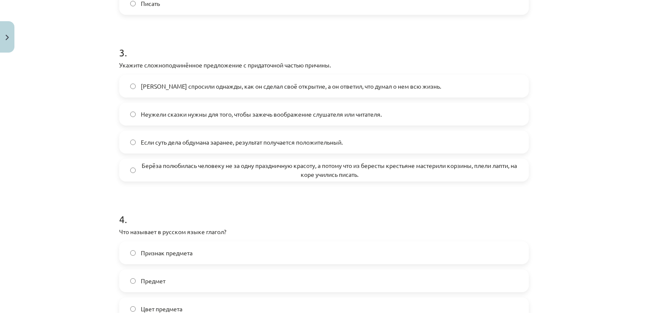
scroll to position [503, 0]
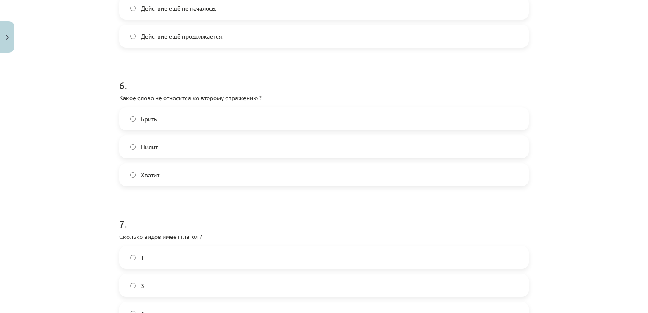
click at [235, 181] on label "Хватит" at bounding box center [324, 174] width 408 height 21
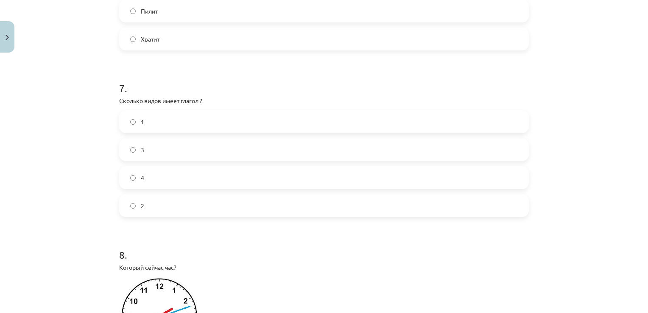
scroll to position [1140, 0]
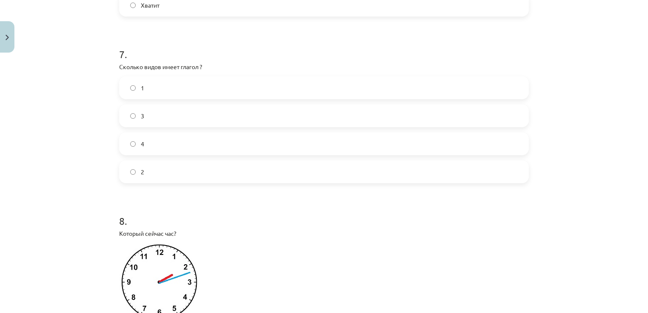
click at [136, 178] on label "2" at bounding box center [324, 171] width 408 height 21
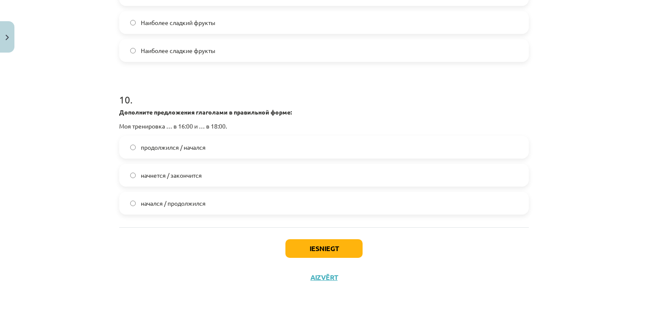
scroll to position [1649, 0]
click at [319, 253] on button "Iesniegt" at bounding box center [324, 248] width 77 height 19
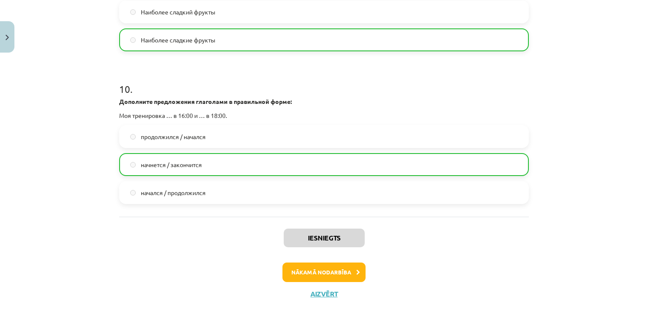
scroll to position [1675, 0]
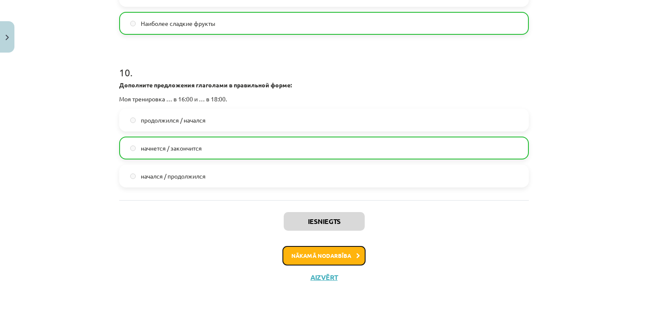
click at [345, 255] on button "Nākamā nodarbība" at bounding box center [324, 256] width 83 height 20
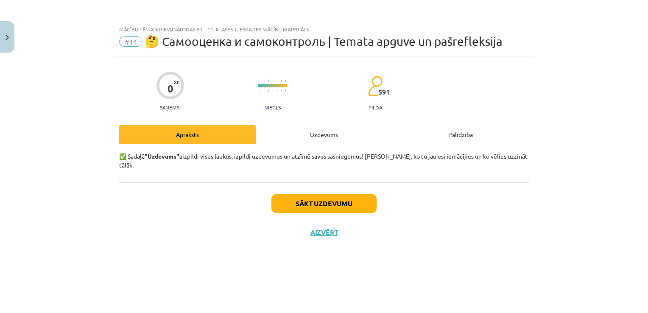
scroll to position [0, 0]
click at [353, 194] on button "Sākt uzdevumu" at bounding box center [324, 203] width 105 height 19
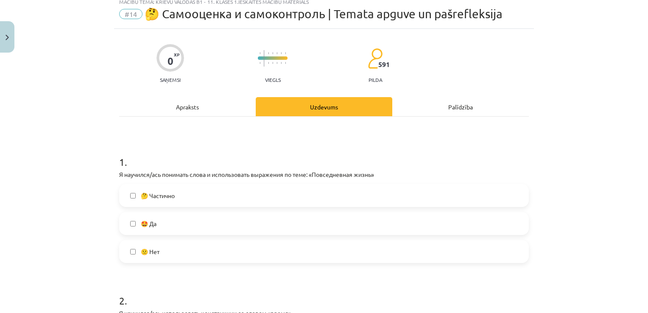
scroll to position [42, 0]
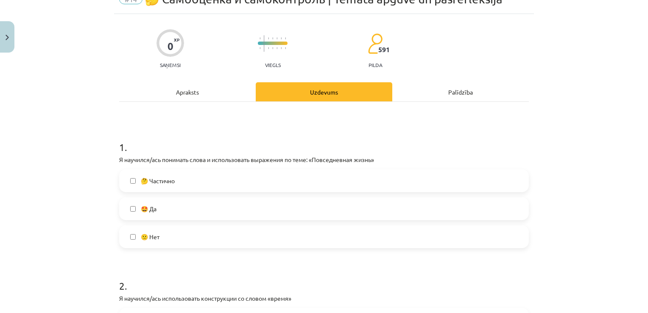
click at [199, 207] on label "🤩 Да" at bounding box center [324, 208] width 408 height 21
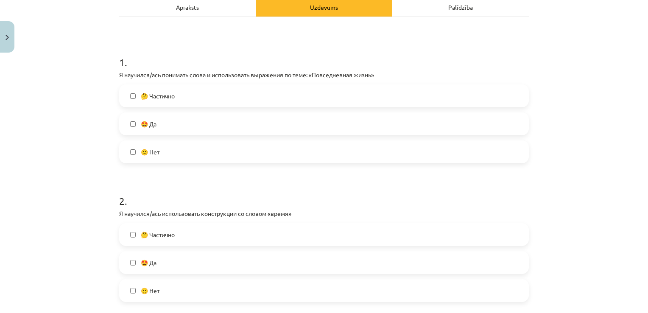
scroll to position [170, 0]
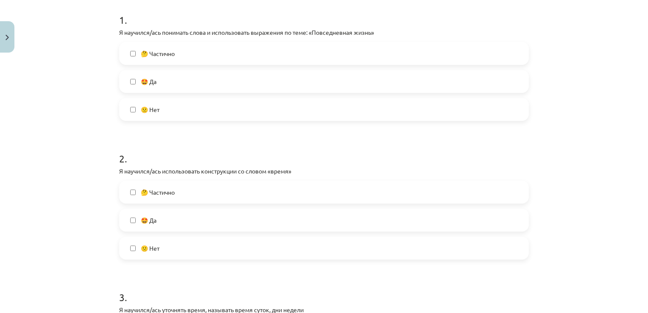
click at [200, 218] on label "🤩 Да" at bounding box center [324, 220] width 408 height 21
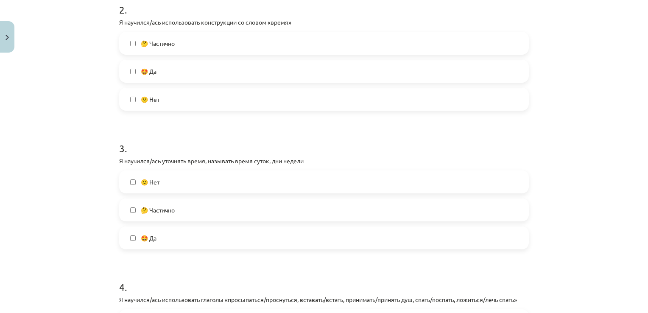
scroll to position [339, 0]
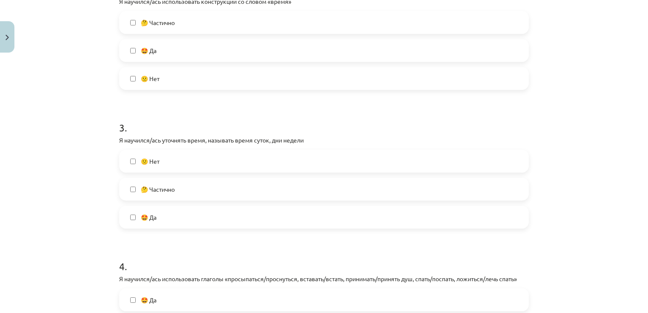
drag, startPoint x: 170, startPoint y: 219, endPoint x: 180, endPoint y: 181, distance: 39.2
click at [169, 219] on label "🤩 Да" at bounding box center [324, 217] width 408 height 21
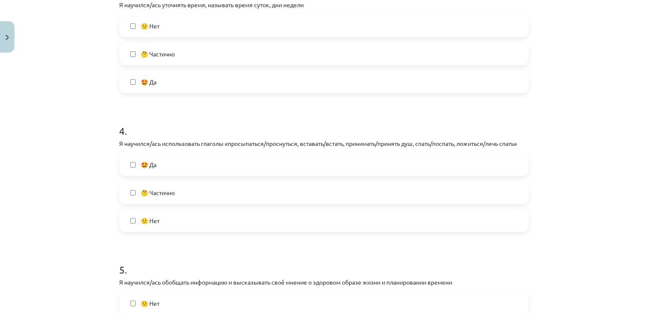
scroll to position [552, 0]
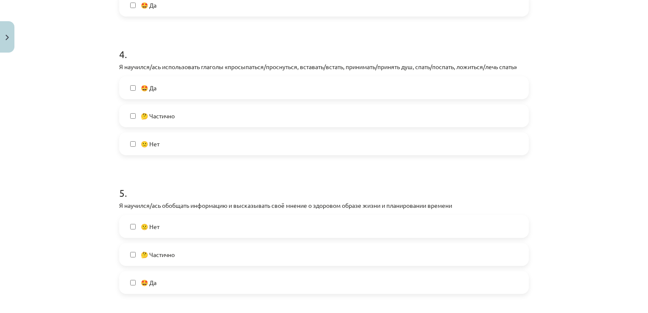
click at [197, 90] on label "🤩 Да" at bounding box center [324, 87] width 408 height 21
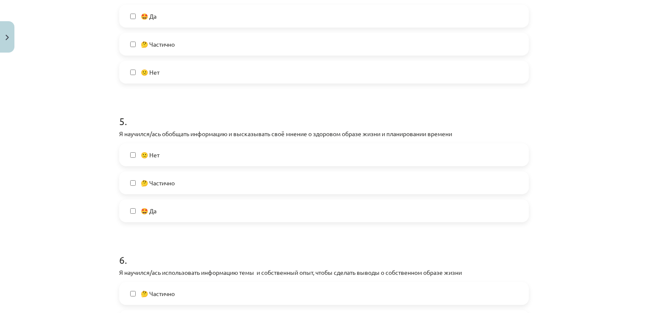
scroll to position [636, 0]
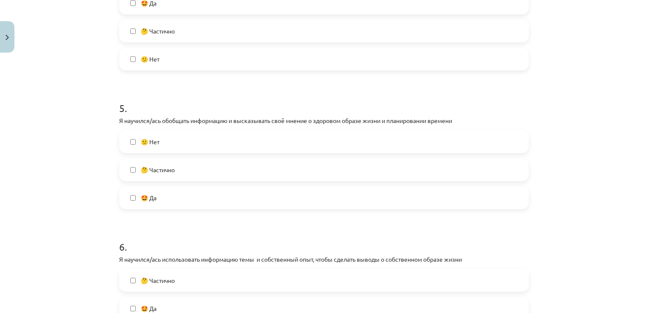
drag, startPoint x: 167, startPoint y: 188, endPoint x: 171, endPoint y: 198, distance: 11.6
click at [166, 189] on label "🤩 Да" at bounding box center [324, 197] width 408 height 21
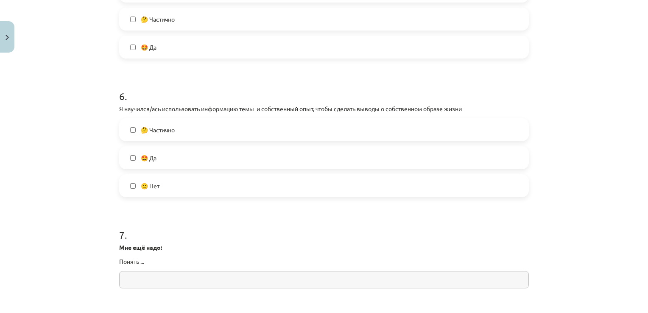
scroll to position [806, 0]
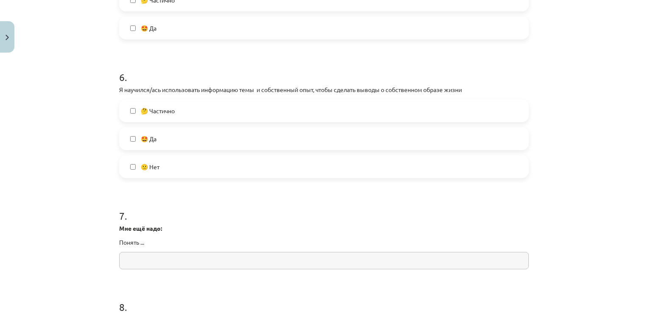
click at [164, 143] on label "🤩 Да" at bounding box center [324, 138] width 408 height 21
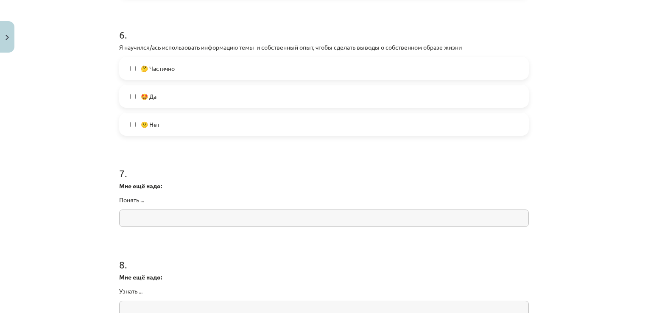
click at [200, 210] on input "text" at bounding box center [324, 218] width 410 height 17
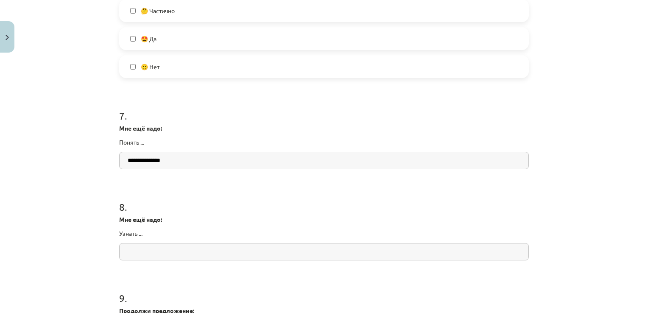
scroll to position [976, 0]
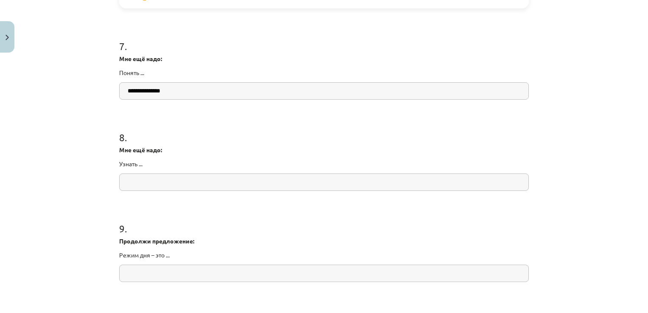
type input "**********"
click at [156, 183] on input "text" at bounding box center [324, 182] width 410 height 17
type input "*"
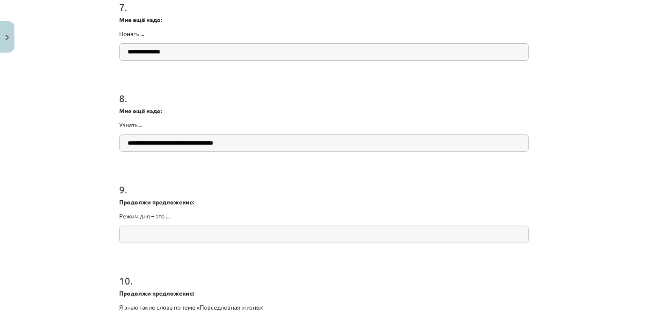
scroll to position [1061, 0]
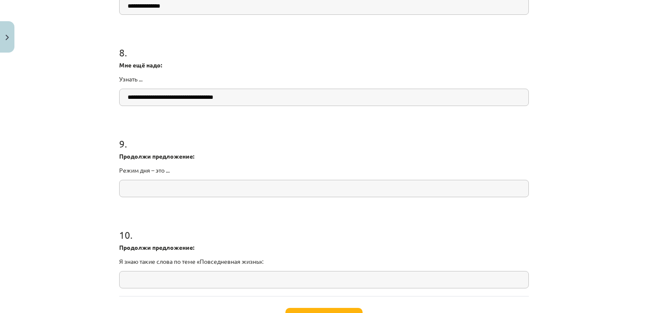
type input "**********"
click at [192, 187] on input "text" at bounding box center [324, 188] width 410 height 17
click at [188, 188] on input "**********" at bounding box center [324, 188] width 410 height 17
click at [254, 184] on input "**********" at bounding box center [324, 188] width 410 height 17
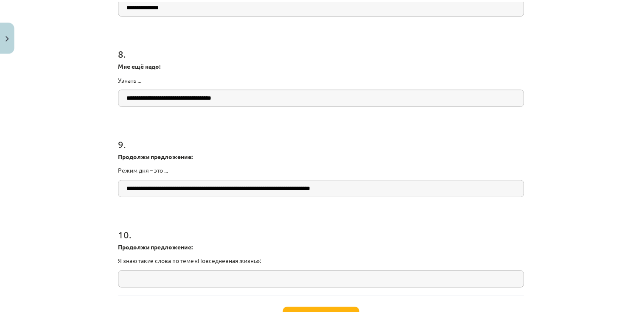
scroll to position [1129, 0]
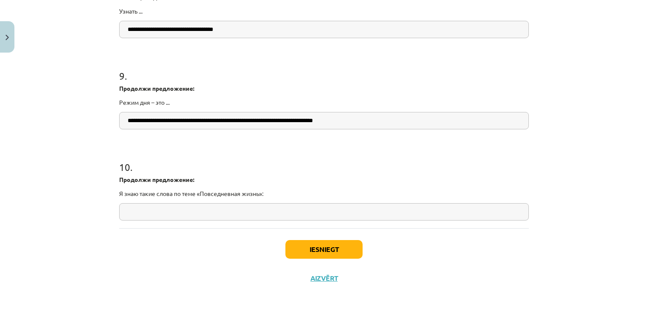
type input "**********"
click at [154, 207] on input "text" at bounding box center [324, 211] width 410 height 17
click at [269, 211] on input "**********" at bounding box center [324, 211] width 410 height 17
click at [252, 212] on input "**********" at bounding box center [324, 211] width 410 height 17
click at [209, 212] on input "**********" at bounding box center [324, 211] width 410 height 17
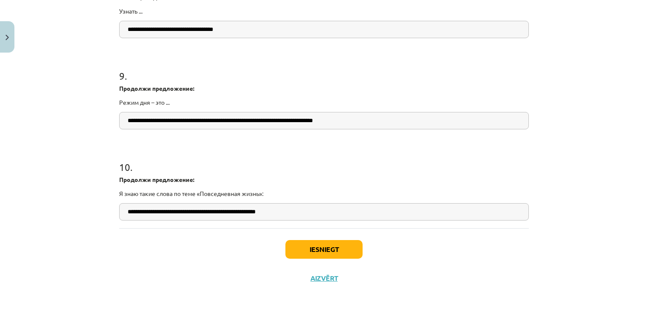
click at [177, 213] on input "**********" at bounding box center [324, 211] width 410 height 17
click at [151, 211] on input "**********" at bounding box center [324, 211] width 410 height 17
type input "**********"
click at [303, 294] on div "Mācību tēma: Krievu valodas b1 - 11. klases 1.ieskaites mācību materiāls #14 🤔 …" at bounding box center [324, 156] width 648 height 313
click at [300, 249] on button "Iesniegt" at bounding box center [324, 249] width 77 height 19
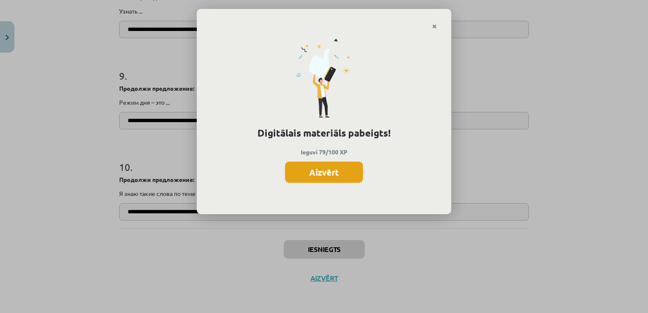
click at [340, 175] on button "Aizvērt" at bounding box center [324, 172] width 78 height 21
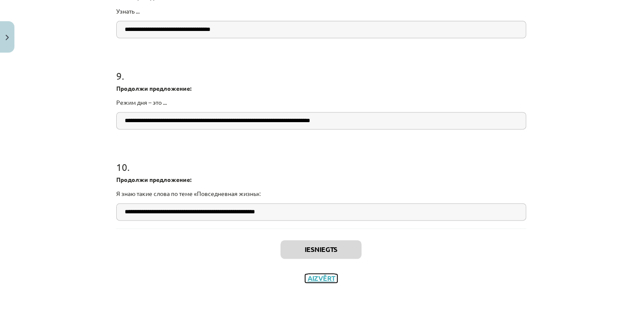
click at [323, 276] on button "Aizvērt" at bounding box center [321, 278] width 32 height 8
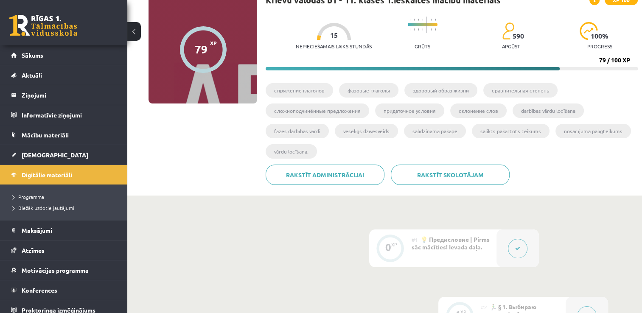
scroll to position [0, 0]
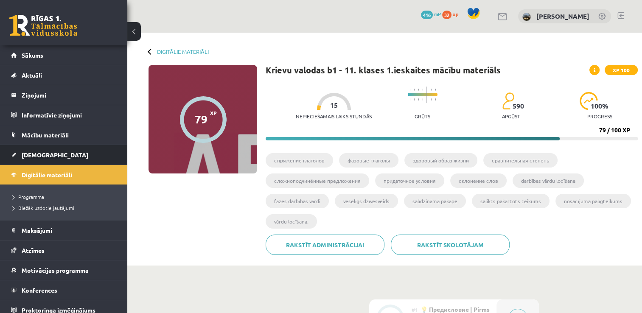
click at [34, 155] on span "[DEMOGRAPHIC_DATA]" at bounding box center [55, 155] width 67 height 8
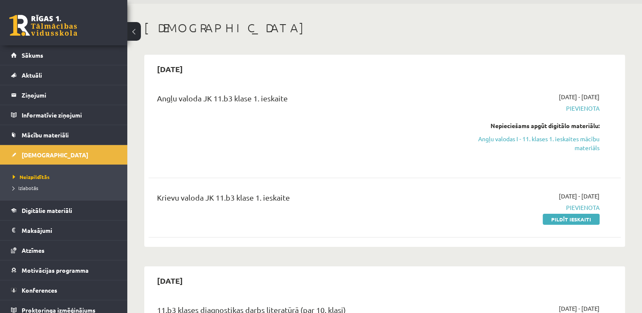
scroll to position [42, 0]
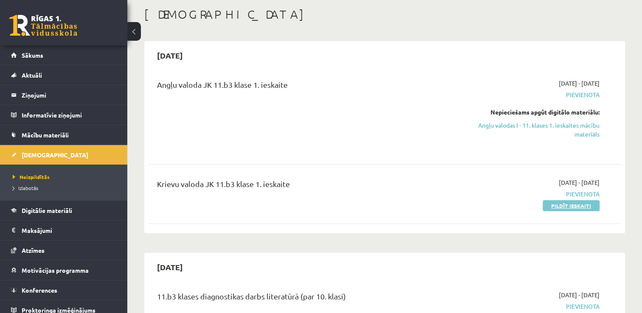
click at [562, 207] on link "Pildīt ieskaiti" at bounding box center [571, 205] width 57 height 11
click at [558, 207] on link "Pildīt ieskaiti" at bounding box center [571, 205] width 57 height 11
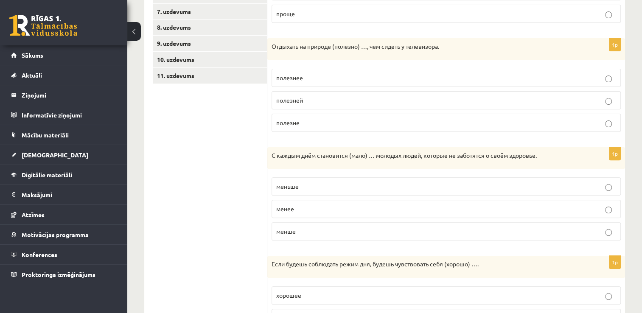
scroll to position [165, 0]
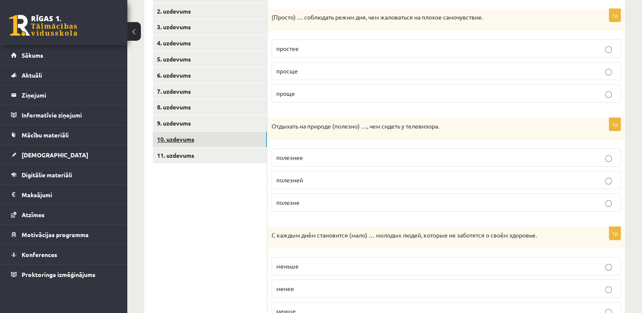
click at [188, 135] on link "10. uzdevums" at bounding box center [210, 140] width 114 height 16
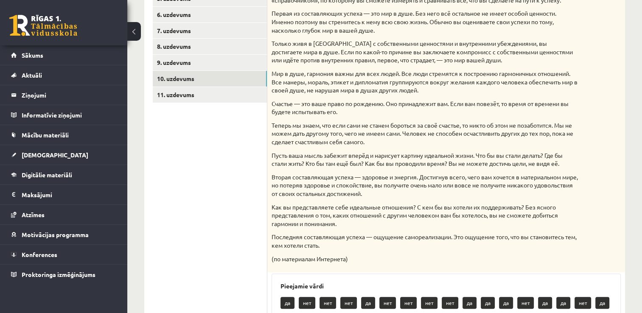
scroll to position [207, 0]
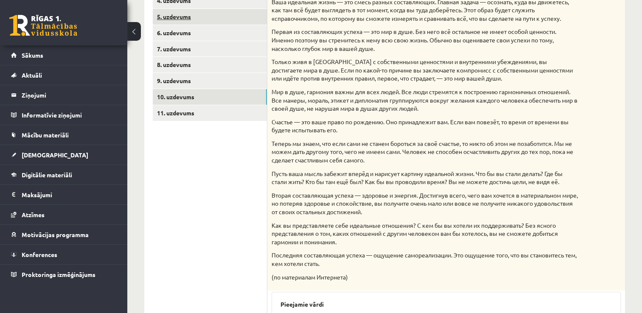
click at [204, 24] on link "5. uzdevums" at bounding box center [210, 17] width 114 height 16
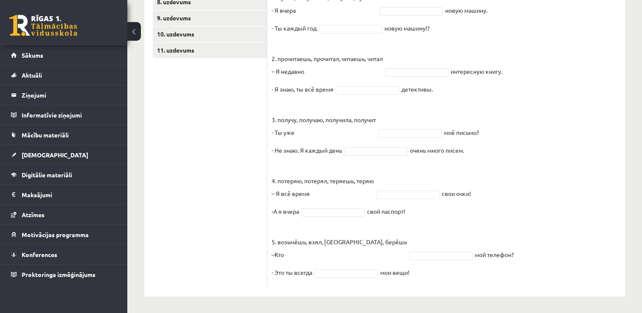
scroll to position [0, 0]
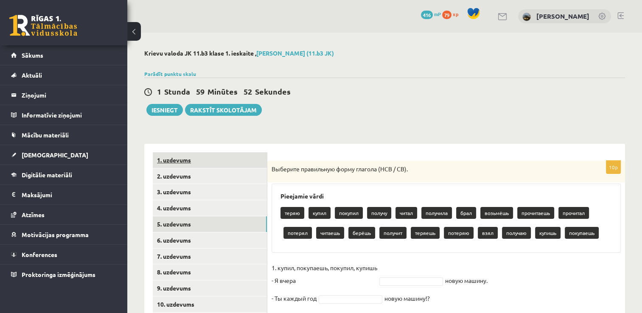
click at [237, 154] on link "1. uzdevums" at bounding box center [210, 160] width 114 height 16
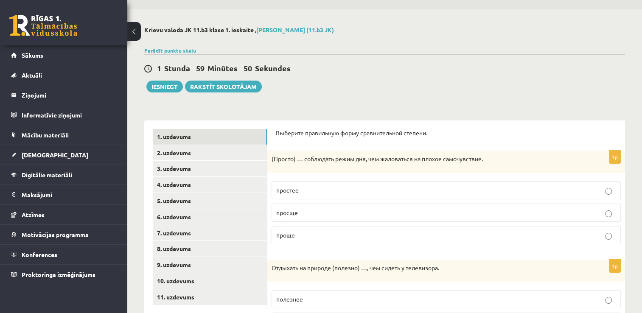
scroll to position [85, 0]
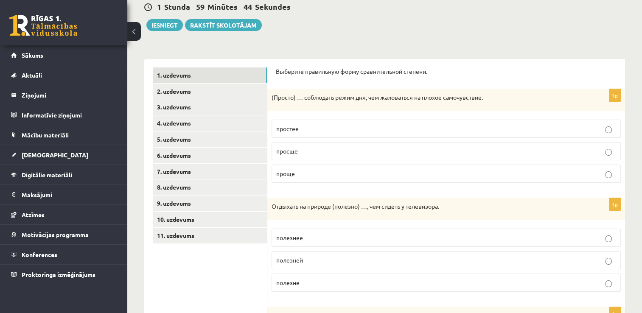
click at [320, 175] on p "проще" at bounding box center [446, 173] width 340 height 9
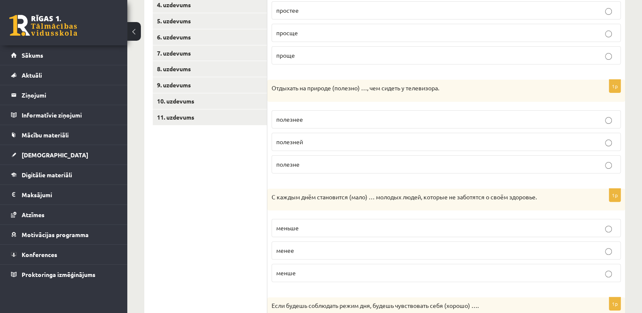
scroll to position [212, 0]
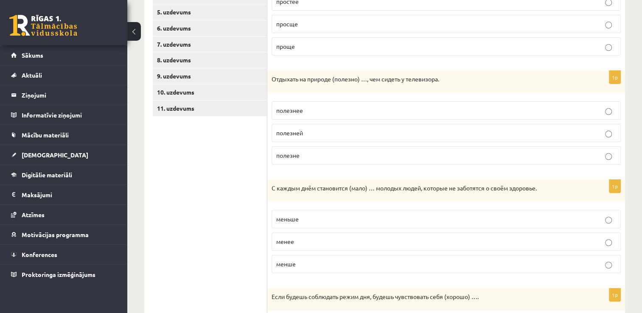
click at [325, 140] on label "полезней" at bounding box center [446, 133] width 349 height 18
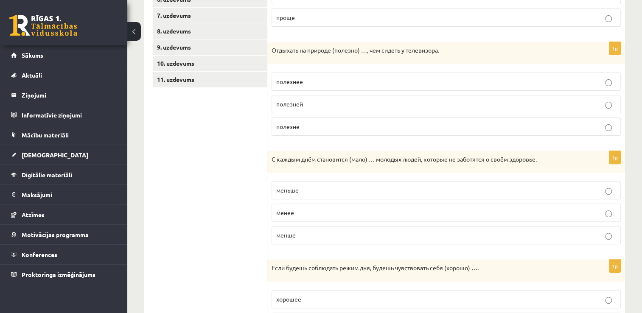
scroll to position [255, 0]
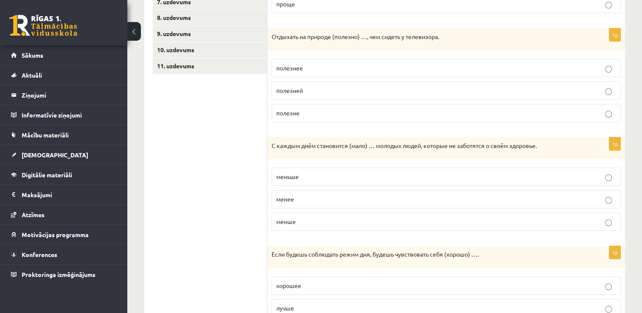
click at [322, 177] on p "меньше" at bounding box center [446, 176] width 340 height 9
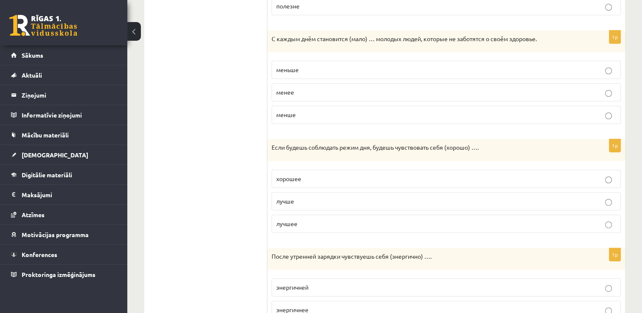
scroll to position [382, 0]
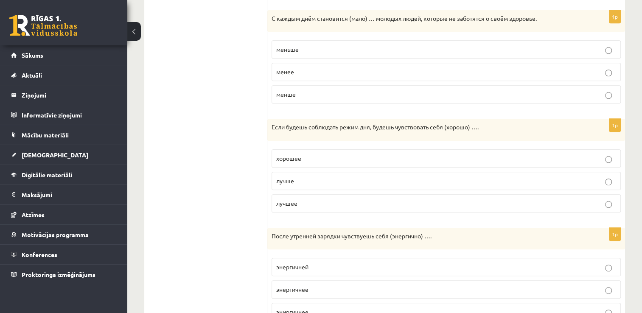
click at [299, 177] on p "лучше" at bounding box center [446, 180] width 340 height 9
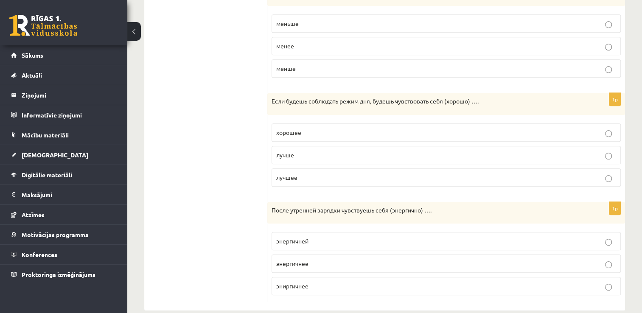
scroll to position [420, 0]
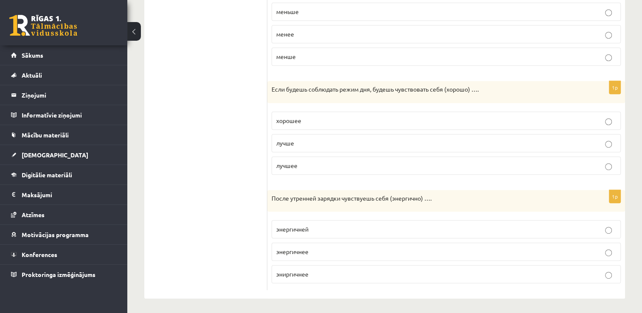
click at [326, 253] on p "энергичнее" at bounding box center [446, 251] width 340 height 9
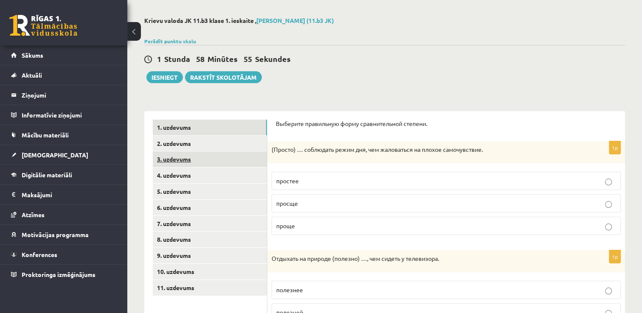
scroll to position [0, 0]
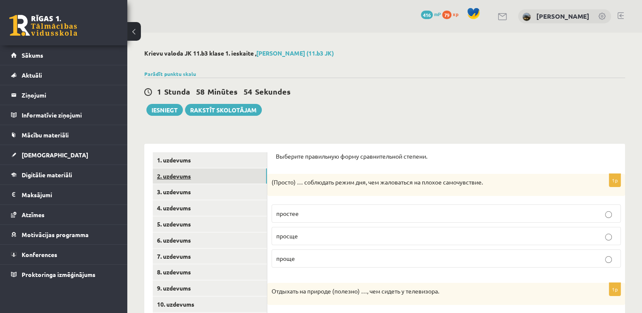
click at [179, 176] on link "2. uzdevums" at bounding box center [210, 176] width 114 height 16
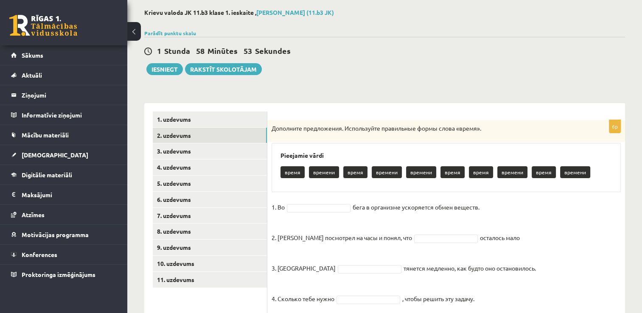
scroll to position [85, 0]
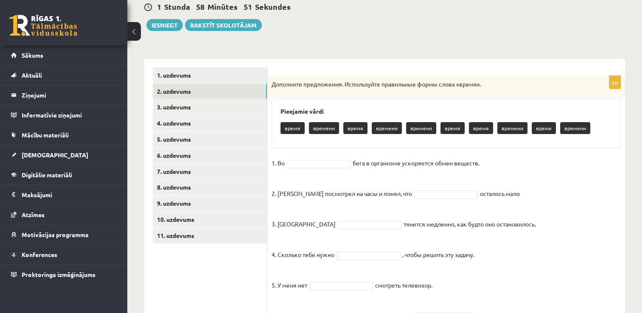
click at [290, 126] on p "время" at bounding box center [292, 128] width 24 height 12
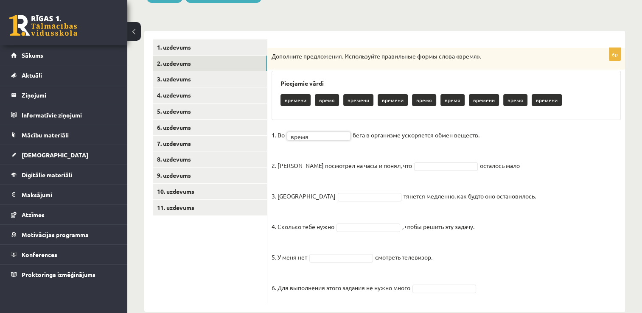
scroll to position [128, 0]
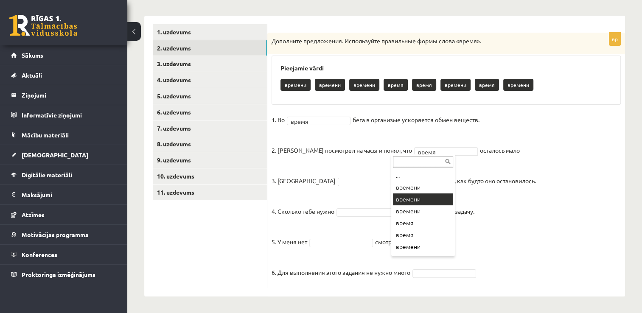
drag, startPoint x: 423, startPoint y: 200, endPoint x: 417, endPoint y: 180, distance: 20.5
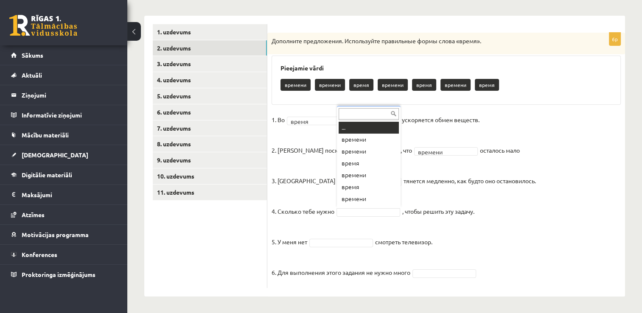
scroll to position [10, 0]
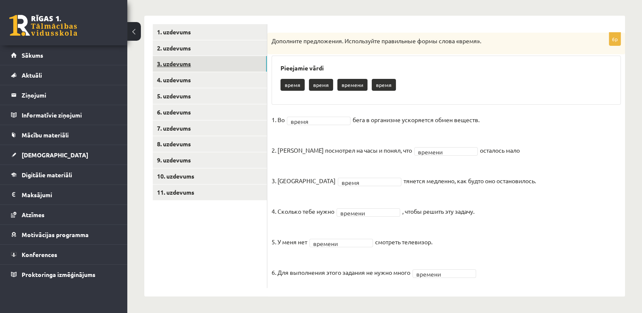
click at [171, 64] on link "3. uzdevums" at bounding box center [210, 64] width 114 height 16
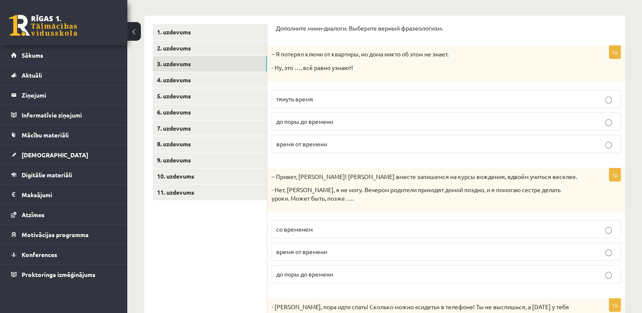
click at [310, 140] on span "время от времени" at bounding box center [301, 144] width 51 height 8
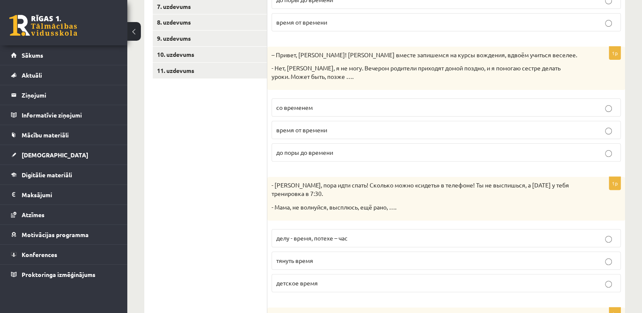
scroll to position [255, 0]
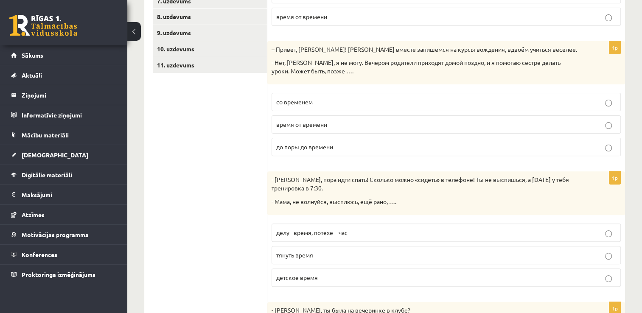
click at [331, 103] on p "со временем" at bounding box center [446, 102] width 340 height 9
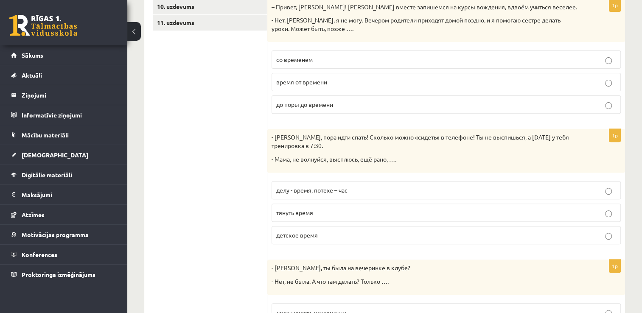
click at [323, 81] on span "время от времени" at bounding box center [301, 82] width 51 height 8
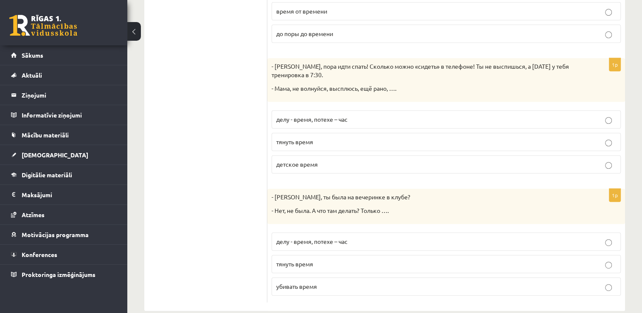
scroll to position [381, 0]
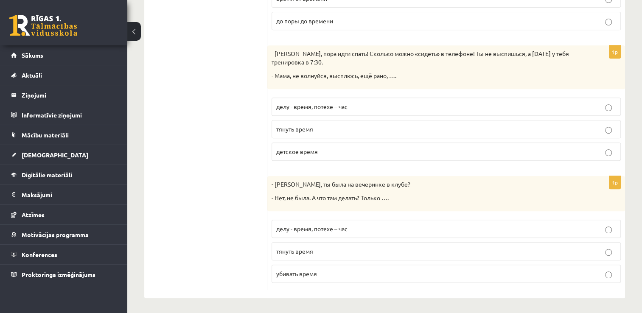
click at [326, 269] on p "убивать время" at bounding box center [446, 273] width 340 height 9
click at [311, 130] on span "тянуть время" at bounding box center [294, 129] width 37 height 8
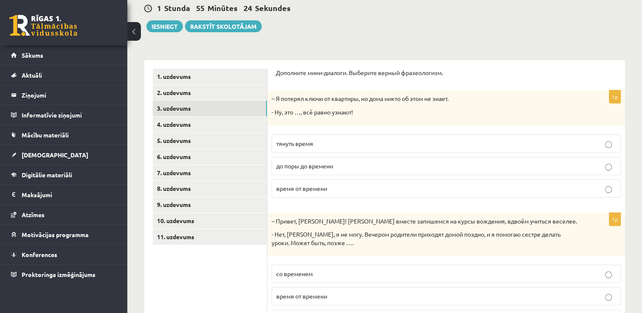
scroll to position [0, 0]
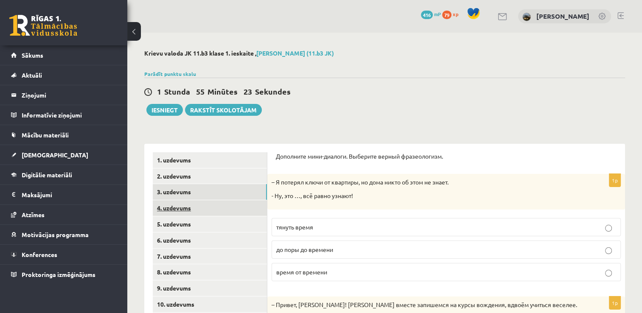
click at [180, 210] on link "4. uzdevums" at bounding box center [210, 208] width 114 height 16
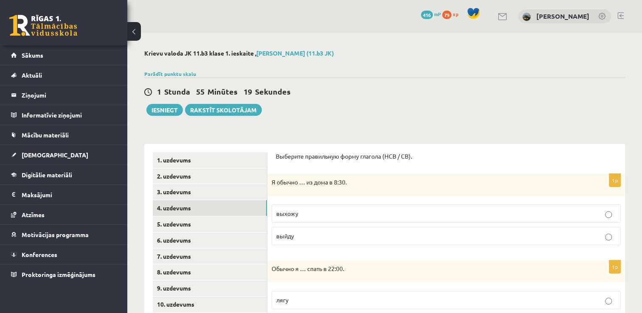
click at [319, 215] on p "выхожу" at bounding box center [446, 213] width 340 height 9
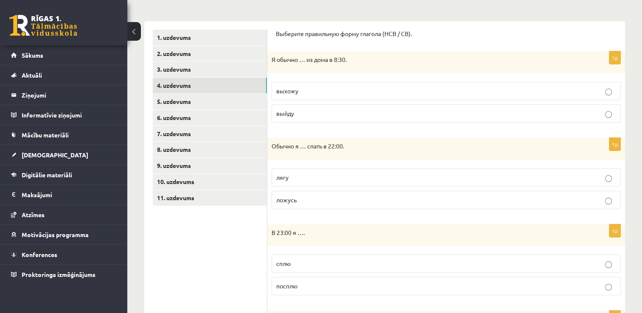
scroll to position [127, 0]
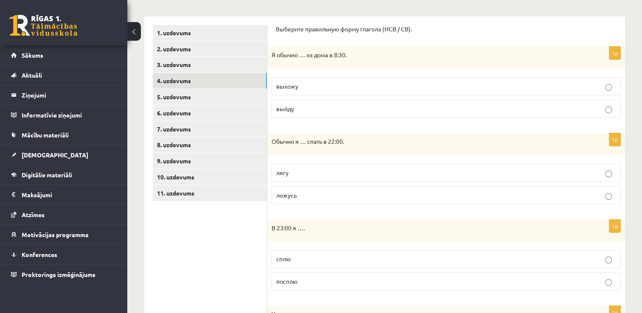
click at [285, 194] on span "ложусь" at bounding box center [286, 195] width 20 height 8
drag, startPoint x: 285, startPoint y: 194, endPoint x: 263, endPoint y: 219, distance: 33.4
click at [296, 192] on span "ложусь" at bounding box center [286, 195] width 20 height 8
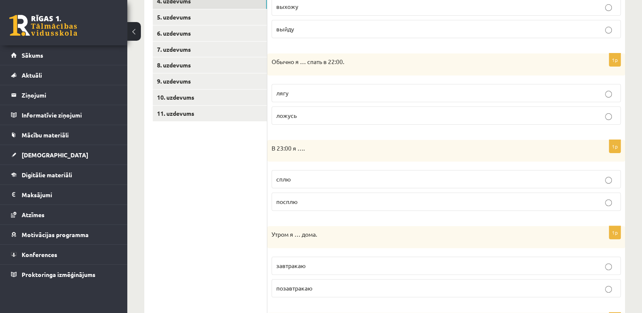
scroll to position [212, 0]
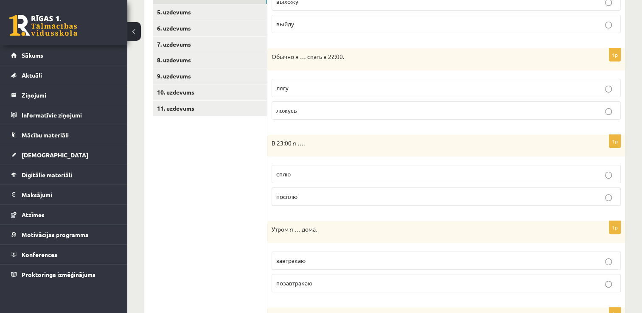
click at [298, 174] on p "сплю" at bounding box center [446, 174] width 340 height 9
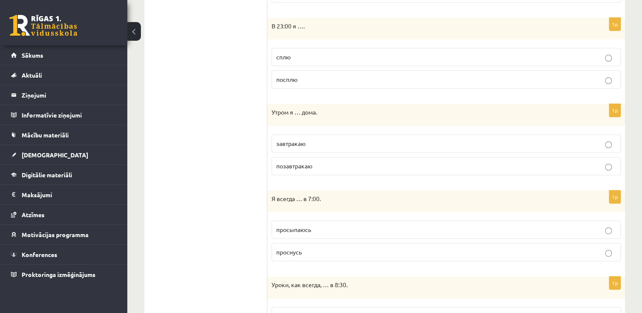
scroll to position [339, 0]
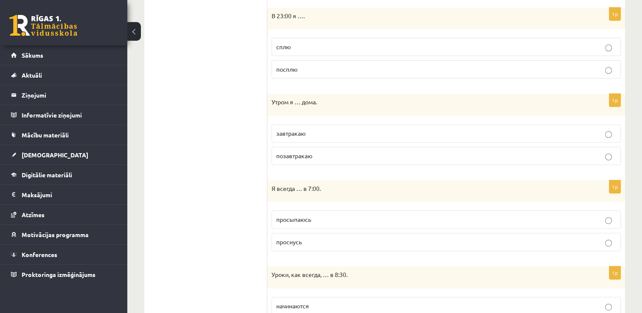
click at [317, 132] on p "завтракаю" at bounding box center [446, 133] width 340 height 9
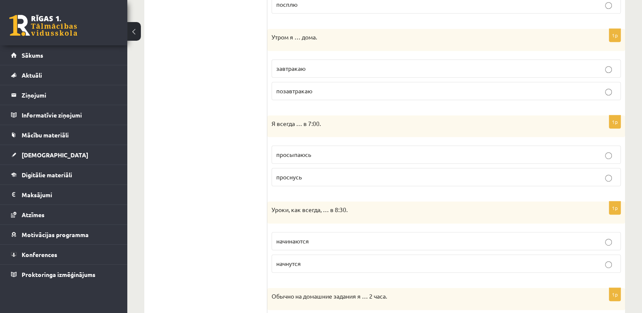
scroll to position [424, 0]
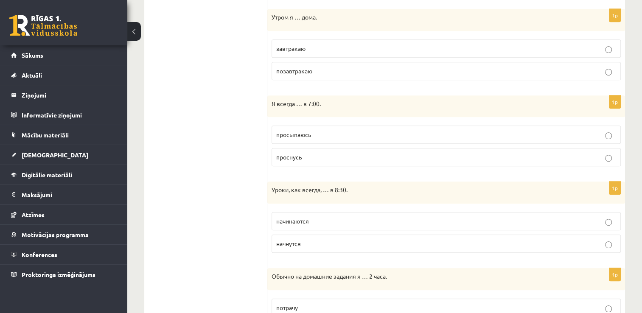
click at [305, 132] on span "просыпаюсь" at bounding box center [293, 135] width 35 height 8
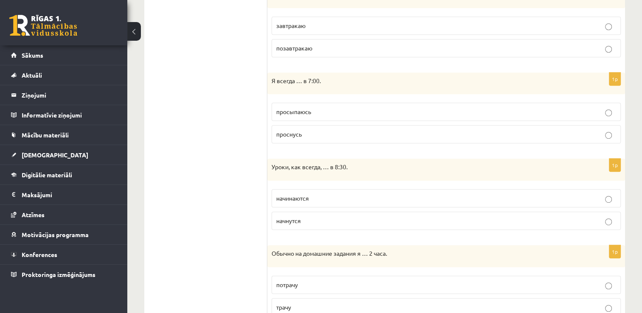
scroll to position [467, 0]
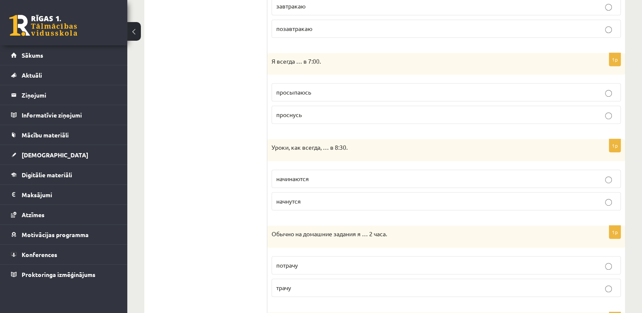
click at [314, 177] on p "начинаются" at bounding box center [446, 178] width 340 height 9
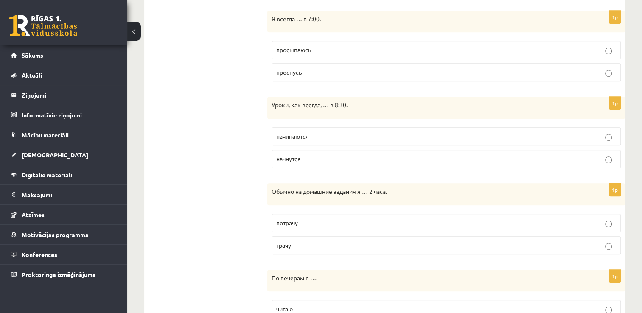
click at [339, 158] on p "начнутся" at bounding box center [446, 158] width 340 height 9
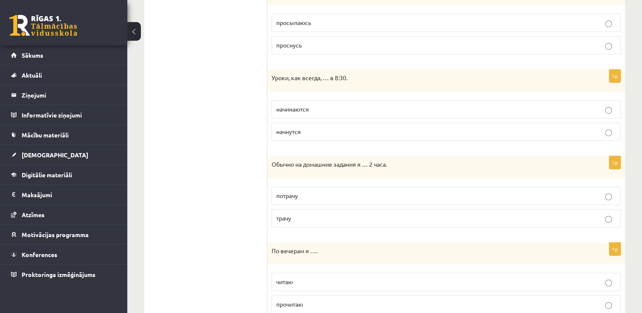
scroll to position [552, 0]
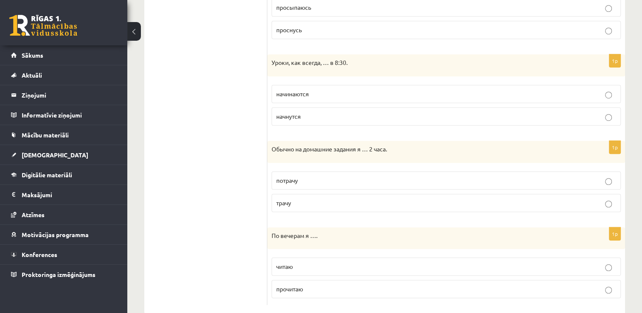
click at [298, 202] on p "трачу" at bounding box center [446, 203] width 340 height 9
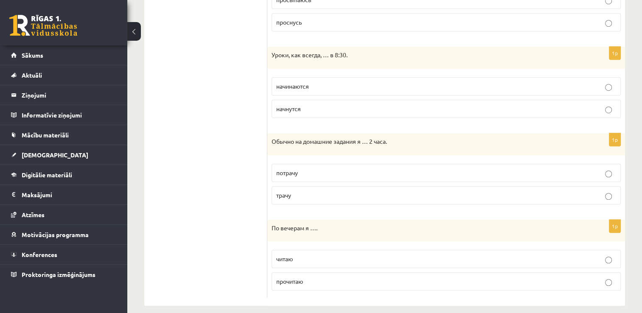
scroll to position [566, 0]
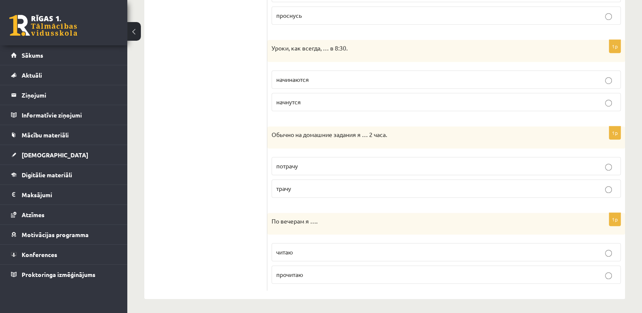
click at [315, 255] on label "читаю" at bounding box center [446, 252] width 349 height 18
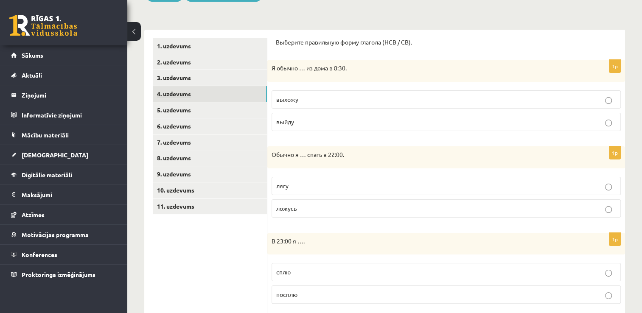
scroll to position [99, 0]
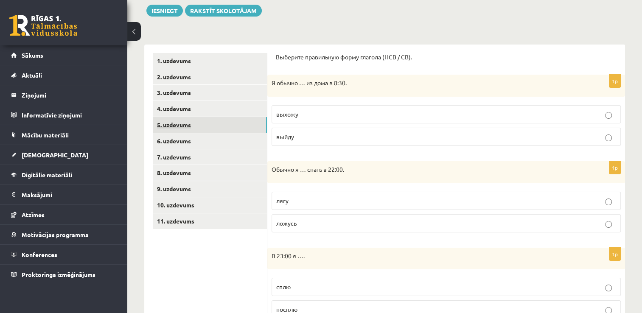
click at [203, 123] on link "5. uzdevums" at bounding box center [210, 125] width 114 height 16
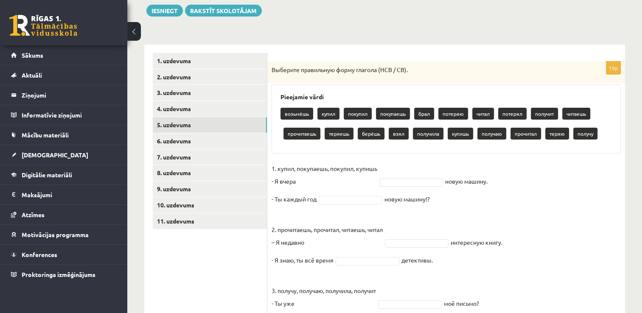
click at [338, 181] on p "1. купил, покупаешь, покупил, купишь - Я вчера" at bounding box center [325, 174] width 106 height 25
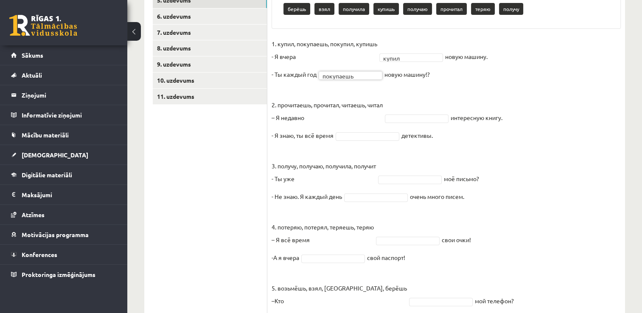
scroll to position [269, 0]
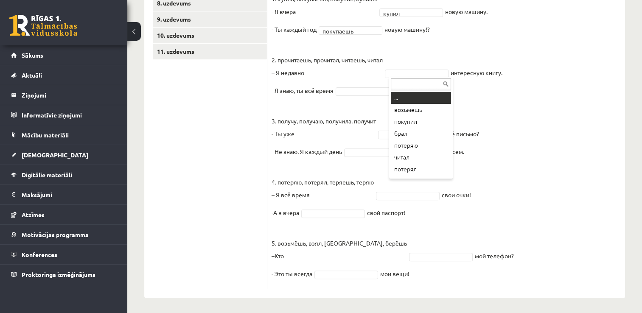
drag, startPoint x: 426, startPoint y: 74, endPoint x: 302, endPoint y: 72, distance: 124.8
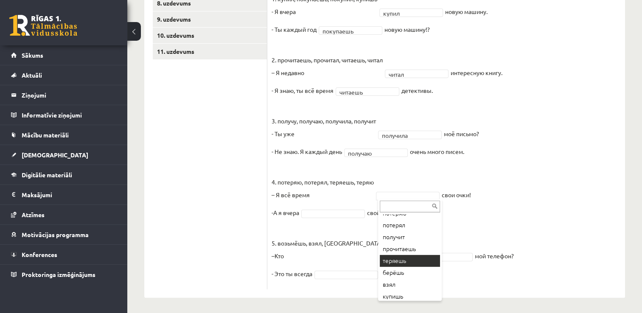
scroll to position [85, 0]
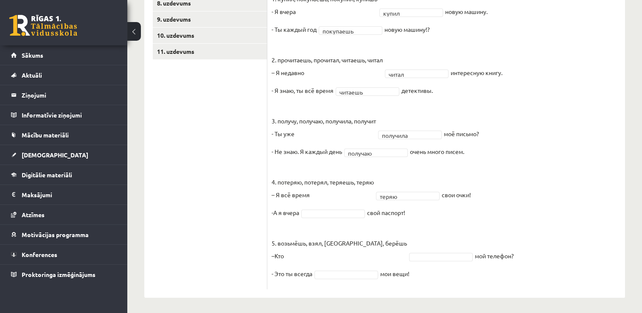
click at [317, 219] on fieldset "1. купил, покупаешь, покупил, купишь - Я вчера купил ***** новую машину. - Ты к…" at bounding box center [446, 138] width 349 height 293
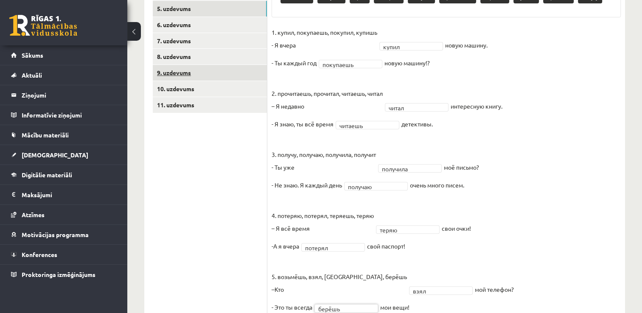
scroll to position [165, 0]
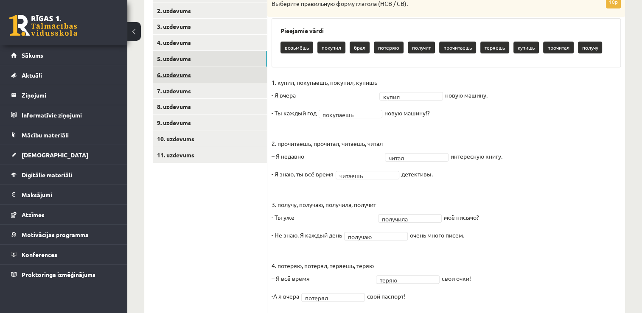
click at [190, 73] on link "6. uzdevums" at bounding box center [210, 75] width 114 height 16
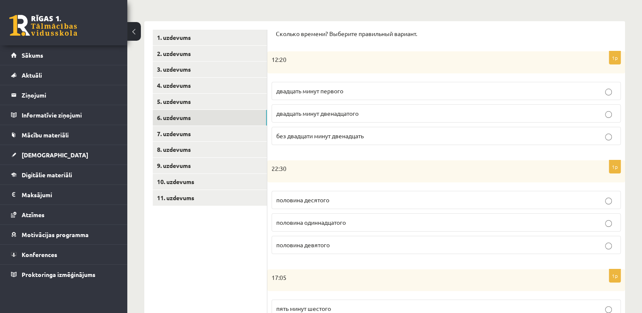
scroll to position [123, 0]
click at [342, 225] on p "половина одиннадцатого" at bounding box center [446, 222] width 340 height 9
click at [328, 113] on span "двадцать минут двенадцатого" at bounding box center [317, 113] width 82 height 8
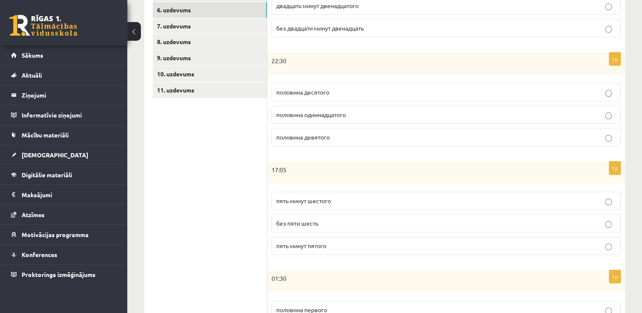
scroll to position [250, 0]
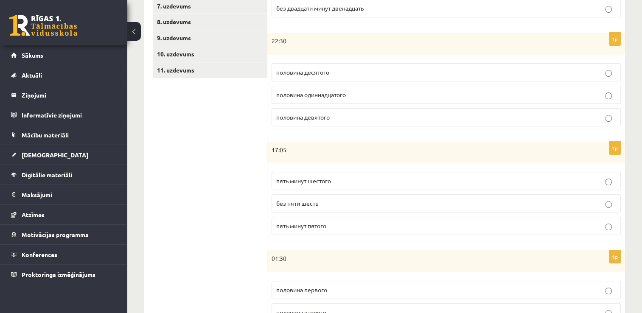
click at [330, 227] on p "пять минут пятого" at bounding box center [446, 225] width 340 height 9
drag, startPoint x: 272, startPoint y: 148, endPoint x: 336, endPoint y: 230, distance: 103.4
click at [336, 230] on div "1p 17:05 пять минут шестого без пяти шесть пять минут пятого" at bounding box center [446, 192] width 358 height 101
copy div "17:05 пять минут шестого без пяти шесть пять минут пятого"
drag, startPoint x: 201, startPoint y: 132, endPoint x: 175, endPoint y: 87, distance: 51.5
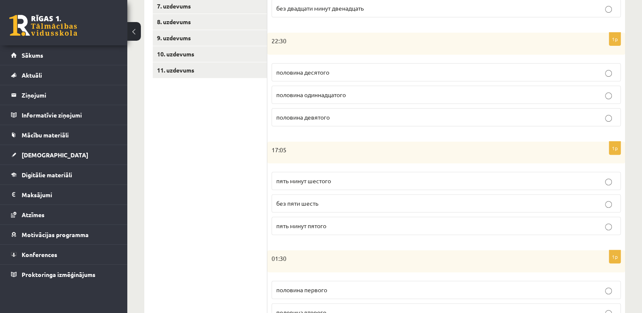
click at [175, 87] on ul "1. uzdevums 2. uzdevums 3. uzdevums 4. uzdevums 5. uzdevums 6. uzdevums 7. uzde…" at bounding box center [210, 181] width 115 height 558
click at [314, 179] on span "пять минут шестого" at bounding box center [303, 181] width 55 height 8
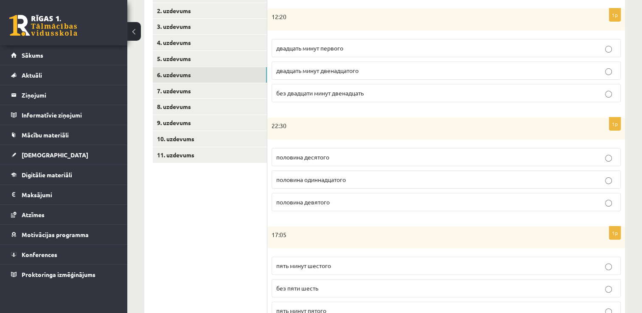
scroll to position [123, 0]
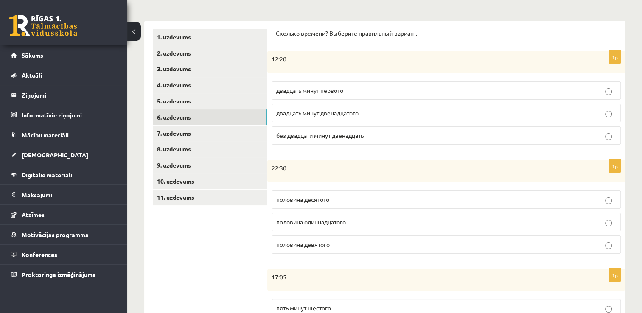
click at [322, 88] on span "двадцать минут первого" at bounding box center [309, 91] width 67 height 8
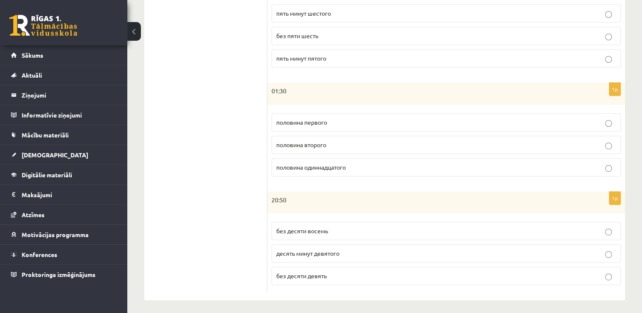
scroll to position [420, 0]
click at [311, 144] on p "половина второго" at bounding box center [446, 143] width 340 height 9
click at [310, 270] on span "без десяти девять" at bounding box center [301, 274] width 50 height 8
drag, startPoint x: 310, startPoint y: 270, endPoint x: 241, endPoint y: 230, distance: 79.9
click at [236, 225] on ul "1. uzdevums 2. uzdevums 3. uzdevums 4. uzdevums 5. uzdevums 6. uzdevums 7. uzde…" at bounding box center [210, 12] width 115 height 558
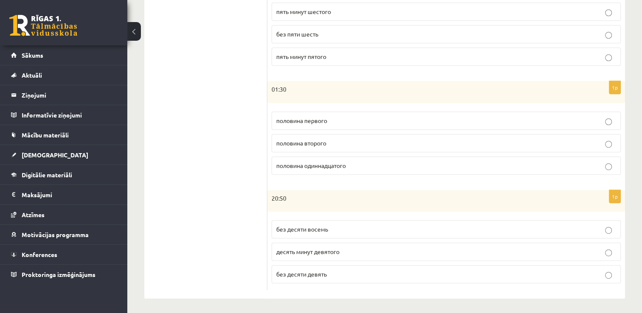
click at [323, 278] on label "без десяти девять" at bounding box center [446, 274] width 349 height 18
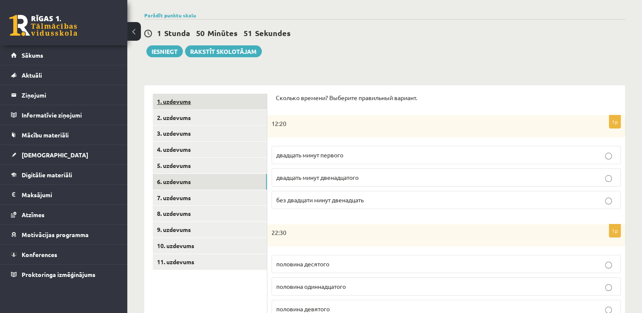
scroll to position [0, 0]
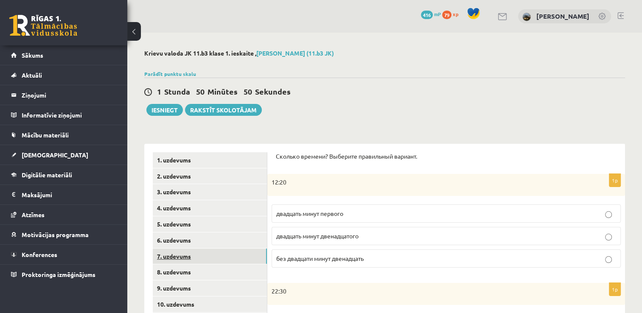
click at [184, 254] on link "7. uzdevums" at bounding box center [210, 257] width 114 height 16
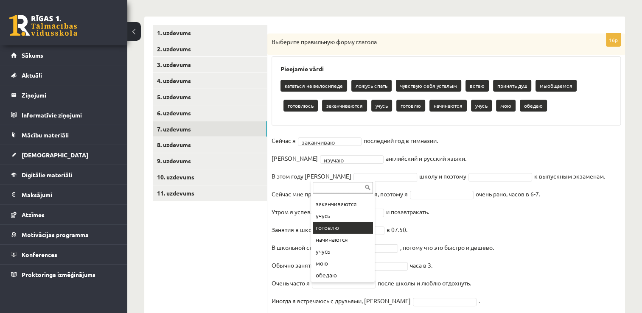
scroll to position [111, 0]
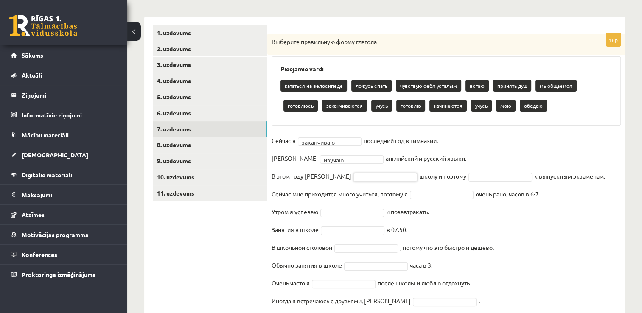
drag, startPoint x: 353, startPoint y: 135, endPoint x: 350, endPoint y: 143, distance: 7.8
click at [348, 145] on fieldset "**********" at bounding box center [446, 258] width 349 height 249
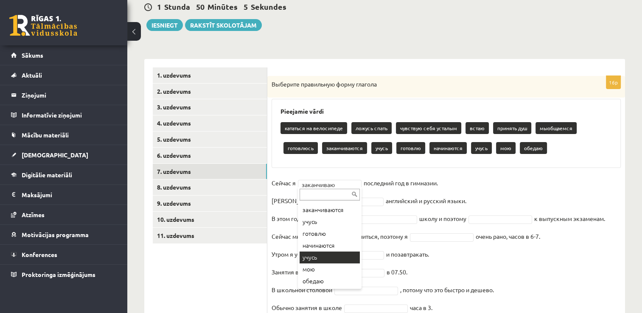
drag, startPoint x: 328, startPoint y: 256, endPoint x: 377, endPoint y: 234, distance: 54.5
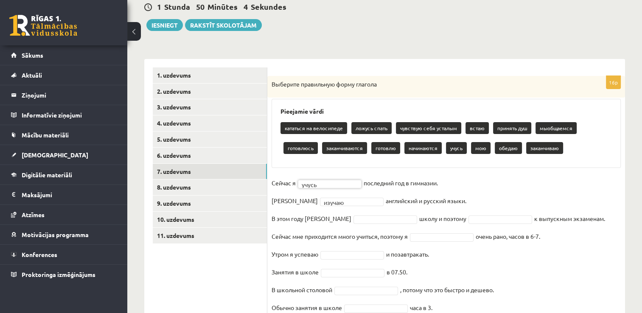
click at [459, 174] on div "16p Выберите правильную форму глагола Pieejamie vārdi кататься на велосипеде ло…" at bounding box center [446, 253] width 358 height 354
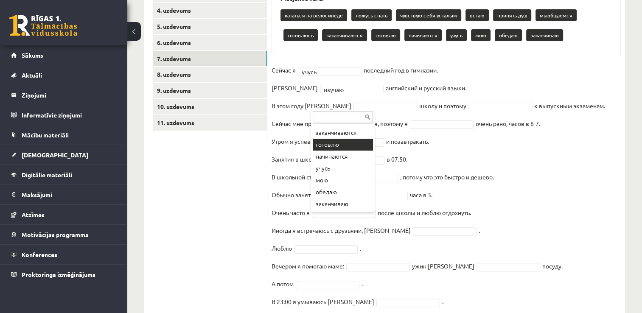
scroll to position [212, 0]
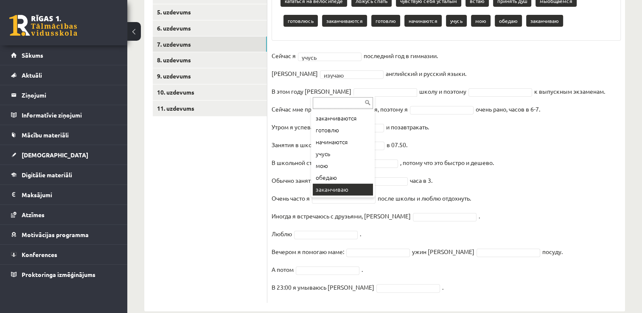
drag, startPoint x: 341, startPoint y: 190, endPoint x: 348, endPoint y: 181, distance: 11.9
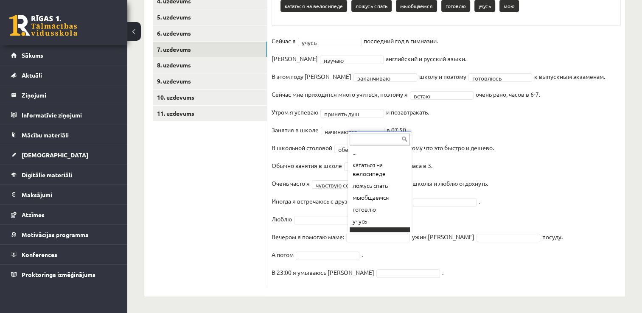
scroll to position [7, 0]
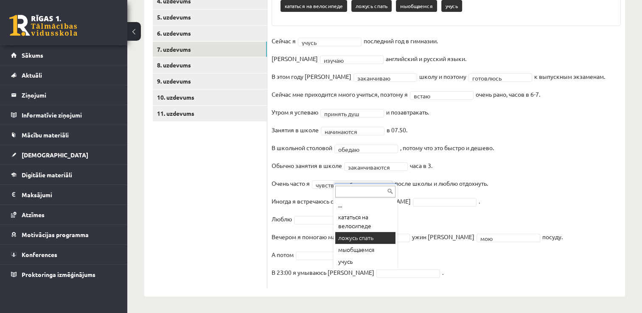
drag, startPoint x: 361, startPoint y: 240, endPoint x: 356, endPoint y: 244, distance: 6.4
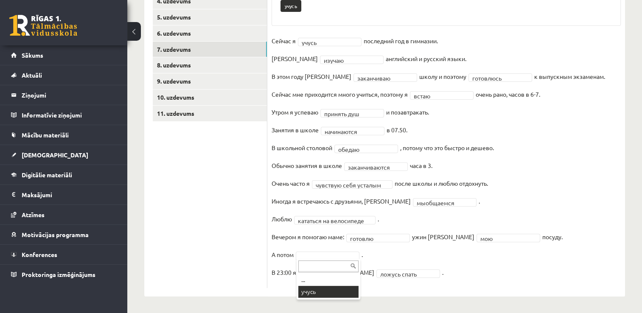
scroll to position [187, 0]
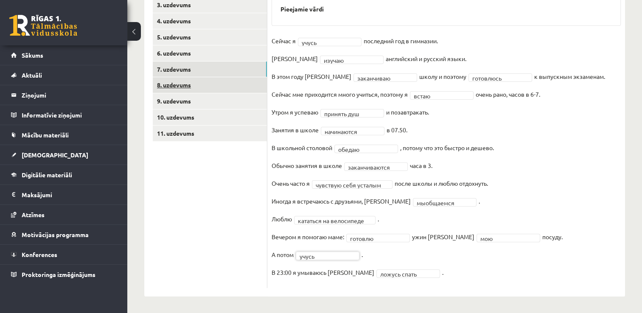
click at [174, 86] on link "8. uzdevums" at bounding box center [210, 85] width 114 height 16
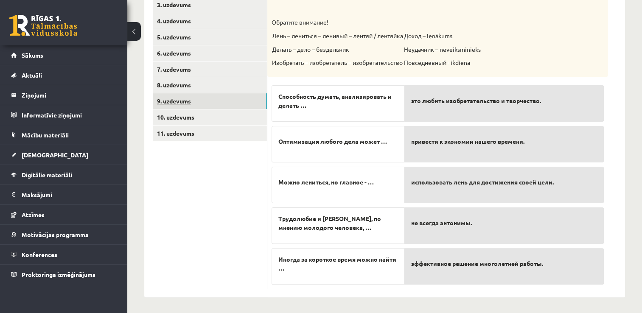
click at [171, 98] on link "9. uzdevums" at bounding box center [210, 101] width 114 height 16
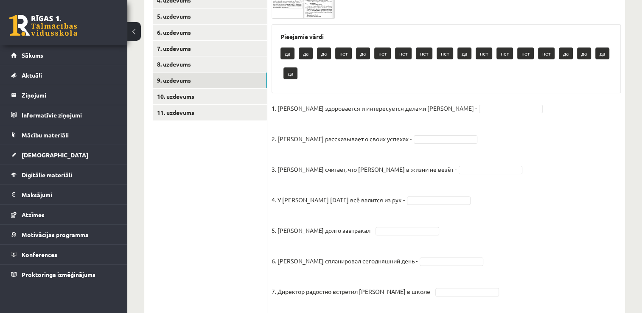
scroll to position [107, 0]
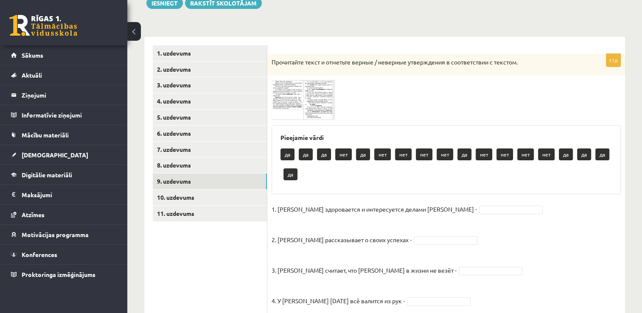
click at [292, 82] on img at bounding box center [304, 99] width 64 height 39
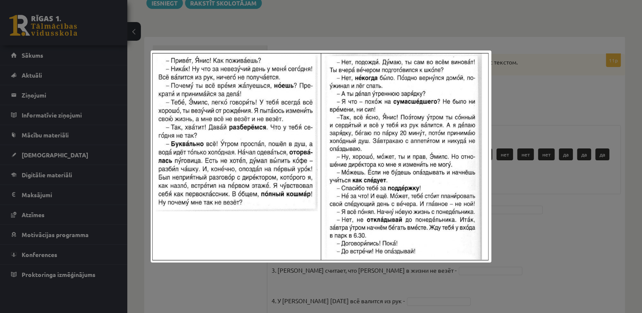
click at [550, 80] on div at bounding box center [321, 156] width 642 height 313
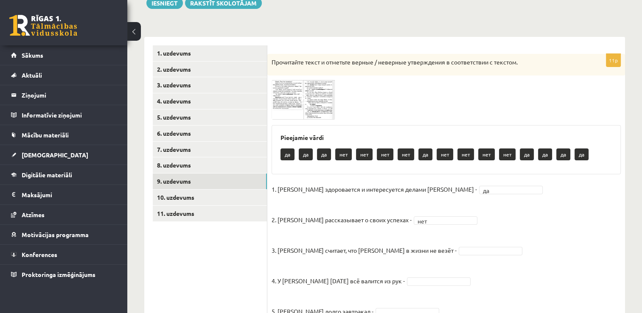
click at [304, 88] on img at bounding box center [304, 99] width 64 height 39
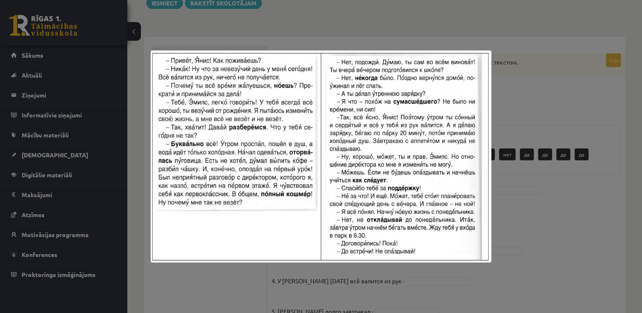
click at [550, 68] on div at bounding box center [321, 156] width 642 height 313
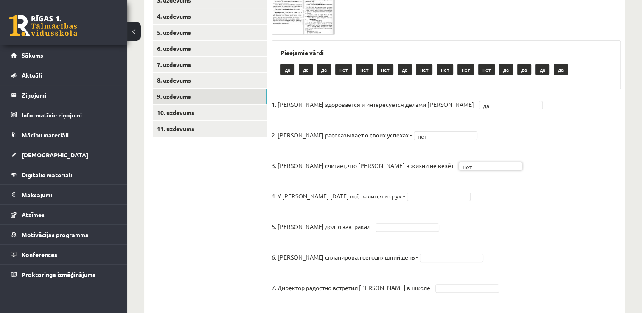
scroll to position [277, 0]
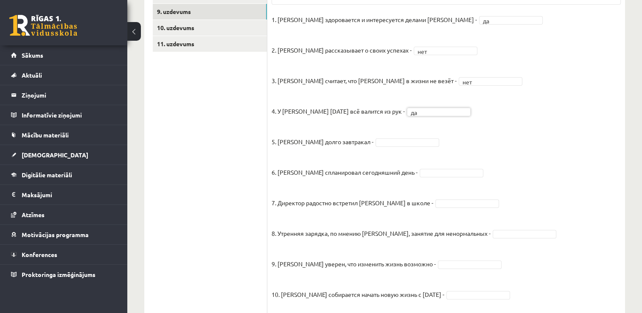
drag, startPoint x: 354, startPoint y: 144, endPoint x: 368, endPoint y: 156, distance: 18.6
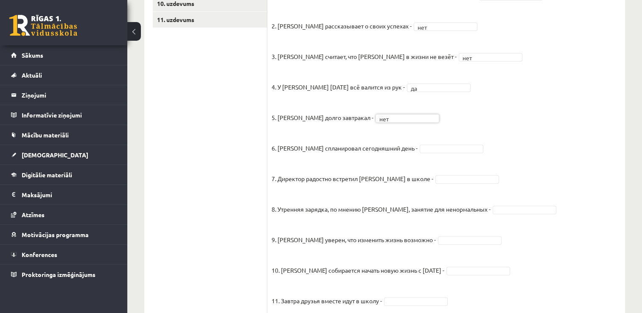
scroll to position [319, 0]
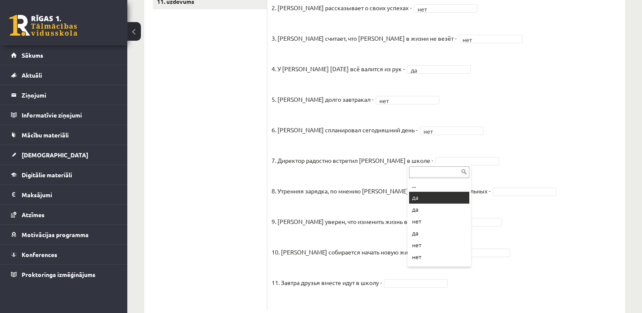
drag, startPoint x: 436, startPoint y: 197, endPoint x: 437, endPoint y: 188, distance: 8.5
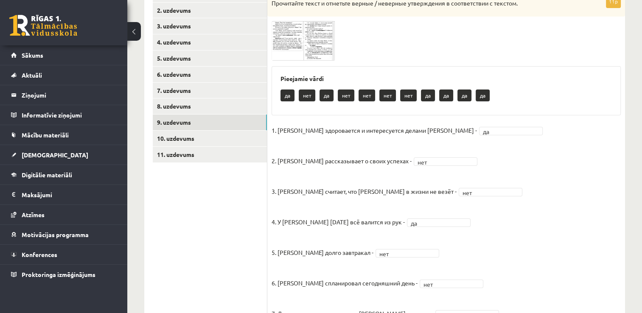
scroll to position [130, 0]
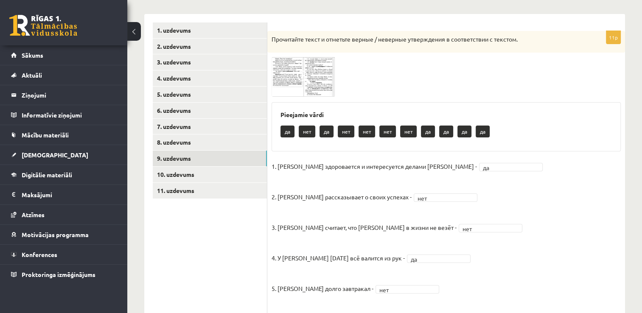
click at [294, 88] on img at bounding box center [304, 76] width 64 height 39
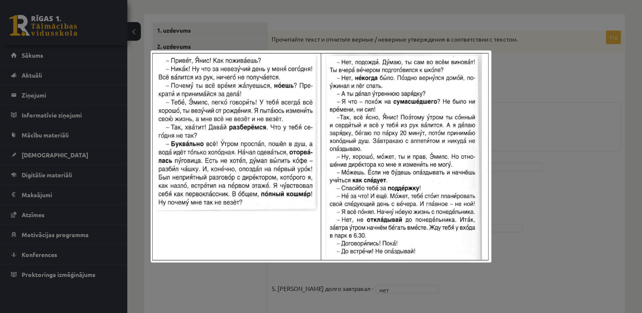
click at [549, 141] on div at bounding box center [321, 156] width 642 height 313
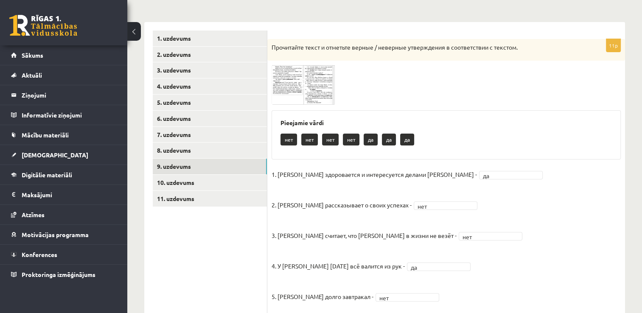
scroll to position [127, 0]
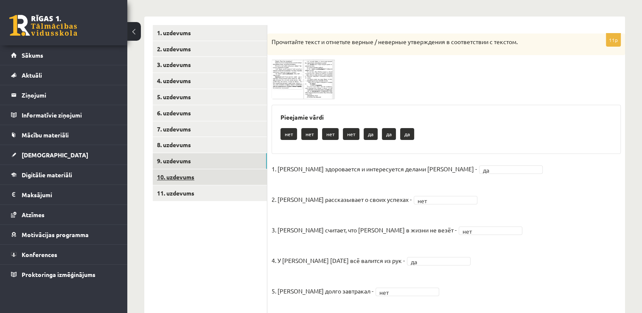
click at [174, 173] on link "10. uzdevums" at bounding box center [210, 177] width 114 height 16
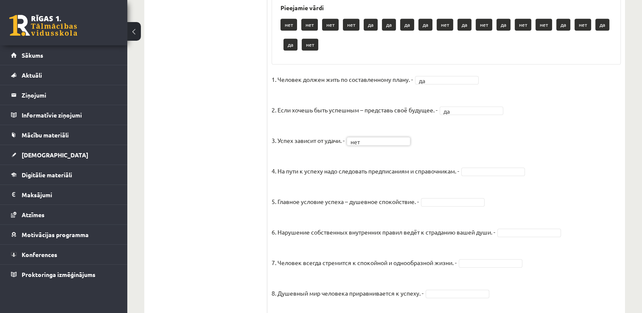
scroll to position [509, 0]
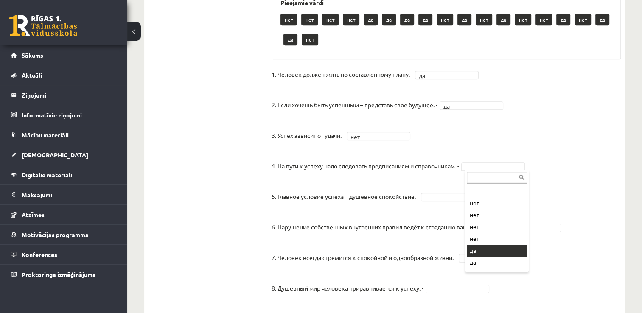
drag, startPoint x: 487, startPoint y: 247, endPoint x: 488, endPoint y: 187, distance: 60.7
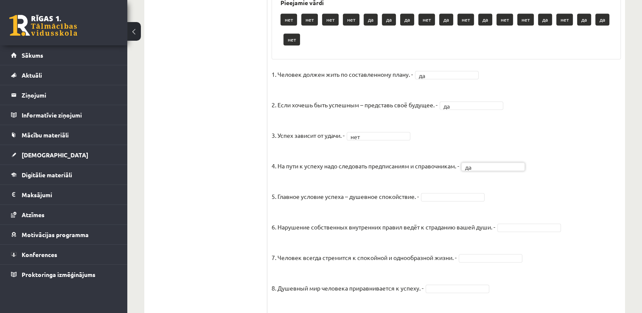
click at [494, 161] on fieldset "1. Человек должен жить по составленному плану. - да ** 2. Если хочешь быть успе…" at bounding box center [446, 290] width 349 height 445
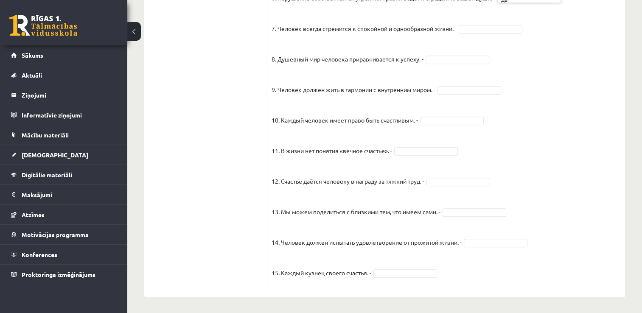
scroll to position [719, 0]
drag, startPoint x: 209, startPoint y: 75, endPoint x: 380, endPoint y: 76, distance: 171.4
drag, startPoint x: 443, startPoint y: 128, endPoint x: 426, endPoint y: 104, distance: 29.5
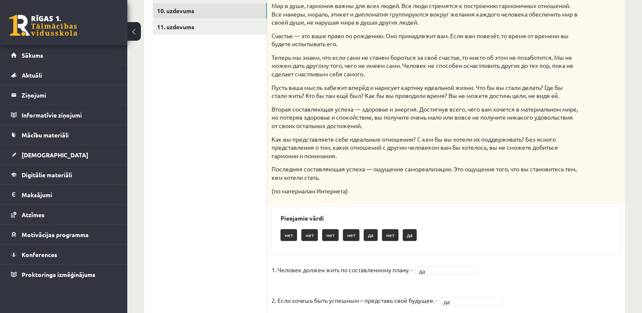
scroll to position [210, 0]
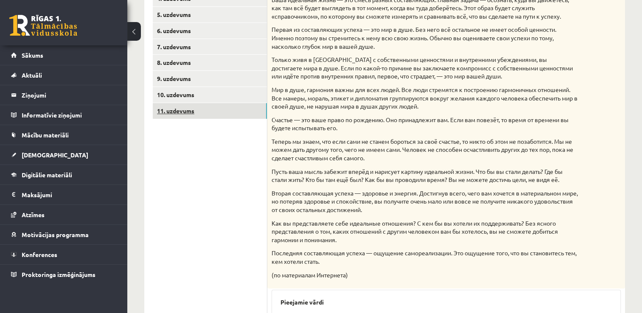
click at [184, 108] on link "11. uzdevums" at bounding box center [210, 111] width 114 height 16
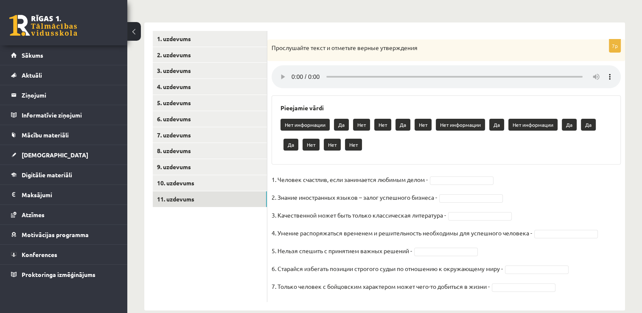
scroll to position [136, 0]
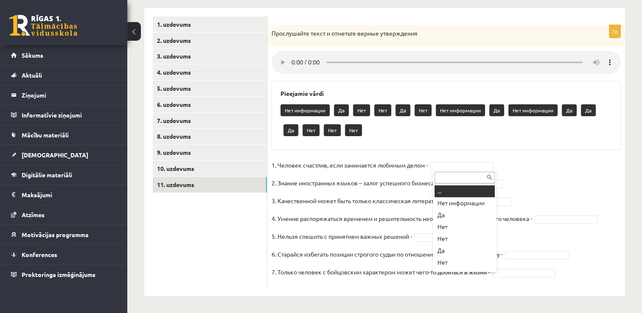
drag, startPoint x: 489, startPoint y: 148, endPoint x: 485, endPoint y: 152, distance: 5.4
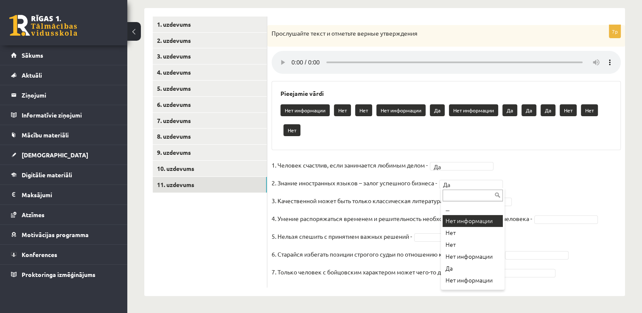
scroll to position [116, 0]
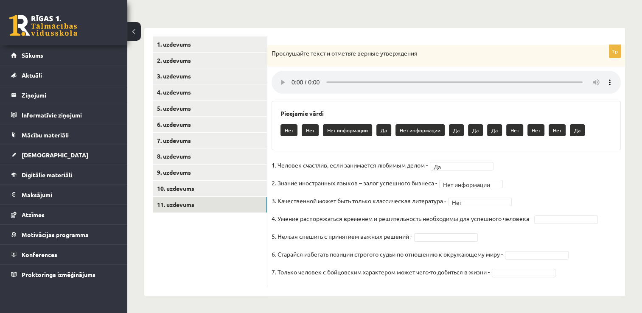
click at [529, 221] on p "4. Умение распоряжаться временем и решительность необходимы для успешного челов…" at bounding box center [402, 218] width 261 height 13
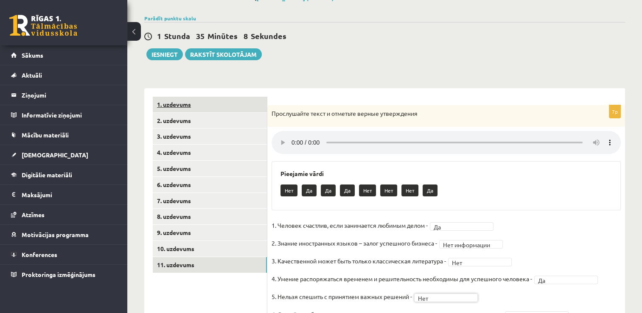
scroll to position [42, 0]
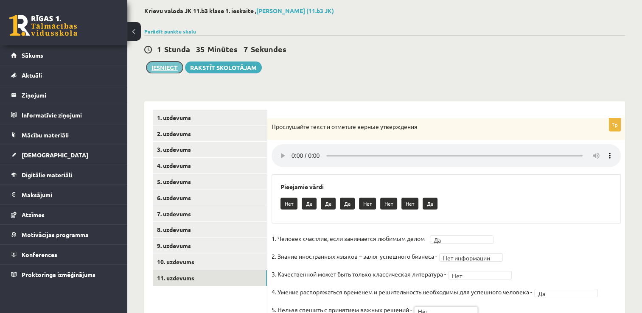
click at [172, 67] on button "Iesniegt" at bounding box center [164, 68] width 36 height 12
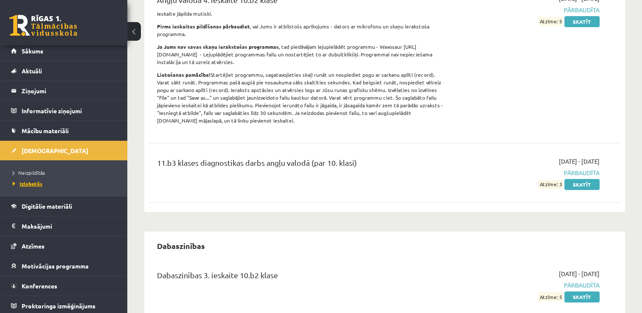
scroll to position [6, 0]
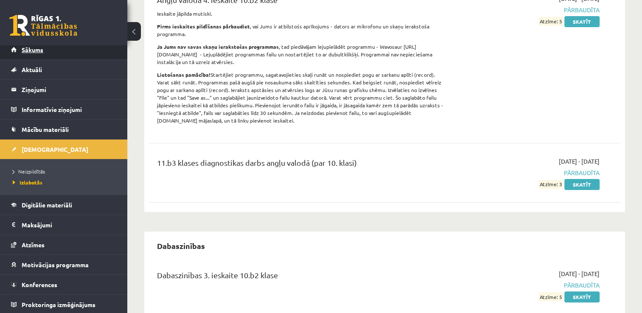
click at [34, 51] on span "Sākums" at bounding box center [33, 50] width 22 height 8
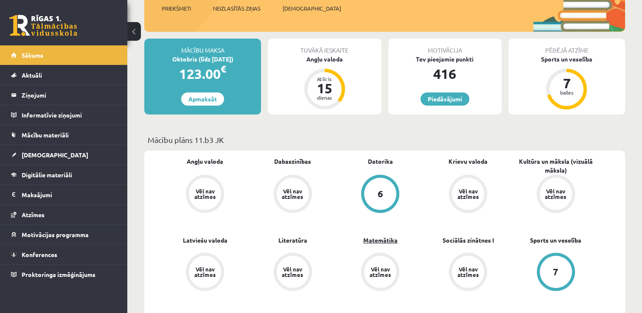
scroll to position [170, 0]
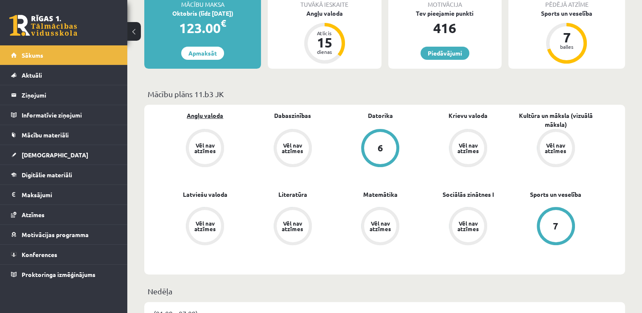
click at [218, 114] on link "Angļu valoda" at bounding box center [205, 115] width 36 height 9
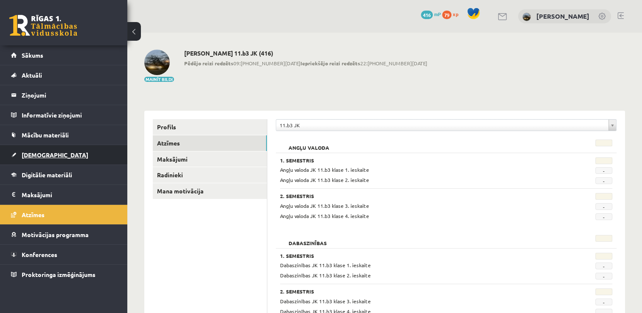
click at [41, 152] on span "[DEMOGRAPHIC_DATA]" at bounding box center [55, 155] width 67 height 8
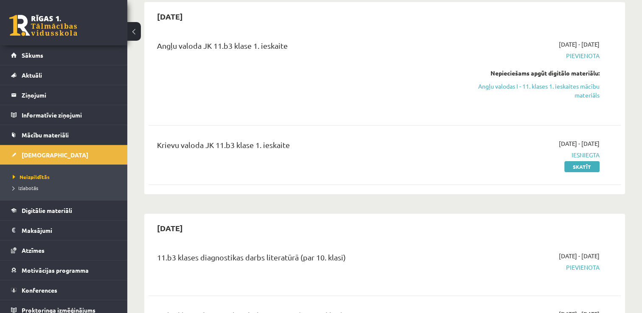
scroll to position [85, 0]
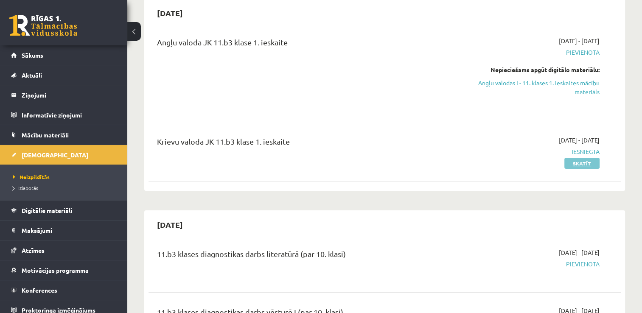
click at [577, 165] on link "Skatīt" at bounding box center [581, 163] width 35 height 11
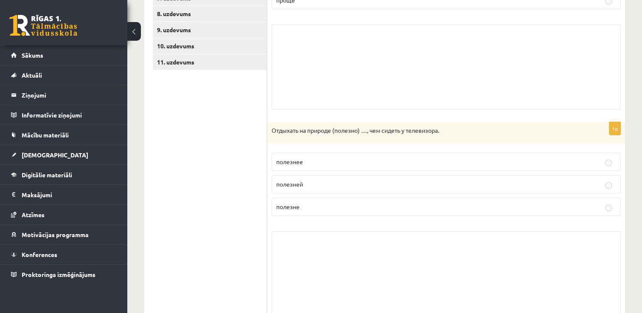
scroll to position [170, 0]
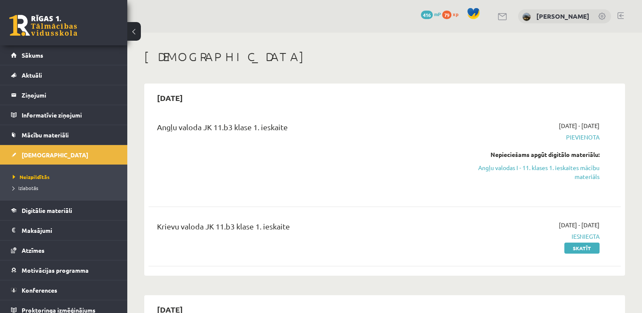
scroll to position [85, 0]
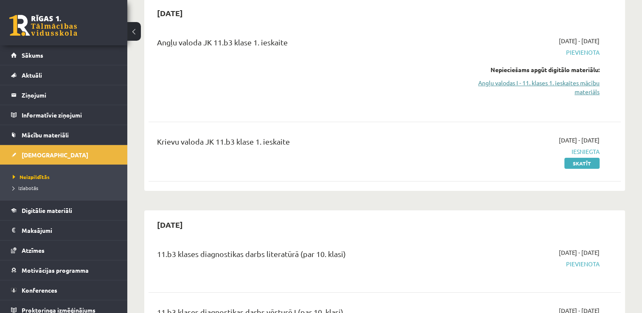
click at [563, 81] on link "Angļu valodas I - 11. klases 1. ieskaites mācību materiāls" at bounding box center [529, 87] width 139 height 18
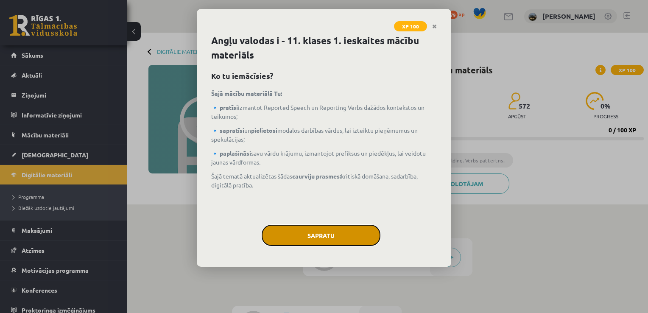
click at [335, 244] on button "Sapratu" at bounding box center [321, 235] width 119 height 21
